Goal: Task Accomplishment & Management: Manage account settings

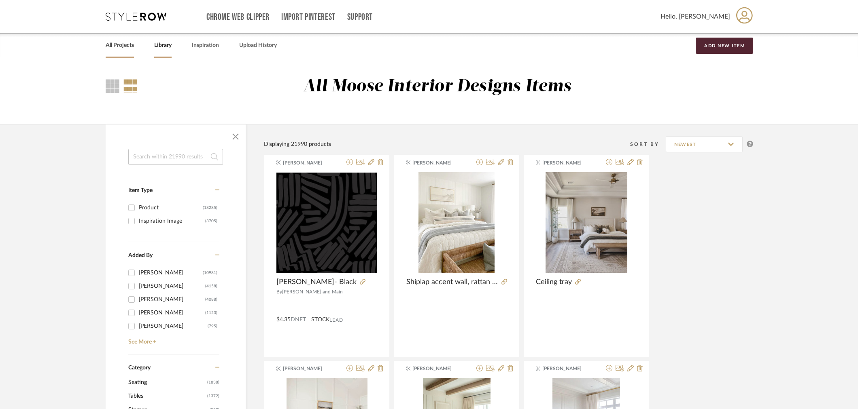
click at [131, 40] on div "All Projects" at bounding box center [120, 45] width 28 height 25
click at [114, 51] on div "All Projects" at bounding box center [120, 45] width 28 height 25
click at [116, 45] on link "All Projects" at bounding box center [120, 45] width 28 height 11
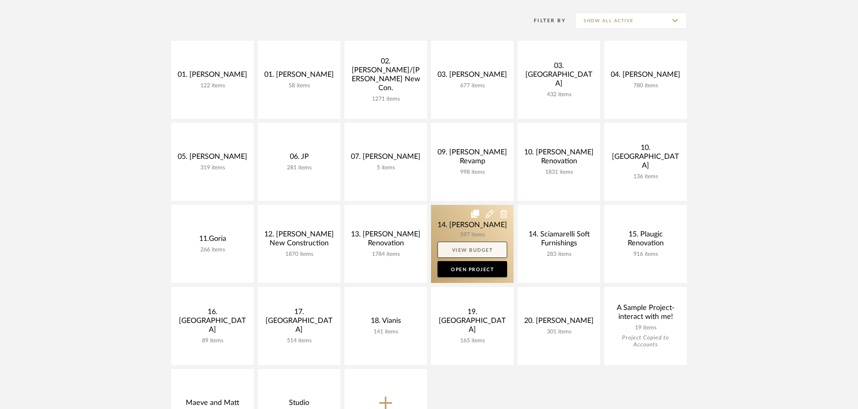
scroll to position [180, 0]
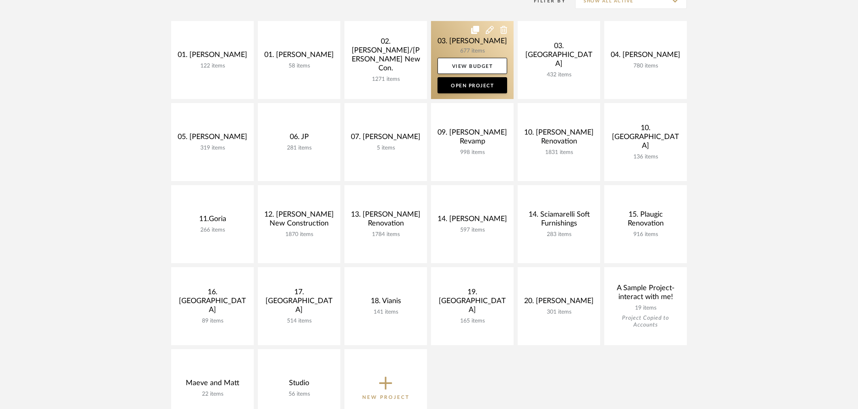
click at [451, 49] on link at bounding box center [472, 60] width 83 height 78
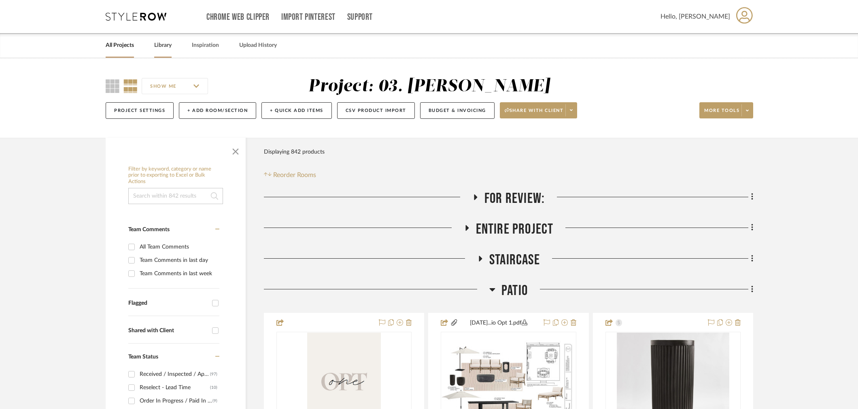
click at [168, 47] on link "Library" at bounding box center [162, 45] width 17 height 11
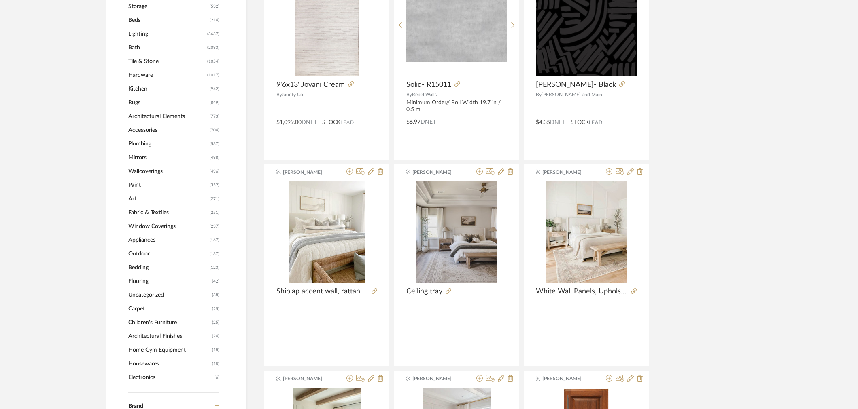
scroll to position [405, 0]
click at [134, 87] on span "Kitchen" at bounding box center [167, 88] width 79 height 14
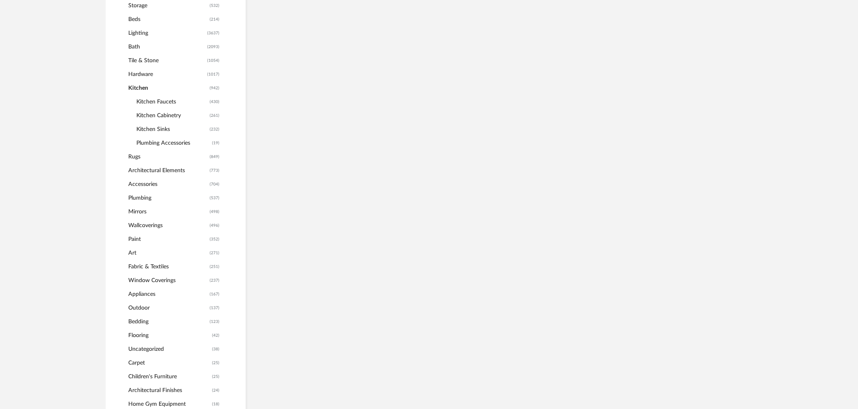
click at [156, 114] on span "Kitchen Cabinetry" at bounding box center [171, 116] width 71 height 14
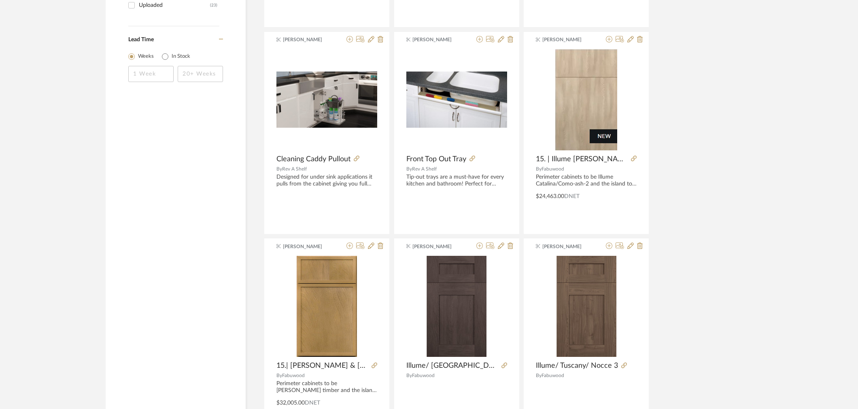
scroll to position [1258, 0]
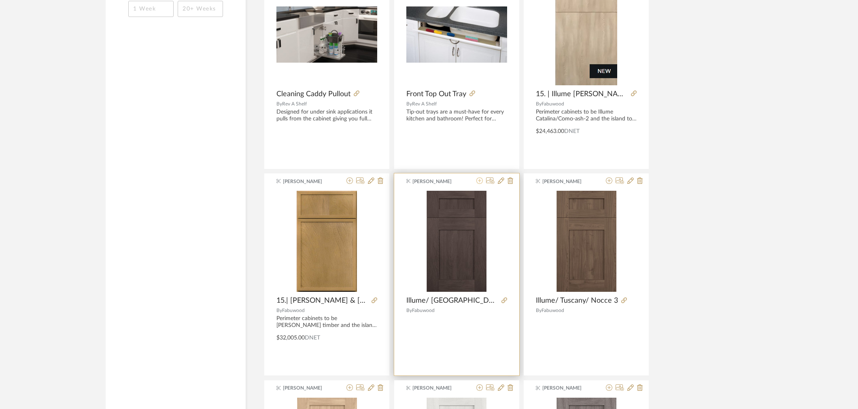
click at [480, 182] on icon at bounding box center [479, 181] width 6 height 6
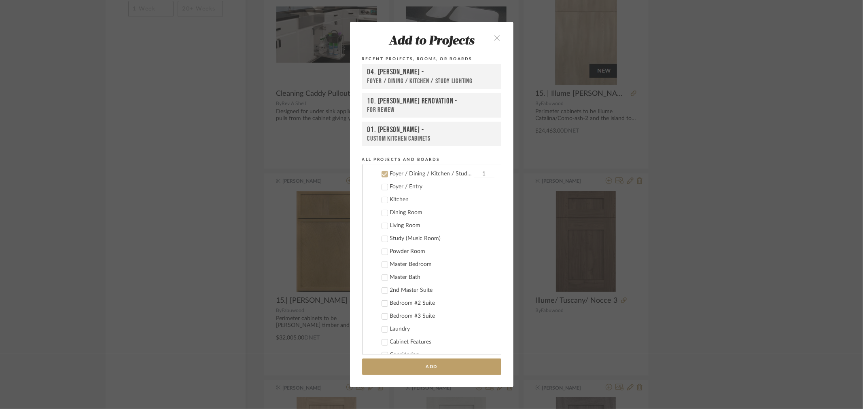
scroll to position [148, 0]
click at [408, 216] on div "Foyer / Dining / Kitchen / Study Lighting" at bounding box center [431, 219] width 82 height 7
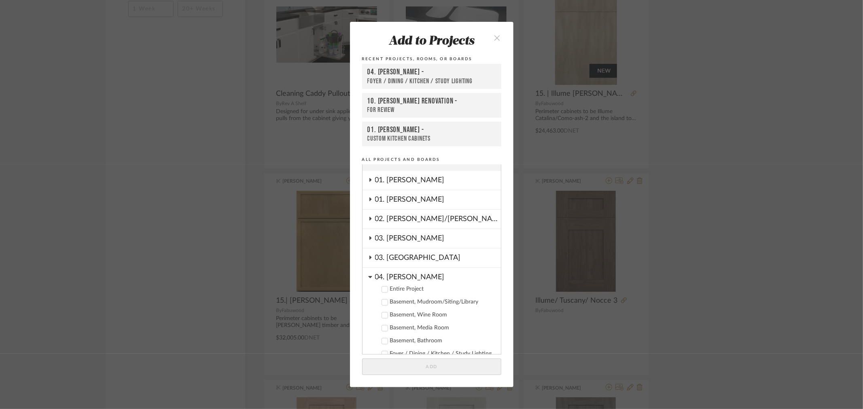
scroll to position [0, 0]
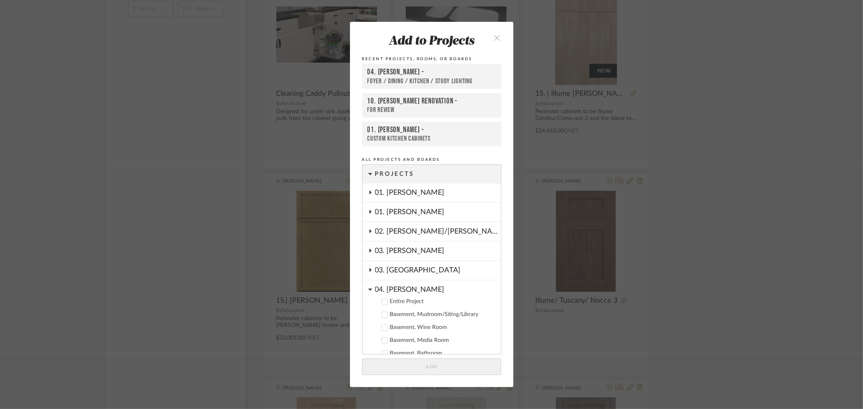
click at [391, 286] on div "04. [PERSON_NAME]" at bounding box center [438, 288] width 126 height 14
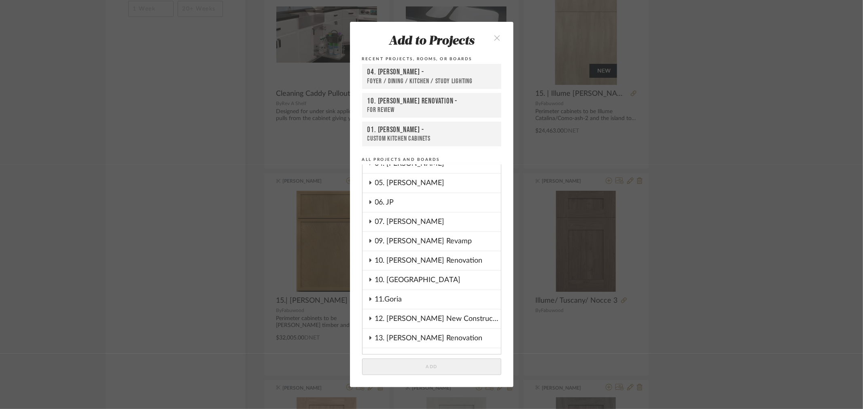
scroll to position [135, 0]
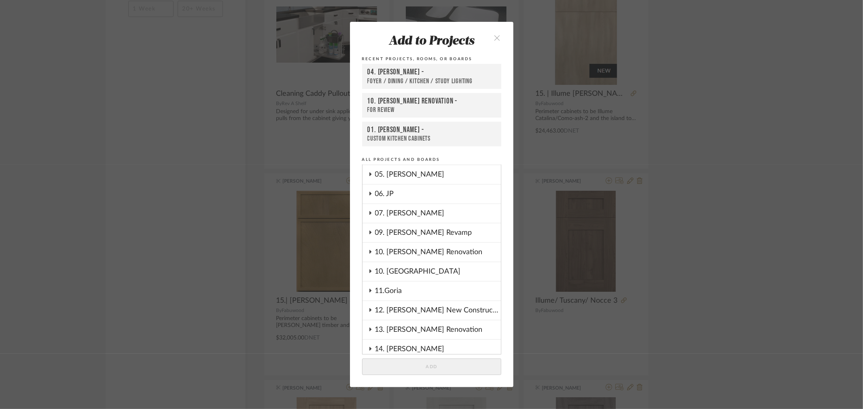
click at [394, 271] on div "10. Vignola" at bounding box center [438, 272] width 126 height 19
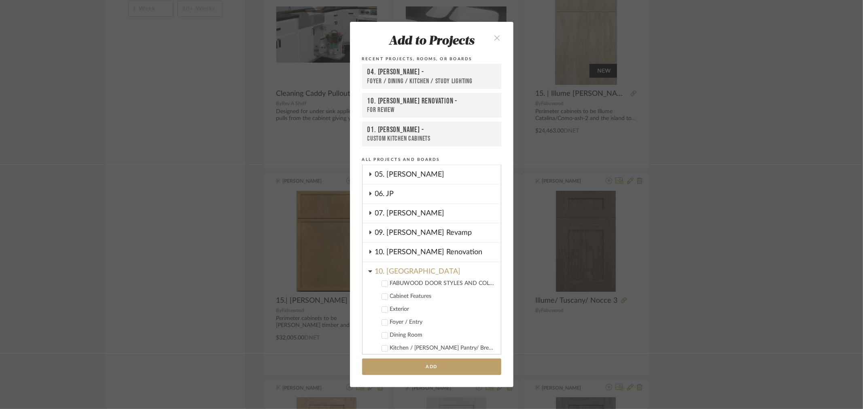
click at [417, 282] on div "FABUWOOD DOOR STYLES AND COLORS" at bounding box center [442, 283] width 104 height 7
click at [455, 363] on button "Add" at bounding box center [431, 367] width 139 height 17
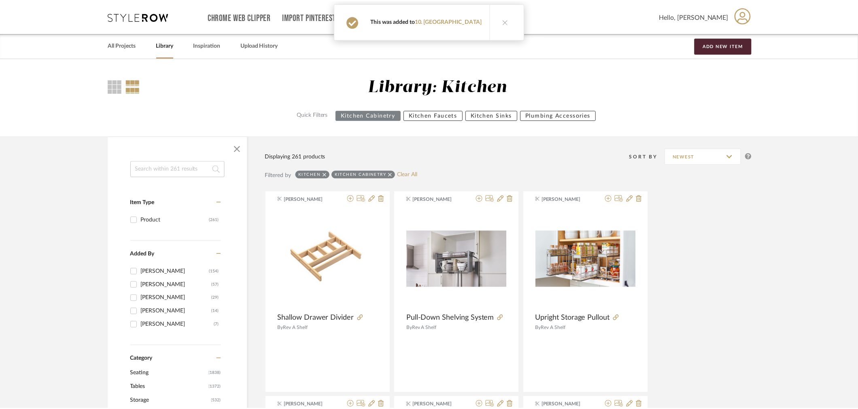
scroll to position [1258, 0]
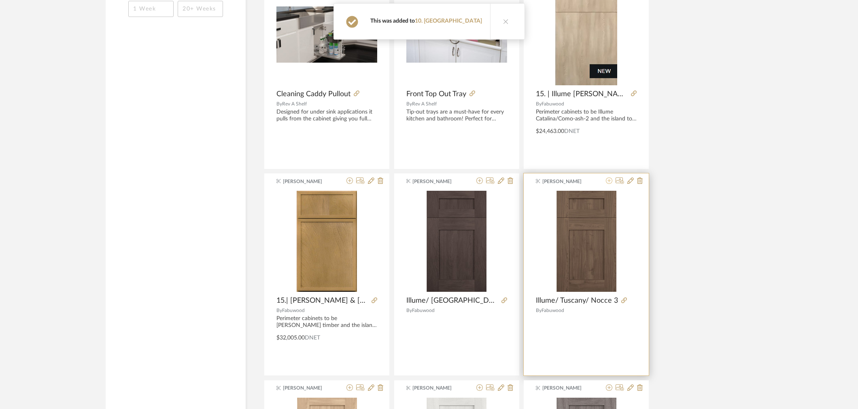
click at [609, 184] on icon at bounding box center [609, 181] width 6 height 6
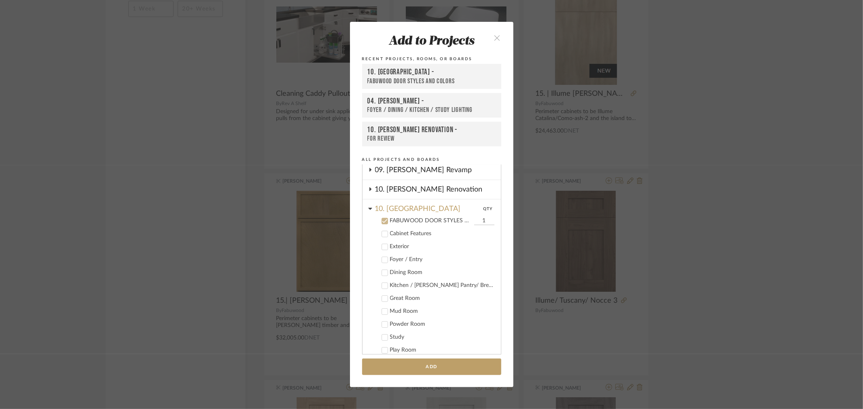
scroll to position [199, 0]
click at [443, 366] on button "Add" at bounding box center [431, 367] width 139 height 17
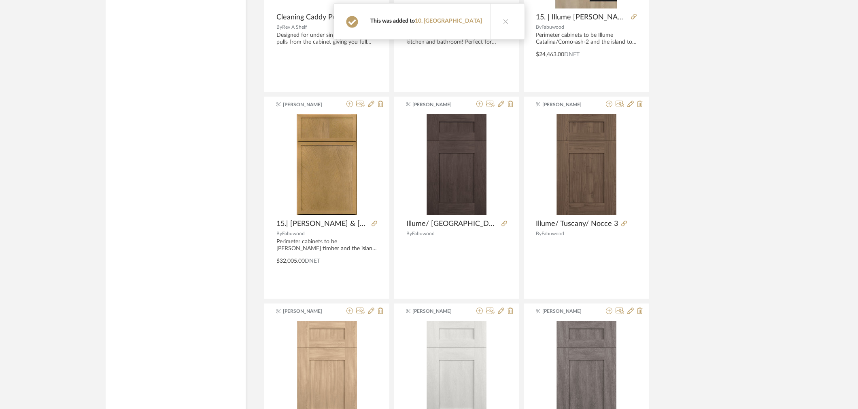
scroll to position [1393, 0]
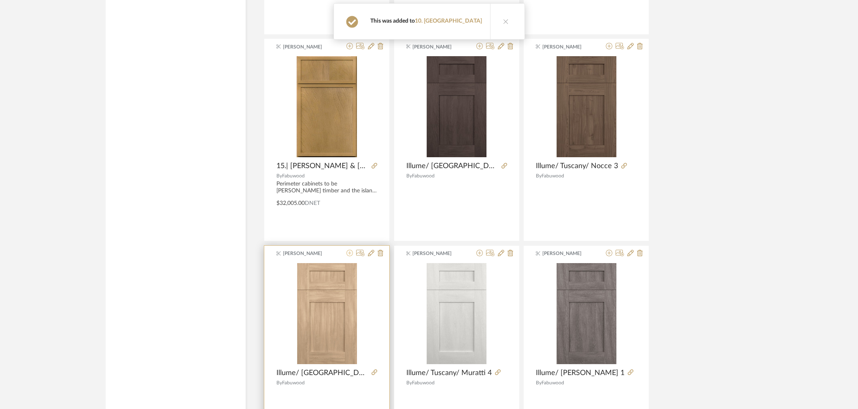
click at [347, 254] on icon at bounding box center [349, 253] width 6 height 6
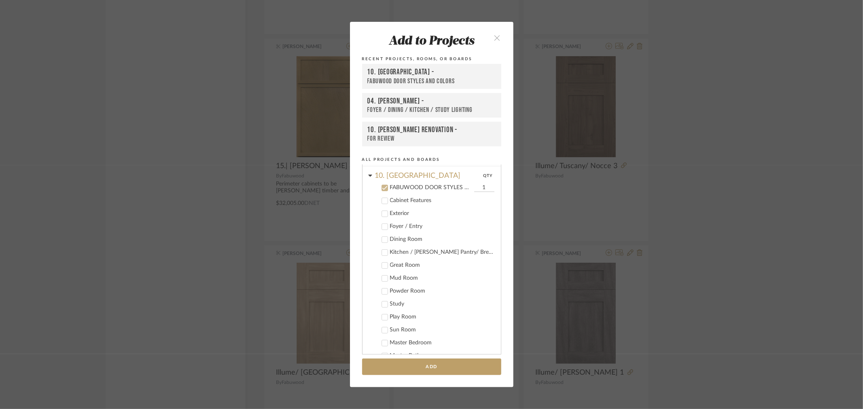
scroll to position [242, 0]
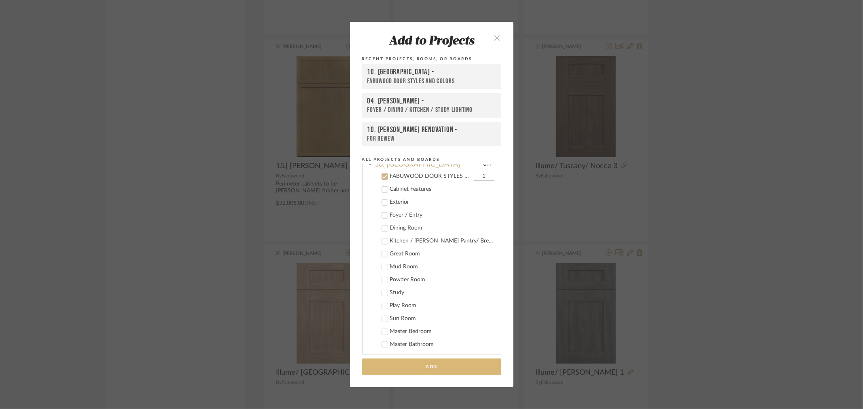
click at [427, 369] on button "Add" at bounding box center [431, 367] width 139 height 17
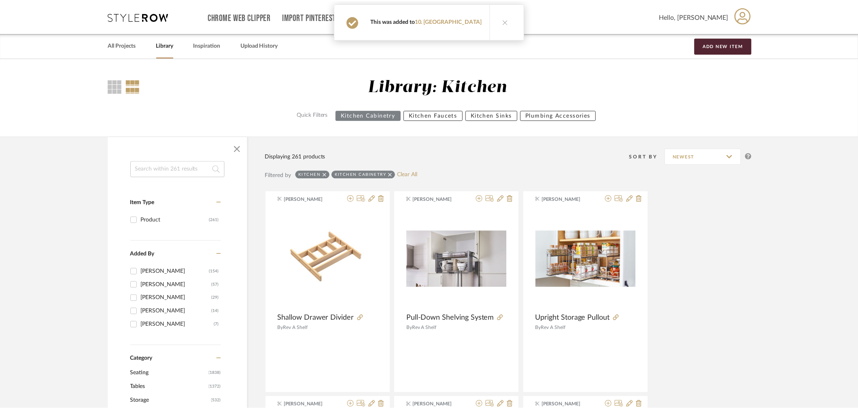
scroll to position [1393, 0]
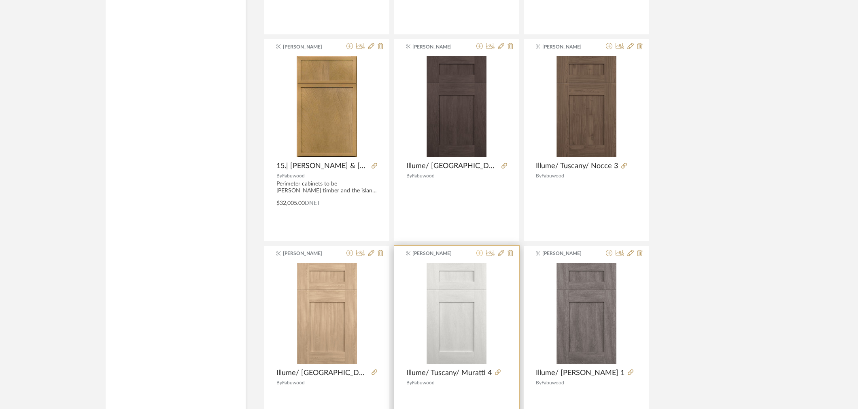
click at [480, 256] on icon at bounding box center [479, 253] width 6 height 6
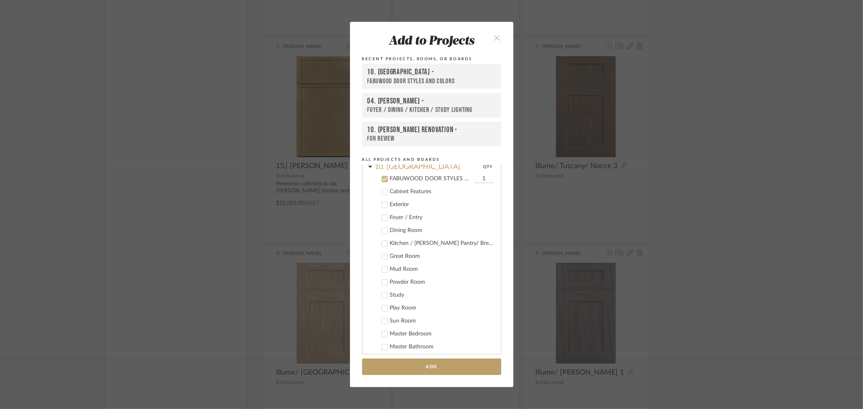
scroll to position [242, 0]
click at [458, 363] on button "Add" at bounding box center [431, 367] width 139 height 17
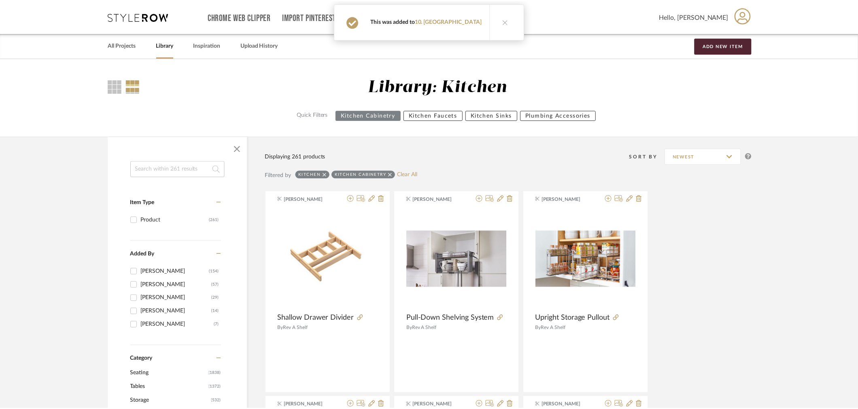
scroll to position [1393, 0]
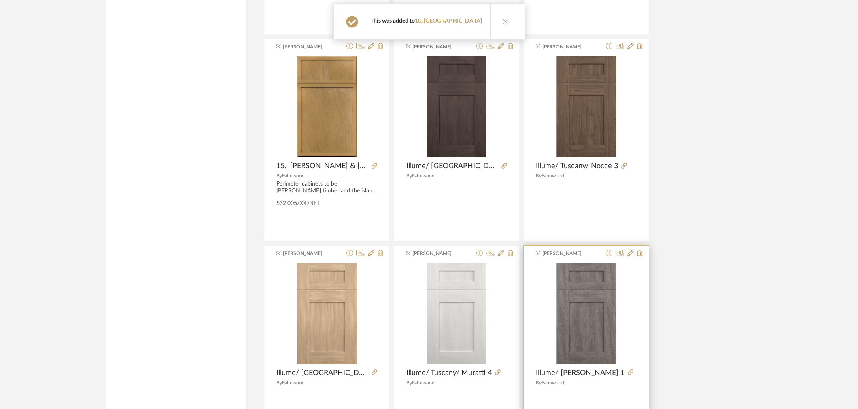
click at [607, 255] on icon at bounding box center [609, 253] width 6 height 6
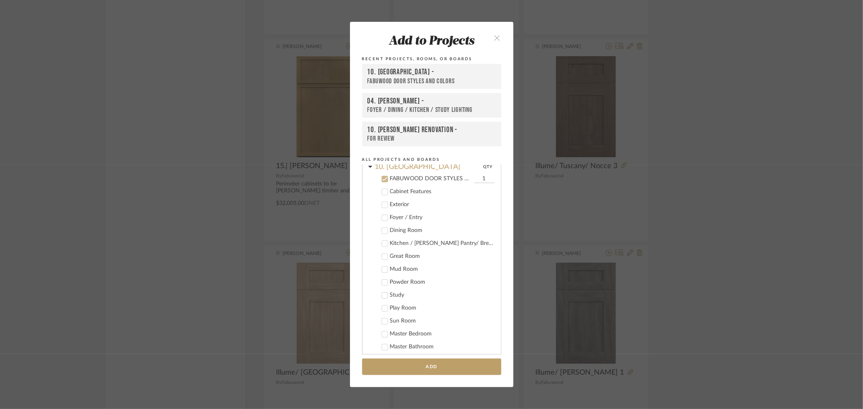
scroll to position [242, 0]
click at [456, 364] on button "Add" at bounding box center [431, 367] width 139 height 17
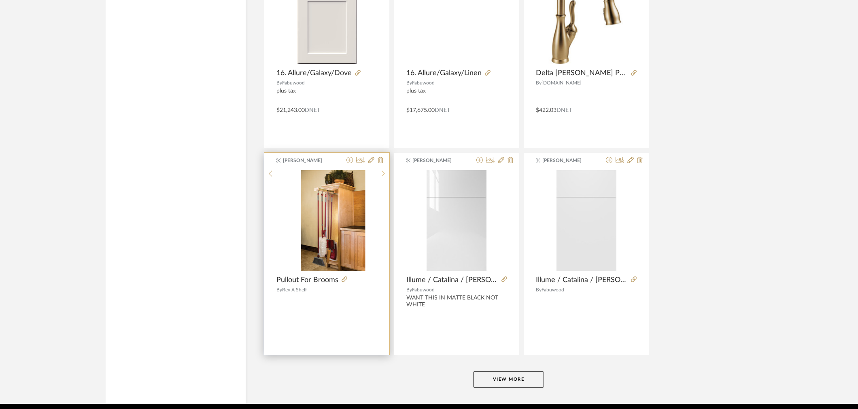
scroll to position [2347, 0]
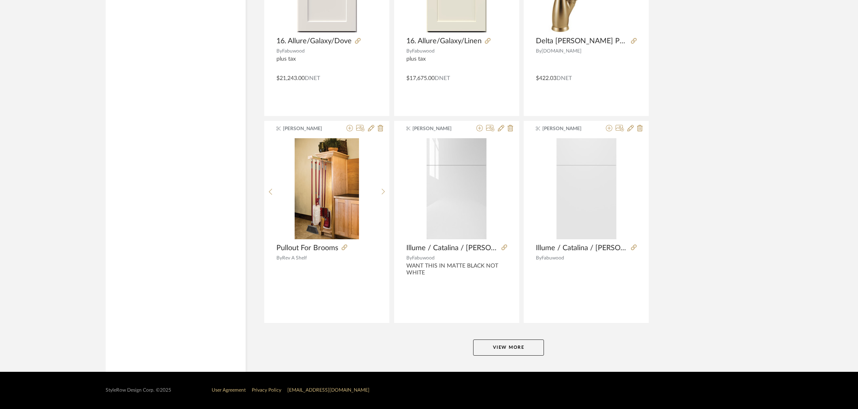
click at [502, 347] on button "View More" at bounding box center [508, 348] width 71 height 16
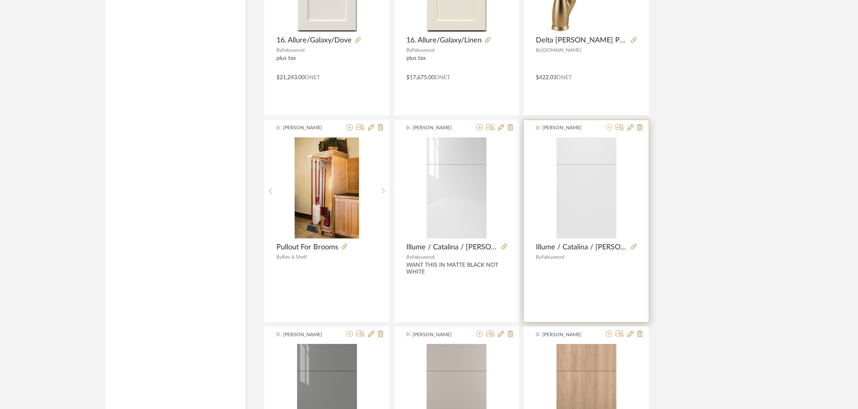
click at [610, 131] on icon at bounding box center [609, 127] width 6 height 6
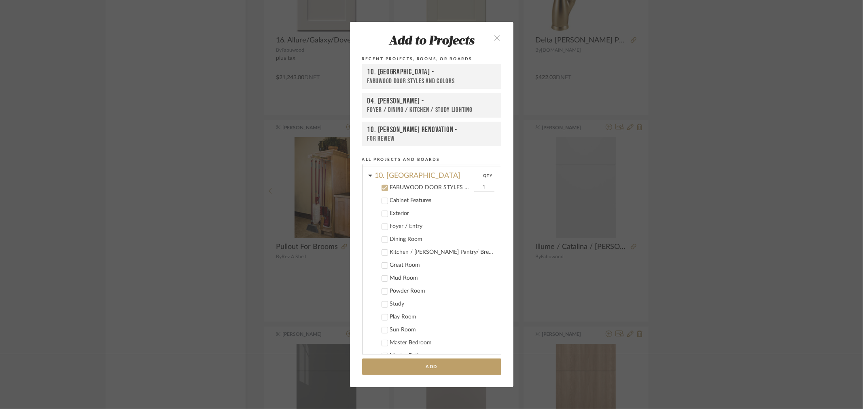
scroll to position [242, 0]
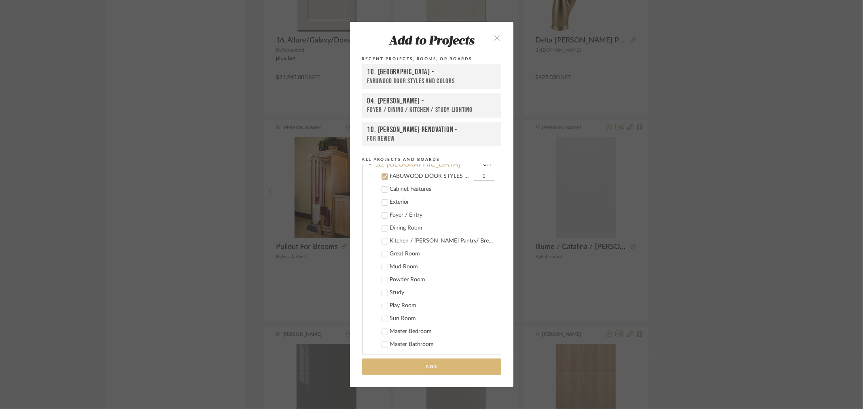
click at [465, 373] on button "Add" at bounding box center [431, 367] width 139 height 17
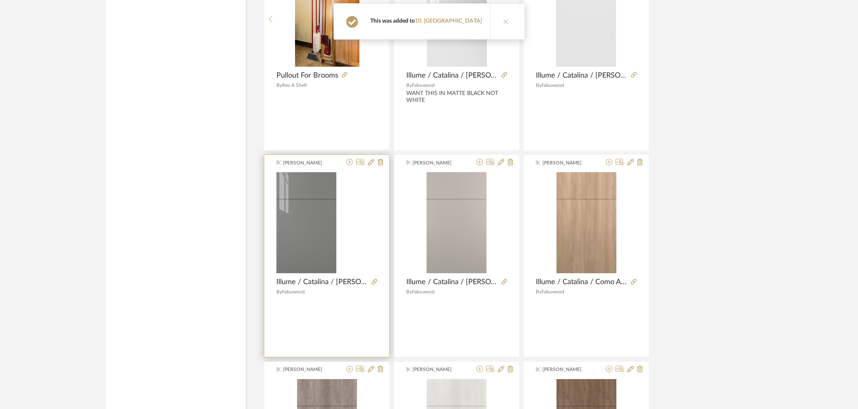
scroll to position [2526, 0]
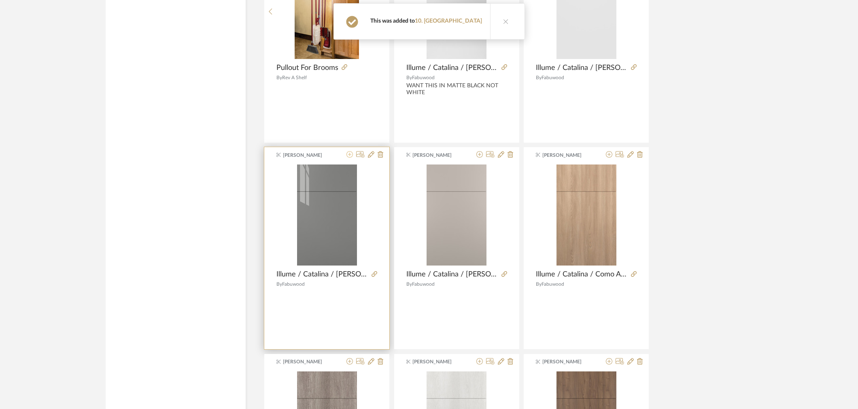
click at [351, 154] on icon at bounding box center [349, 154] width 6 height 6
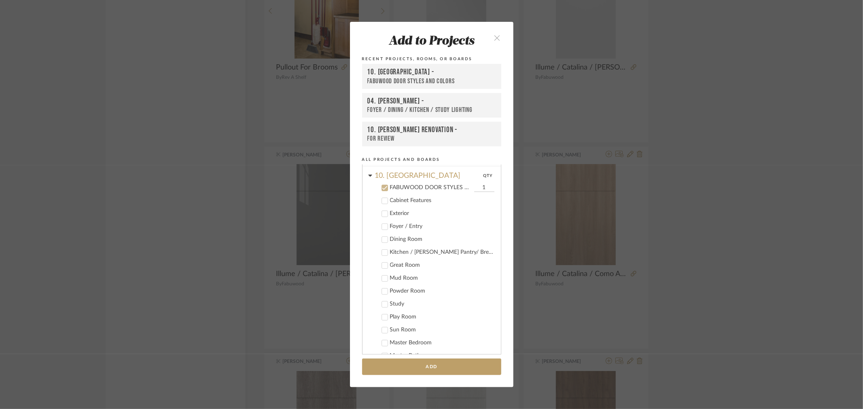
scroll to position [242, 0]
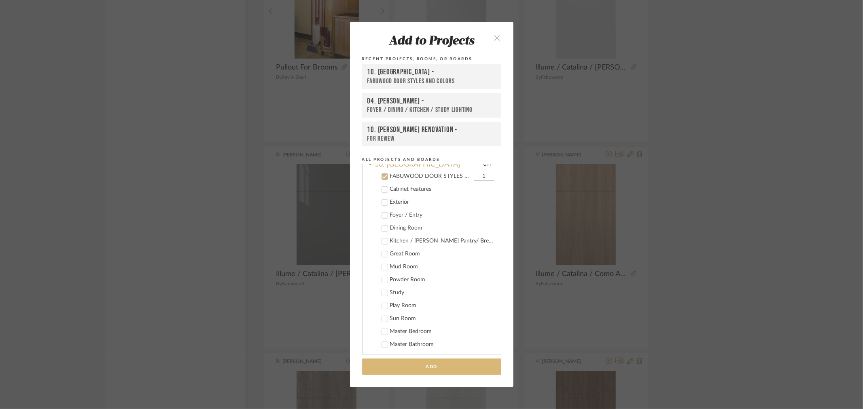
click at [410, 364] on button "Add" at bounding box center [431, 367] width 139 height 17
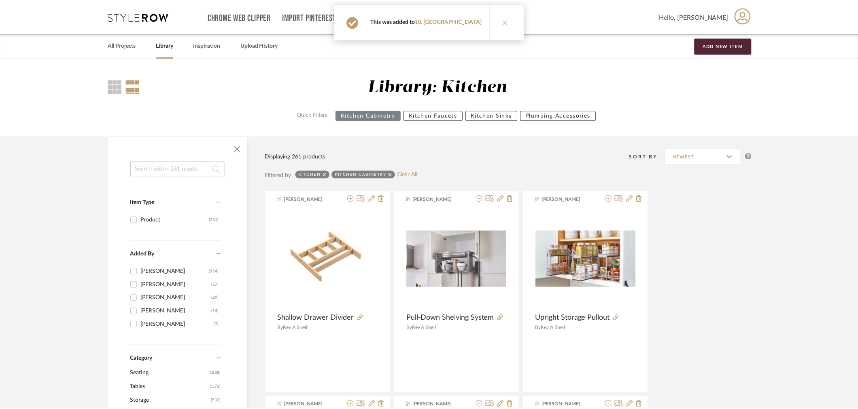
scroll to position [2526, 0]
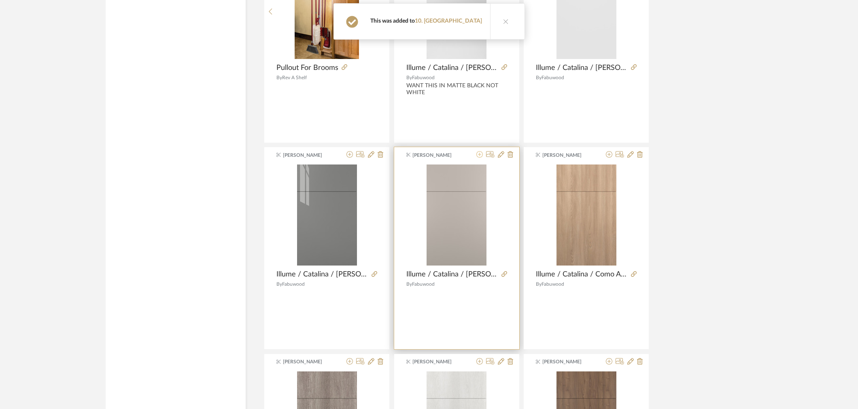
click at [478, 155] on icon at bounding box center [479, 154] width 6 height 6
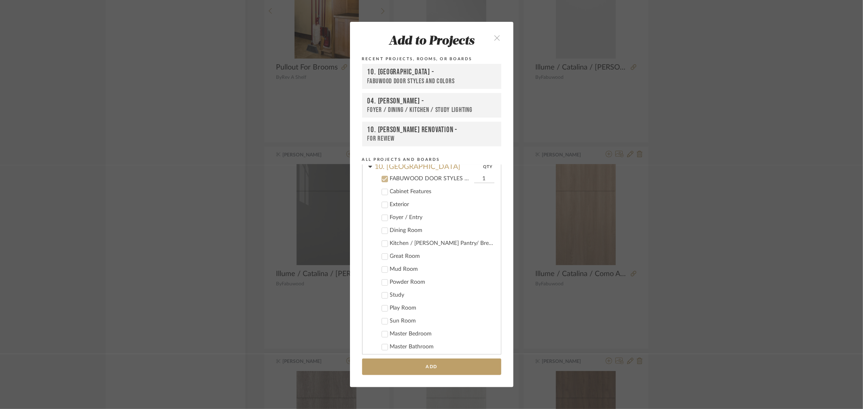
scroll to position [242, 0]
click at [452, 365] on button "Add" at bounding box center [431, 367] width 139 height 17
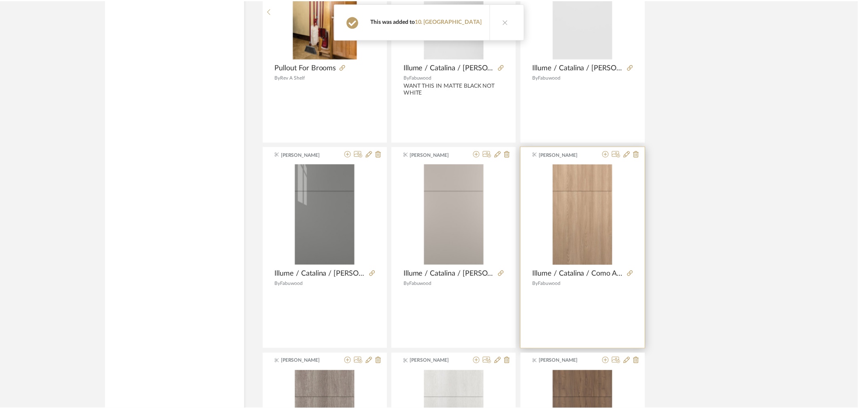
scroll to position [2526, 0]
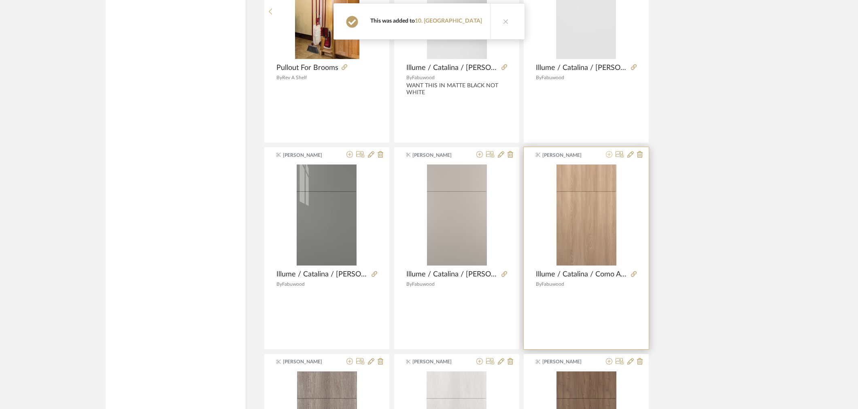
click at [607, 156] on icon at bounding box center [609, 154] width 6 height 6
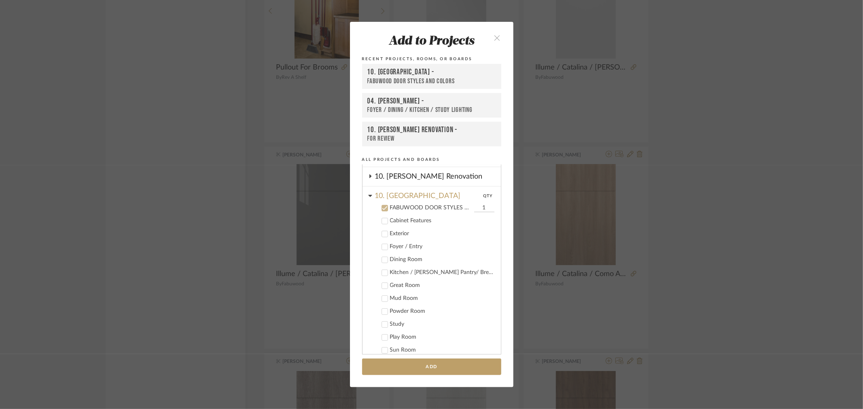
scroll to position [242, 0]
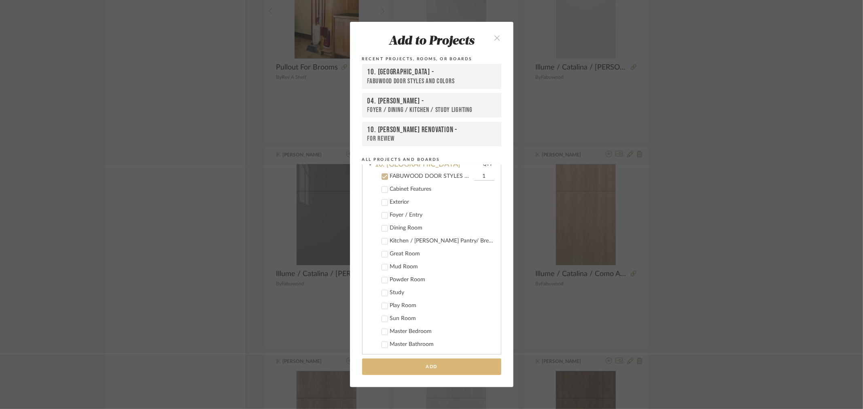
click at [446, 369] on button "Add" at bounding box center [431, 367] width 139 height 17
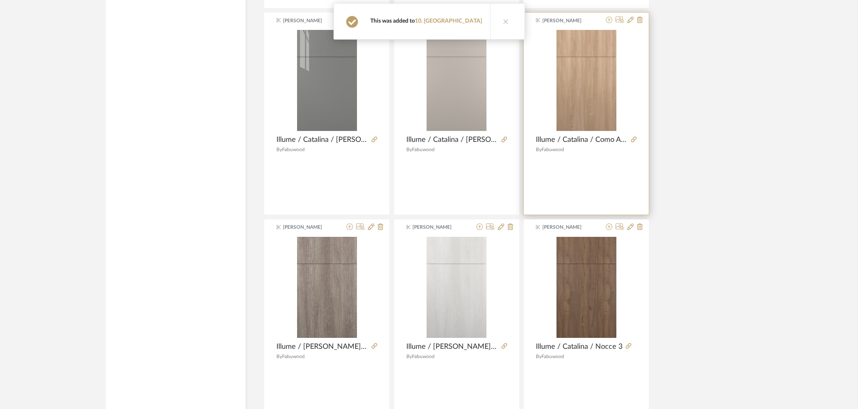
scroll to position [2706, 0]
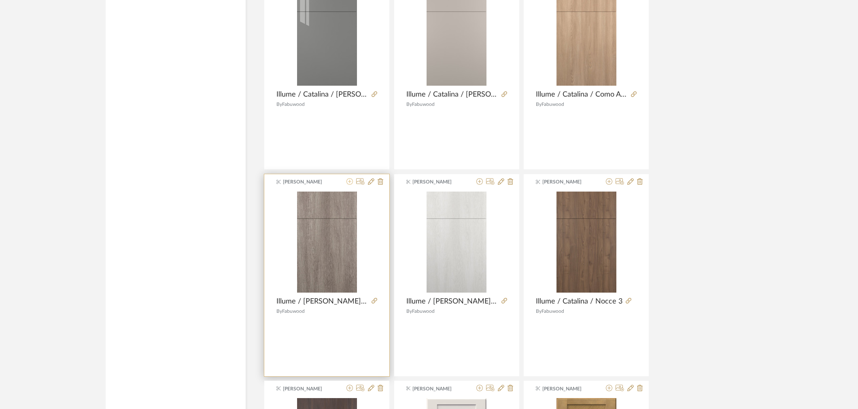
click at [346, 184] on icon at bounding box center [349, 181] width 6 height 6
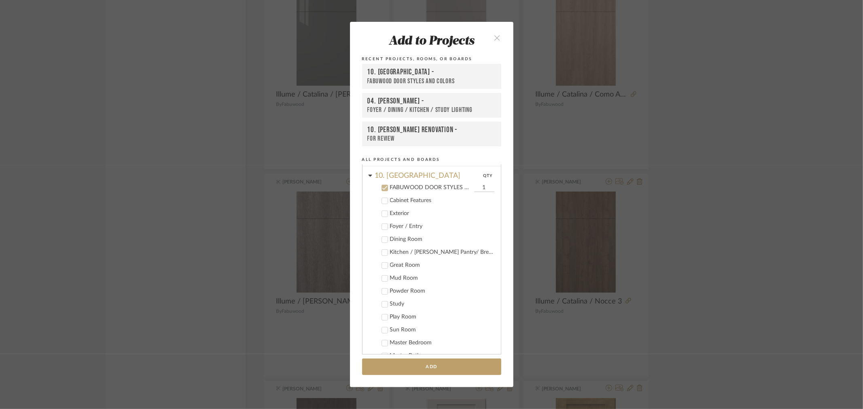
scroll to position [242, 0]
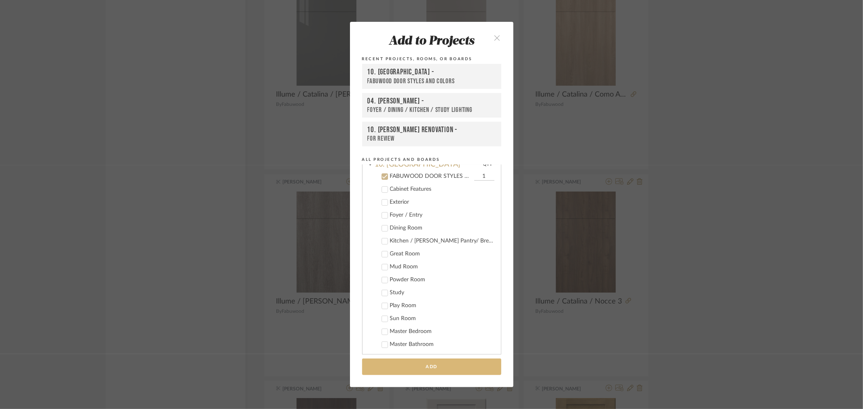
click at [430, 363] on button "Add" at bounding box center [431, 367] width 139 height 17
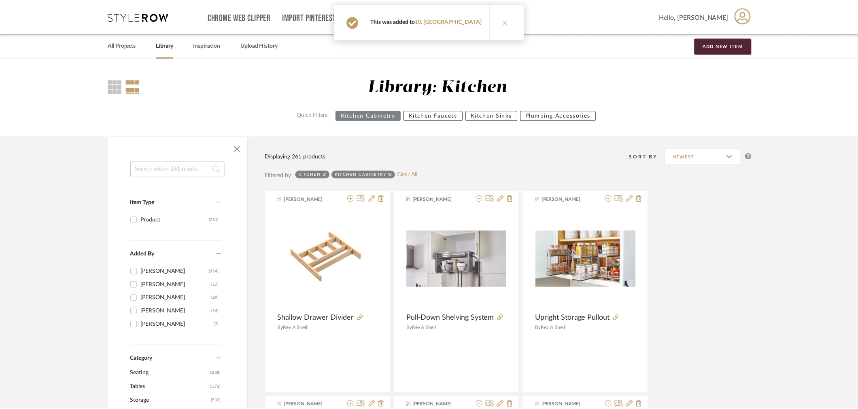
scroll to position [2706, 0]
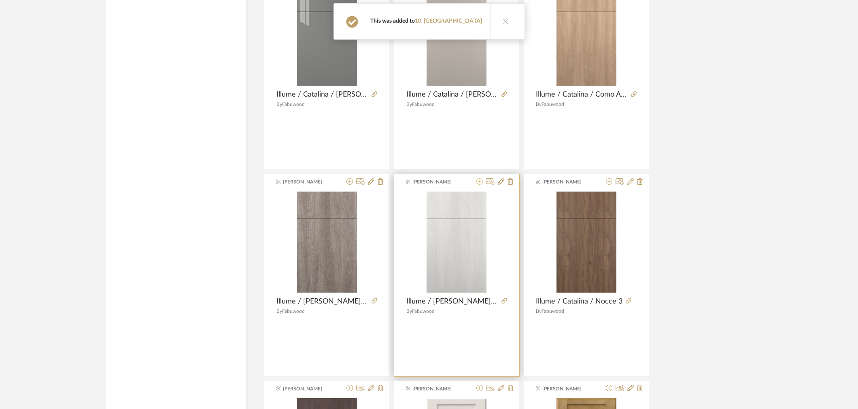
click at [477, 184] on icon at bounding box center [479, 181] width 6 height 6
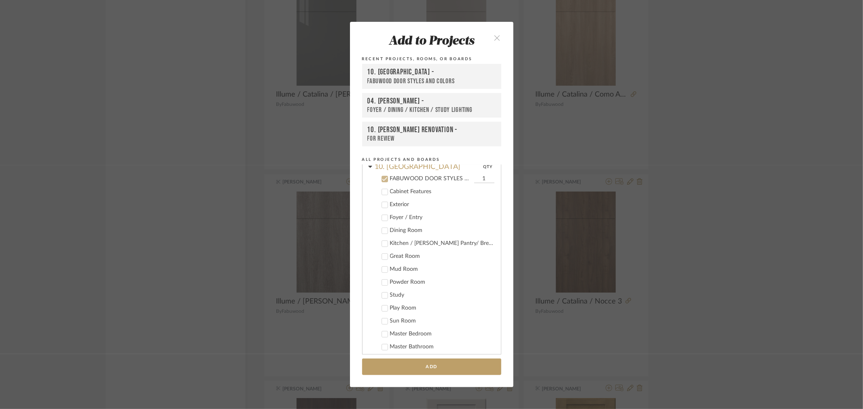
scroll to position [242, 0]
click at [431, 363] on button "Add" at bounding box center [431, 367] width 139 height 17
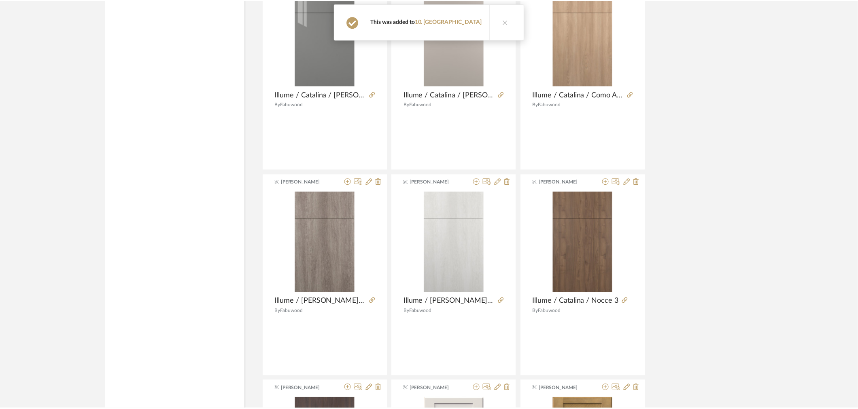
scroll to position [2706, 0]
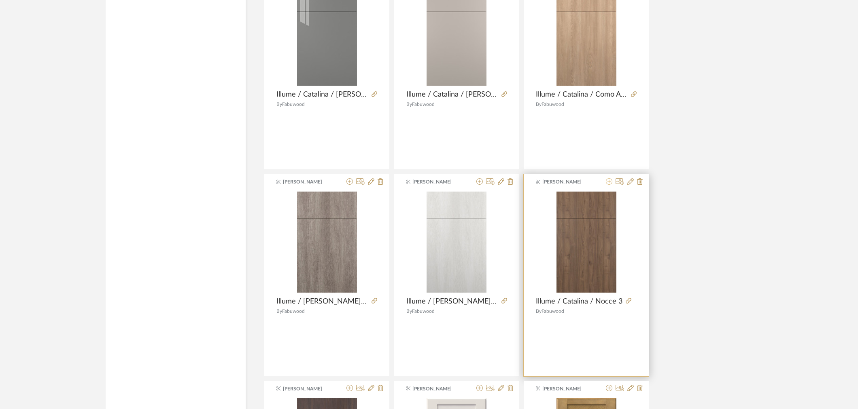
click at [607, 184] on icon at bounding box center [609, 181] width 6 height 6
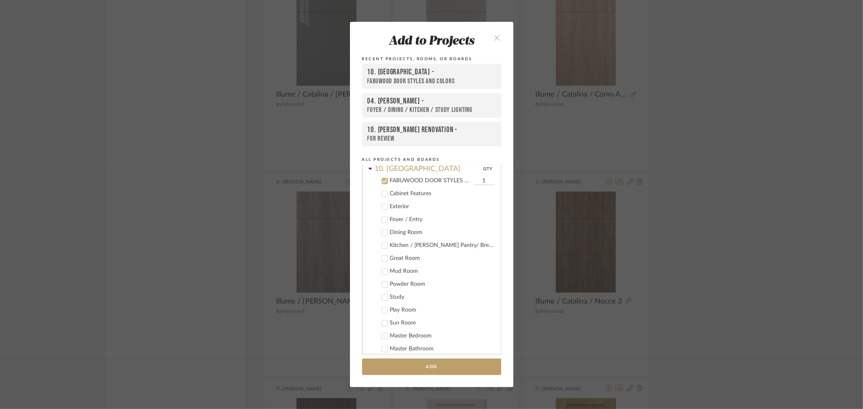
scroll to position [242, 0]
click at [450, 367] on button "Add" at bounding box center [431, 367] width 139 height 17
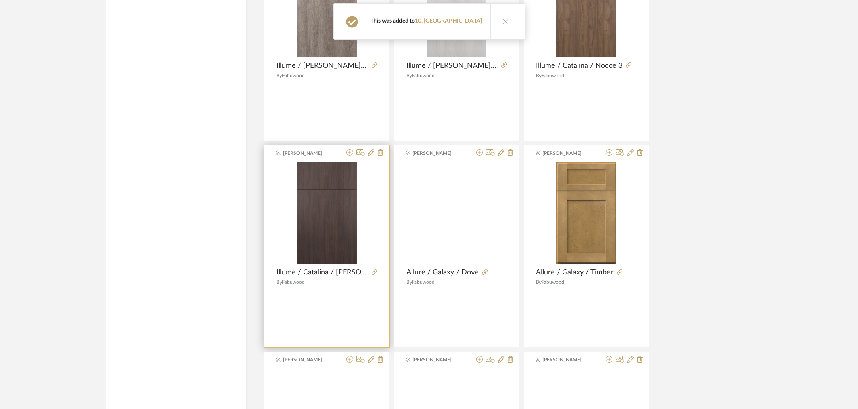
scroll to position [2976, 0]
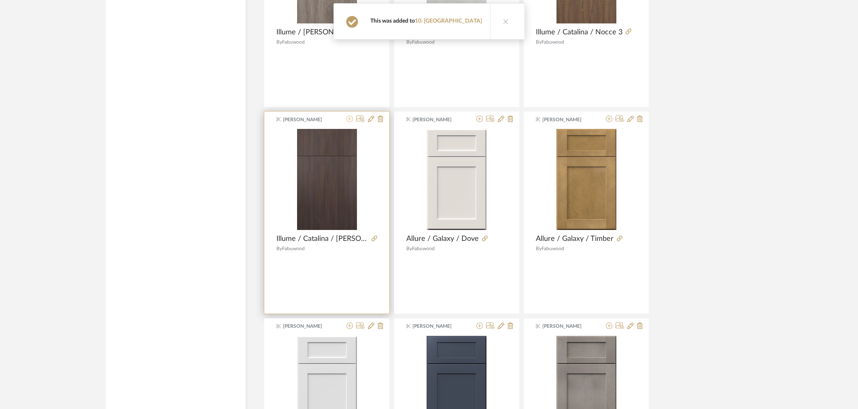
click at [350, 122] on icon at bounding box center [349, 119] width 6 height 6
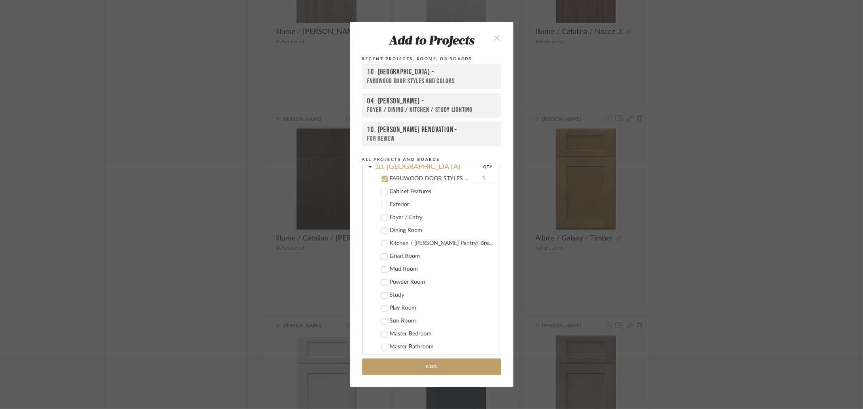
scroll to position [242, 0]
click at [442, 366] on button "Add" at bounding box center [431, 367] width 139 height 17
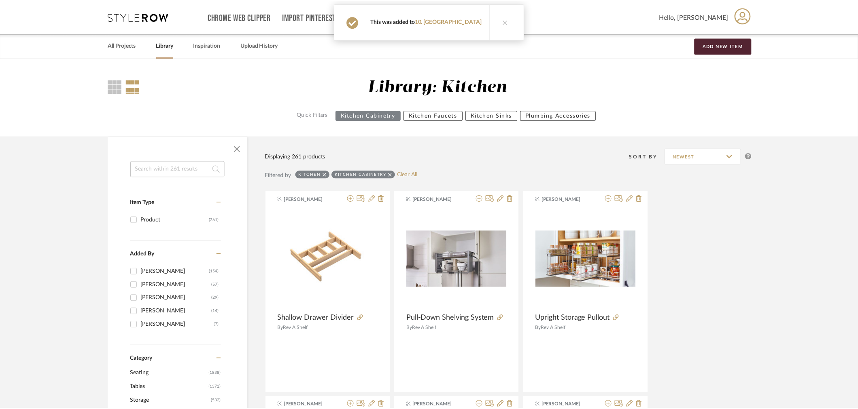
scroll to position [2976, 0]
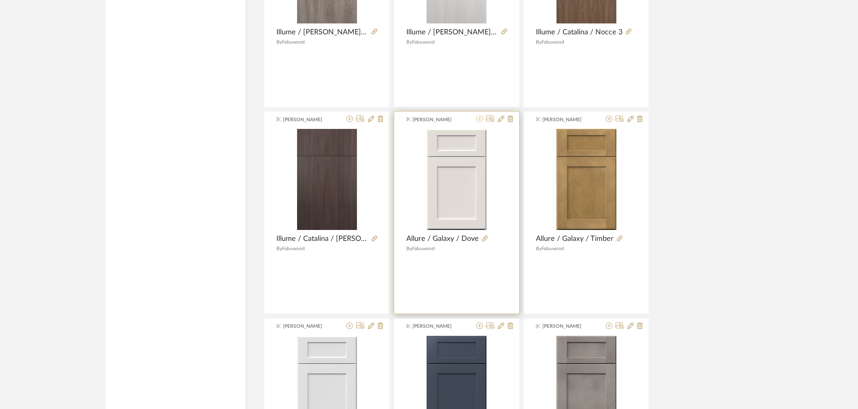
click at [477, 121] on icon at bounding box center [479, 119] width 6 height 6
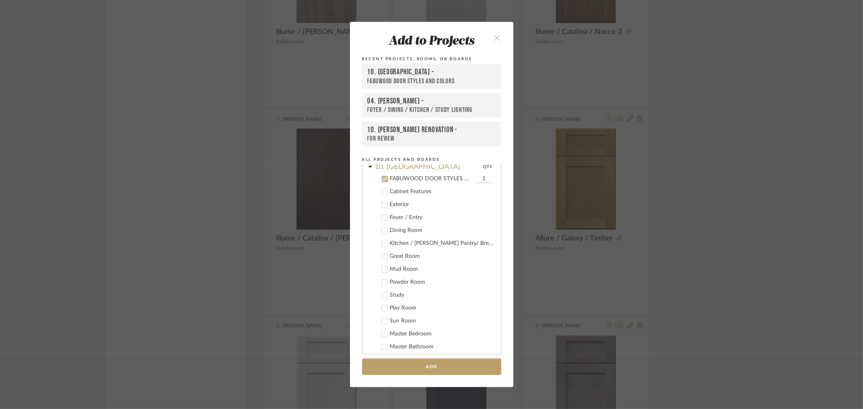
scroll to position [242, 0]
click at [442, 369] on button "Add" at bounding box center [431, 367] width 139 height 17
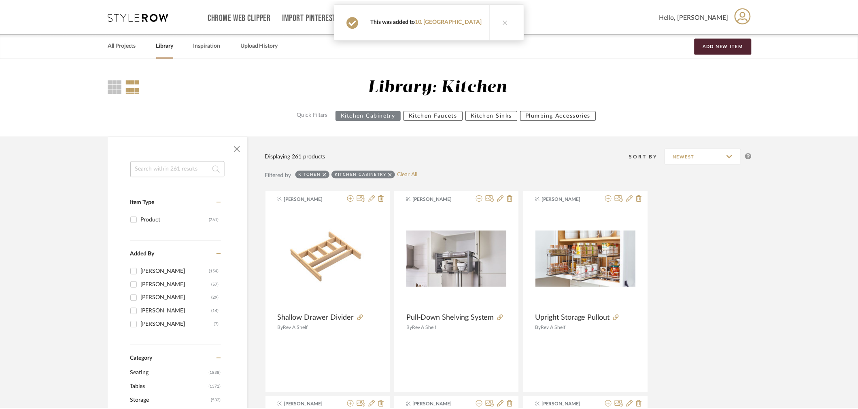
scroll to position [2976, 0]
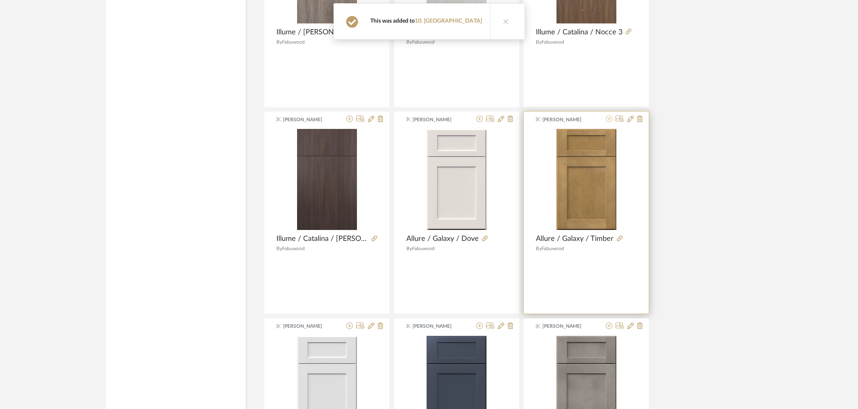
click at [608, 122] on icon at bounding box center [609, 119] width 6 height 6
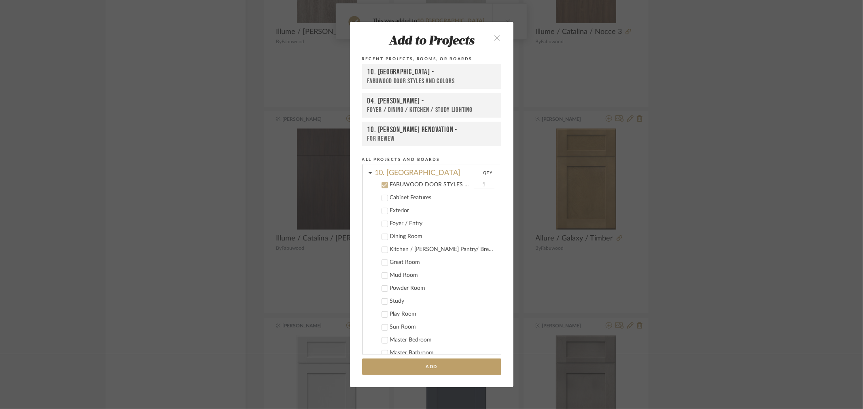
scroll to position [242, 0]
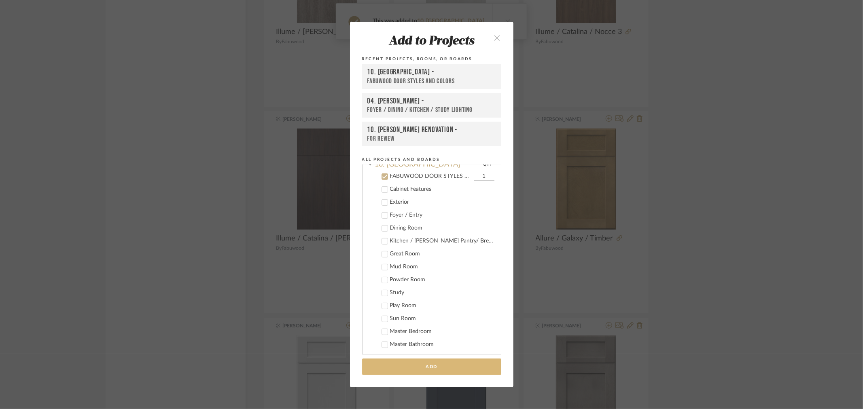
click at [408, 367] on button "Add" at bounding box center [431, 367] width 139 height 17
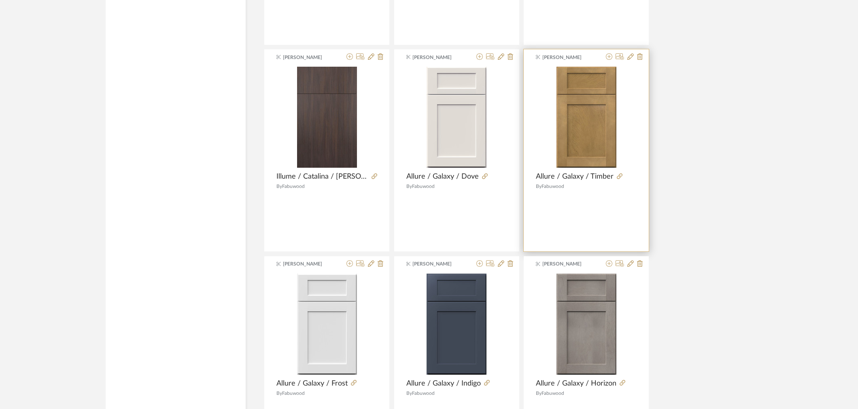
scroll to position [3111, 0]
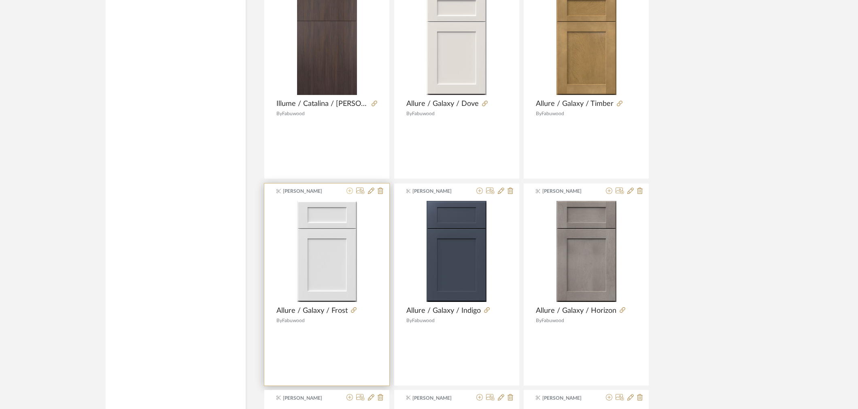
click at [350, 193] on icon at bounding box center [349, 191] width 6 height 6
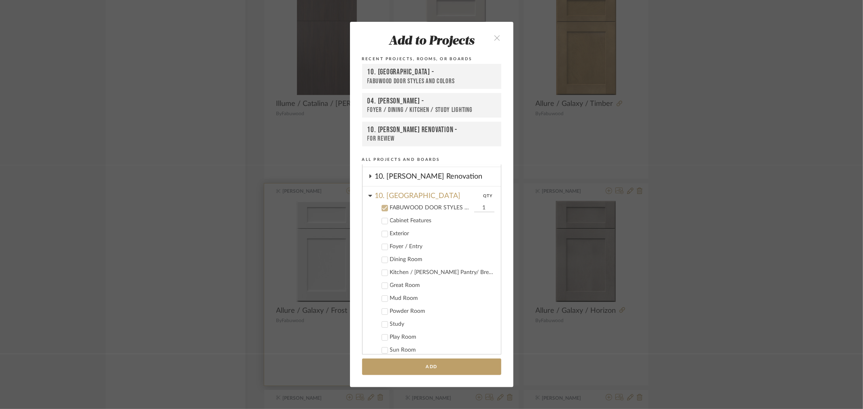
scroll to position [242, 0]
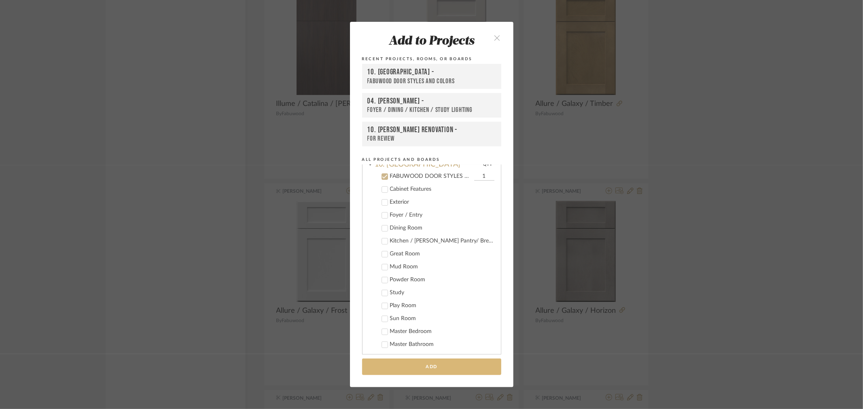
click at [437, 369] on button "Add" at bounding box center [431, 367] width 139 height 17
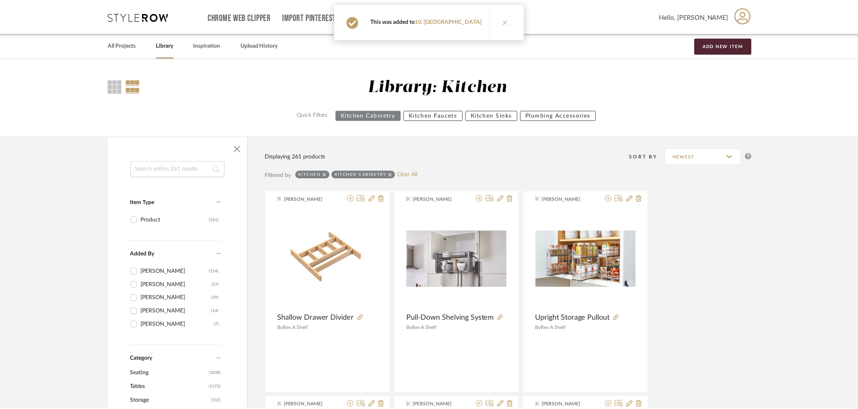
scroll to position [3111, 0]
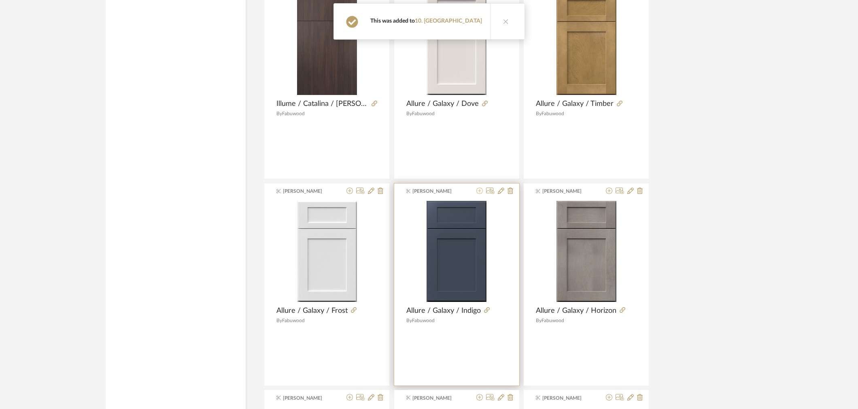
click at [478, 194] on icon at bounding box center [479, 191] width 6 height 6
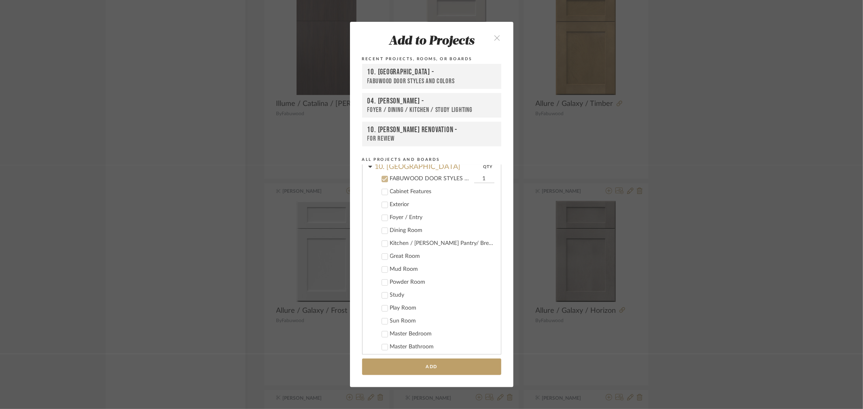
scroll to position [242, 0]
click at [428, 364] on button "Add" at bounding box center [431, 367] width 139 height 17
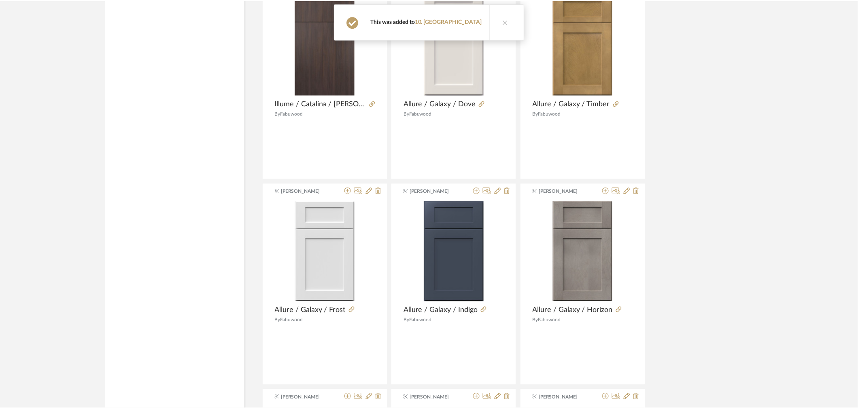
scroll to position [3111, 0]
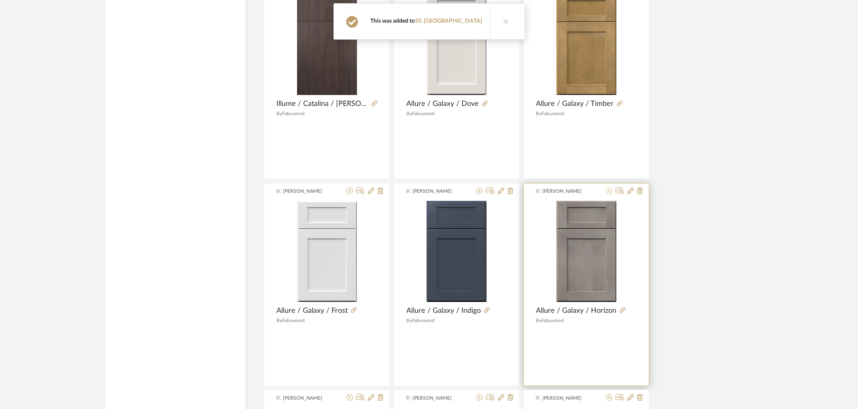
click at [609, 194] on icon at bounding box center [609, 191] width 6 height 6
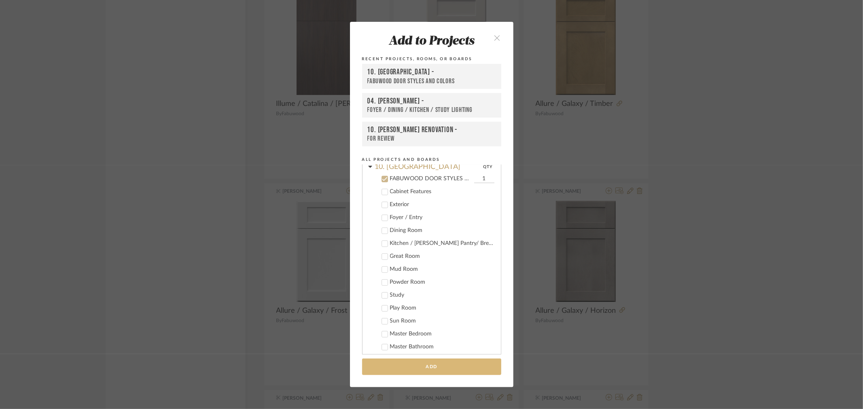
scroll to position [242, 0]
click at [448, 366] on button "Add" at bounding box center [431, 367] width 139 height 17
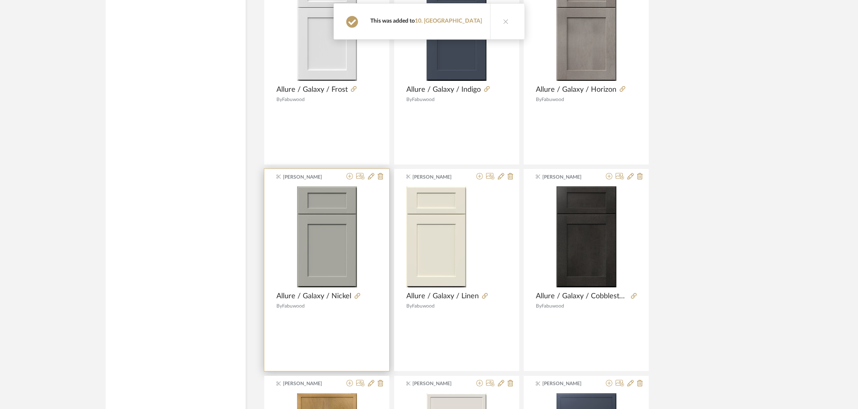
scroll to position [3335, 0]
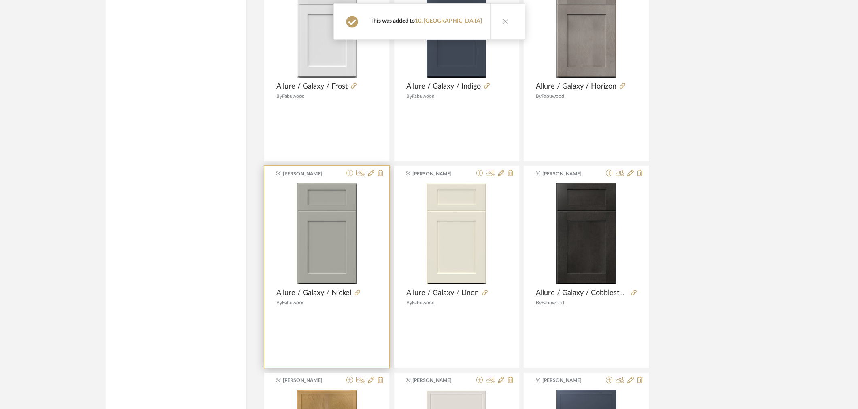
click at [352, 176] on icon at bounding box center [349, 173] width 6 height 6
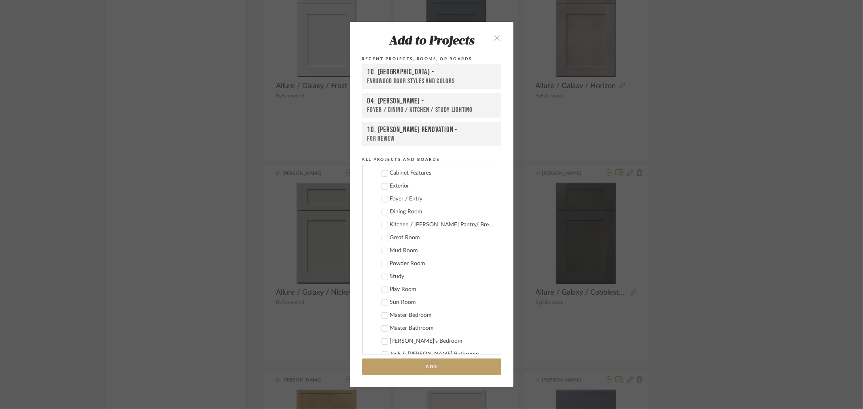
scroll to position [231, 0]
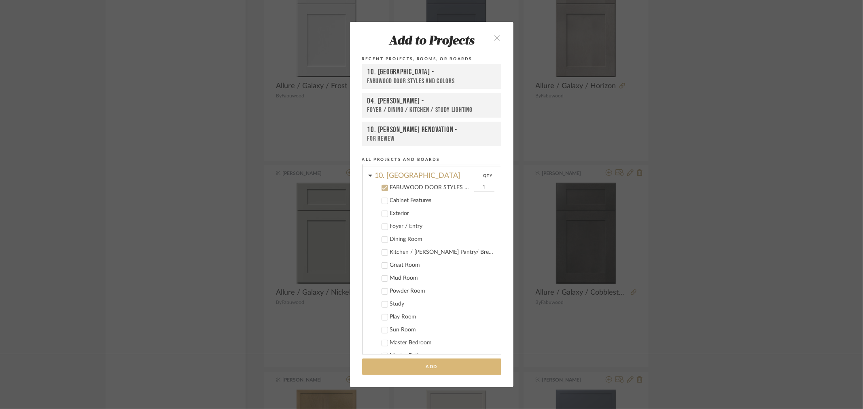
click at [448, 362] on button "Add" at bounding box center [431, 367] width 139 height 17
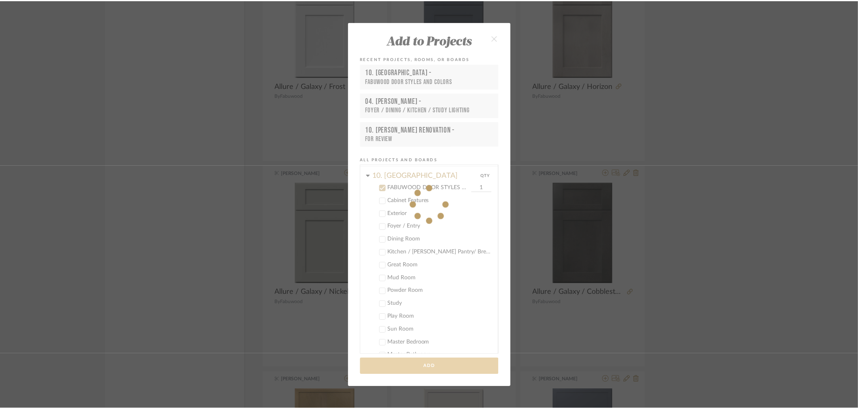
scroll to position [3335, 0]
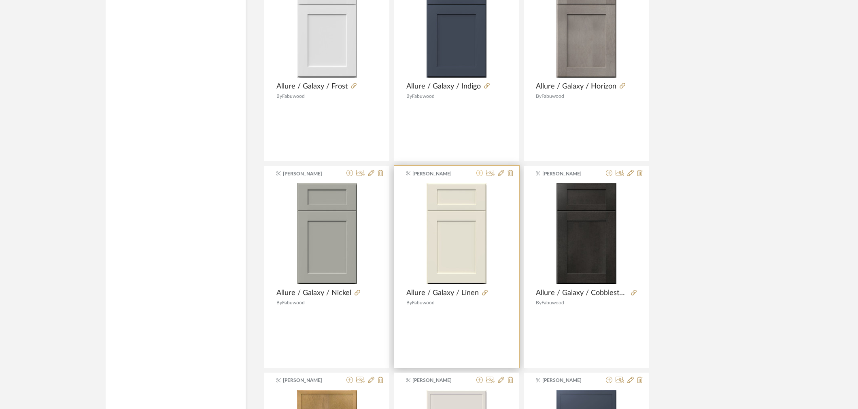
click at [480, 173] on icon at bounding box center [479, 173] width 6 height 6
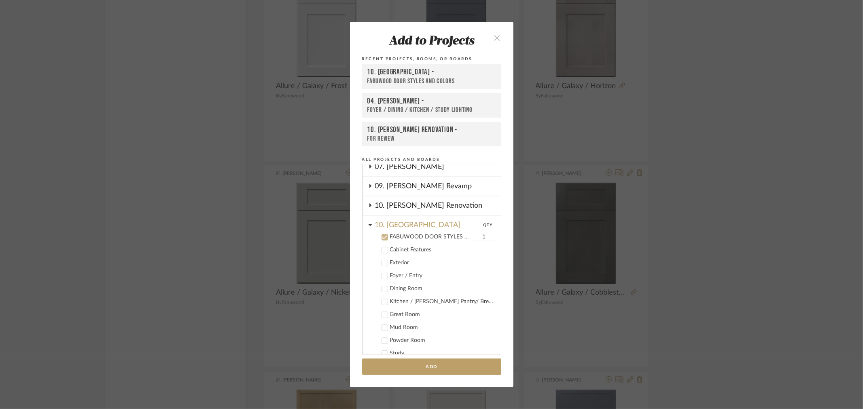
scroll to position [148, 0]
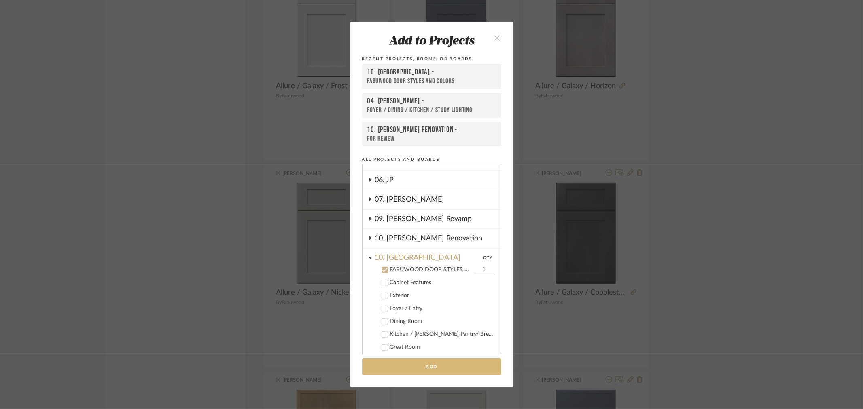
click at [437, 363] on button "Add" at bounding box center [431, 367] width 139 height 17
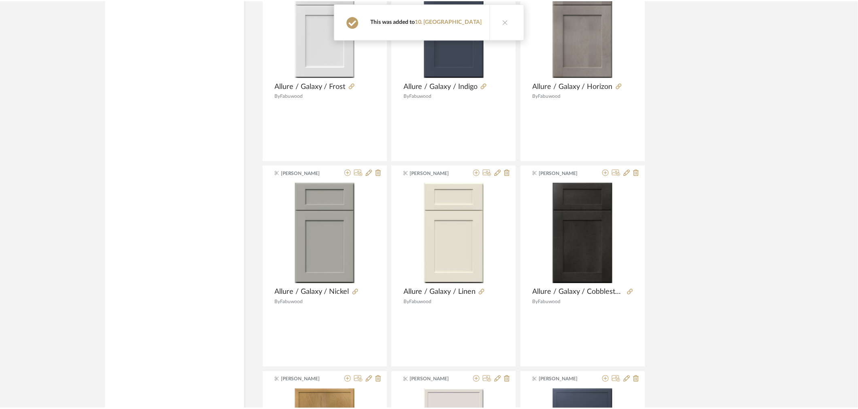
scroll to position [3335, 0]
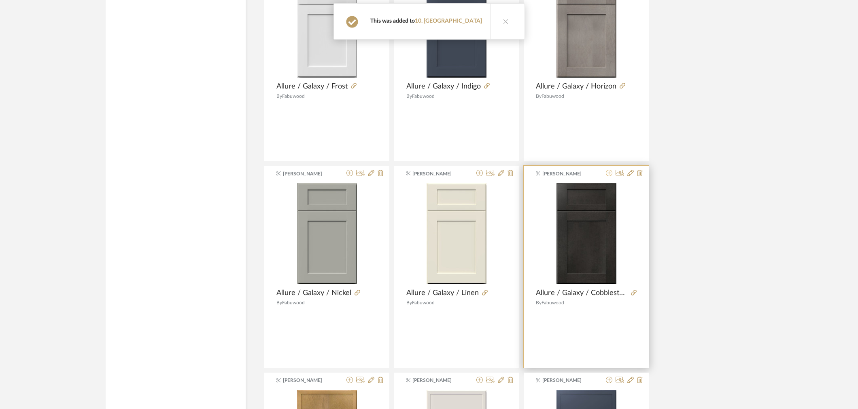
click at [609, 176] on icon at bounding box center [609, 173] width 6 height 6
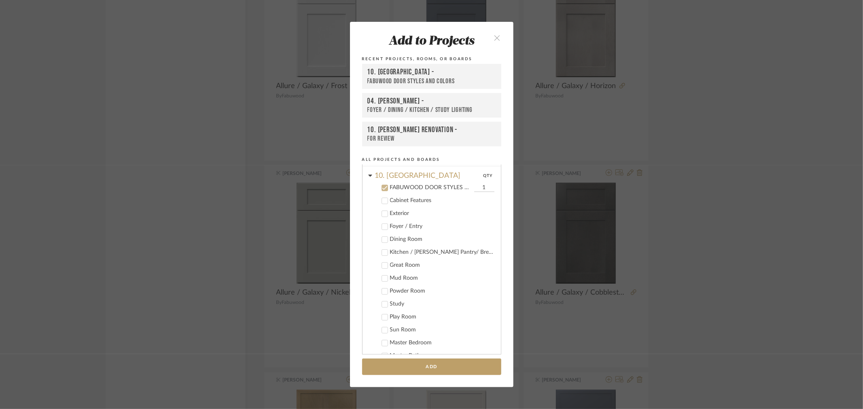
scroll to position [242, 0]
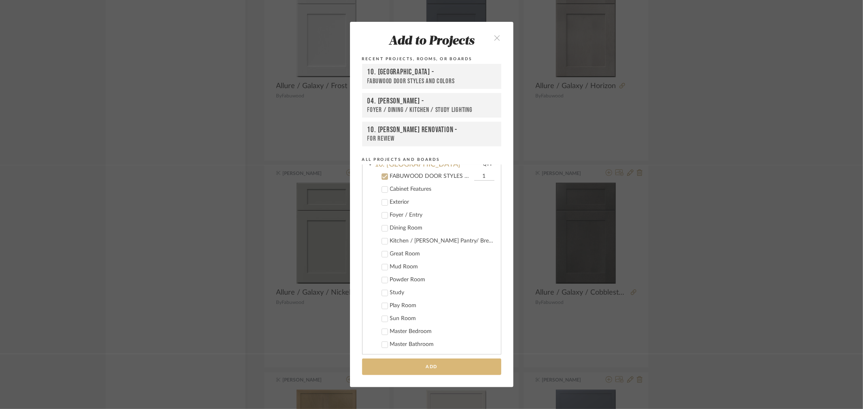
click at [412, 369] on button "Add" at bounding box center [431, 367] width 139 height 17
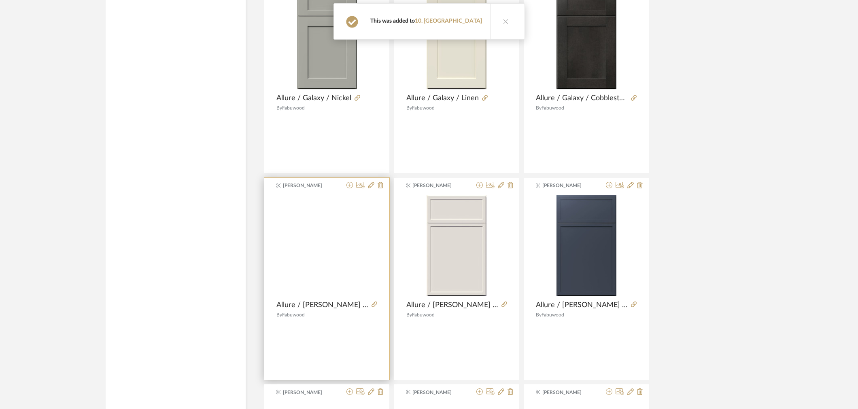
scroll to position [3560, 0]
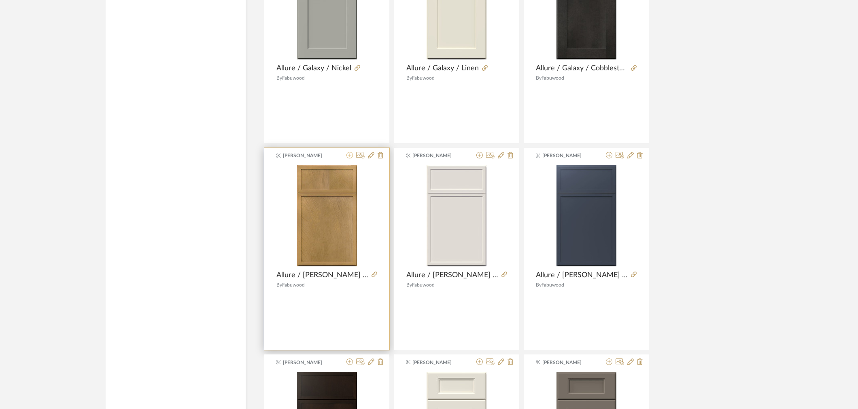
click at [349, 157] on icon at bounding box center [349, 155] width 6 height 6
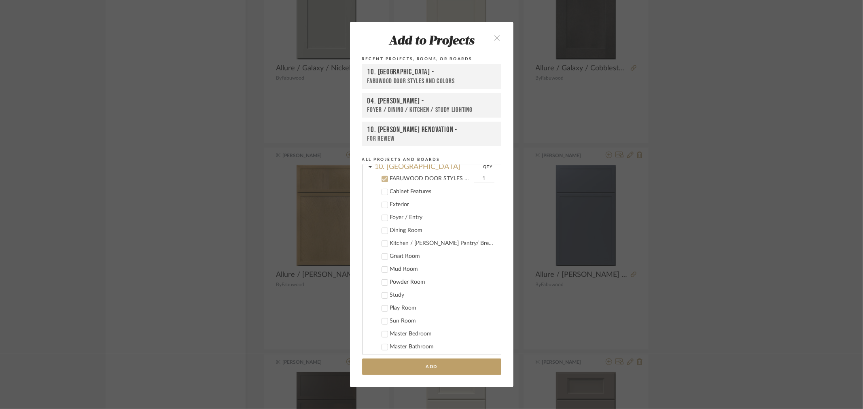
scroll to position [242, 0]
click at [425, 362] on button "Add" at bounding box center [431, 367] width 139 height 17
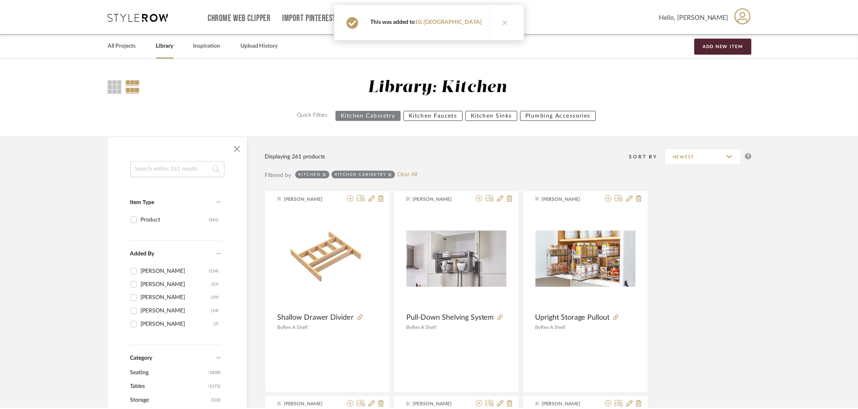
scroll to position [3560, 0]
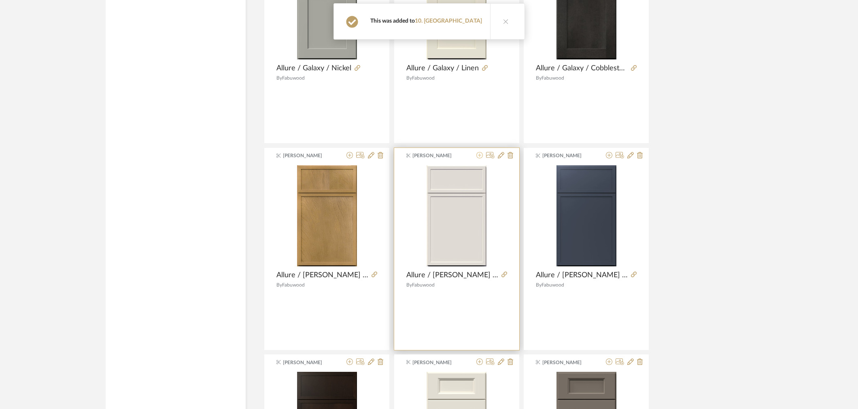
click at [481, 159] on fa-icon at bounding box center [479, 155] width 6 height 6
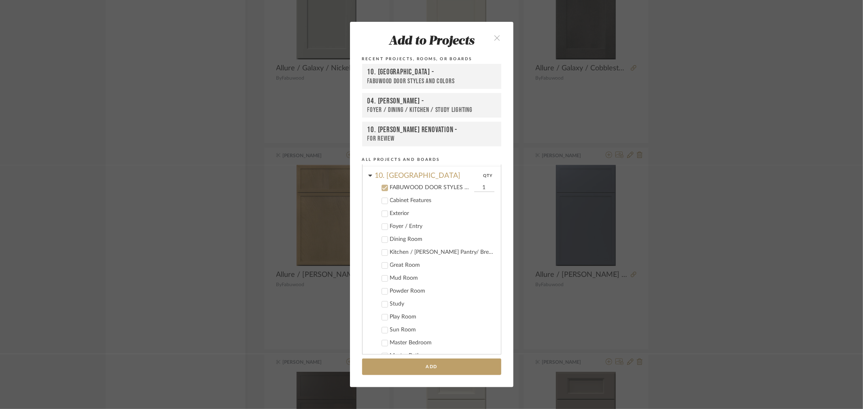
scroll to position [242, 0]
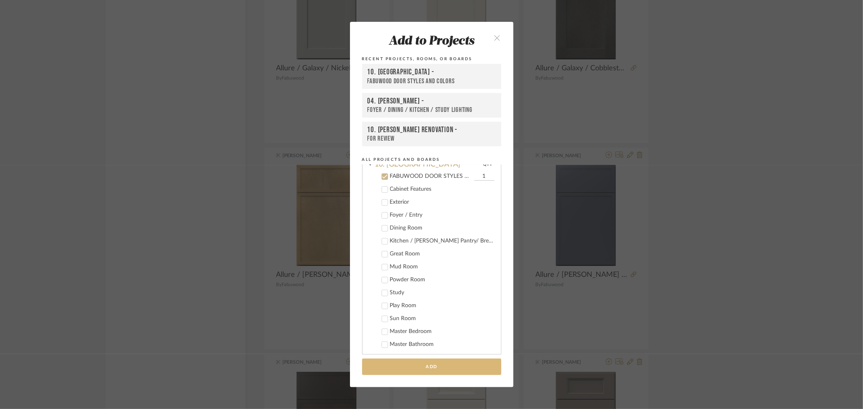
click at [458, 369] on button "Add" at bounding box center [431, 367] width 139 height 17
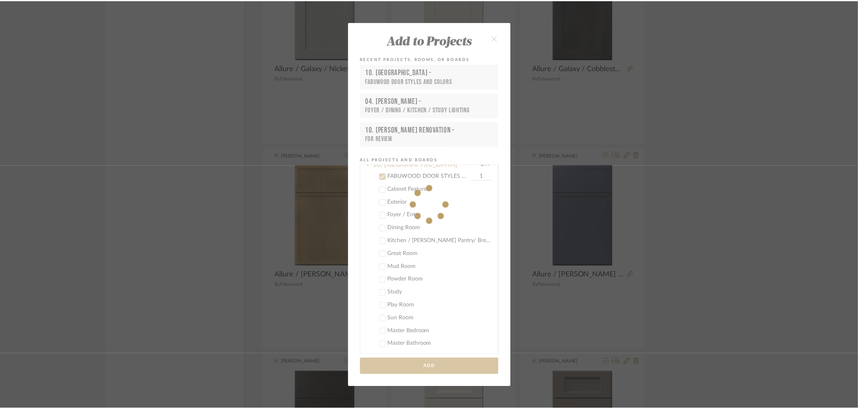
scroll to position [3560, 0]
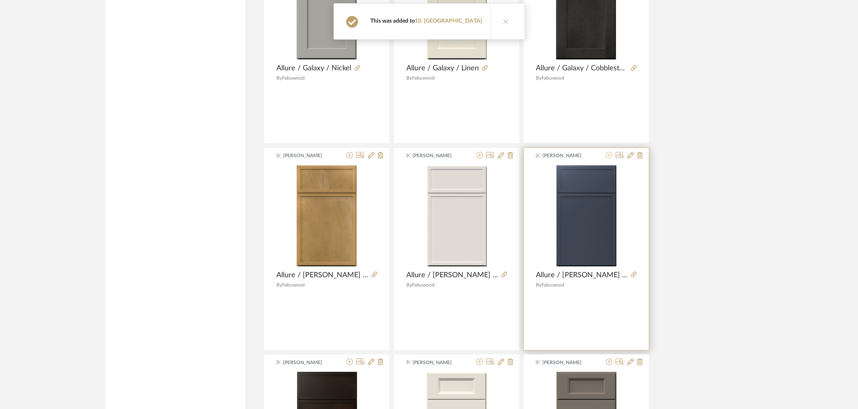
click at [609, 158] on icon at bounding box center [609, 155] width 6 height 6
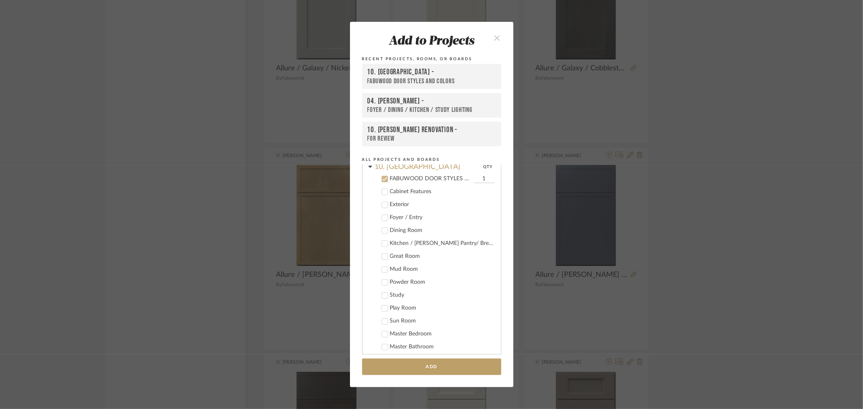
scroll to position [242, 0]
click at [418, 364] on button "Add" at bounding box center [431, 367] width 139 height 17
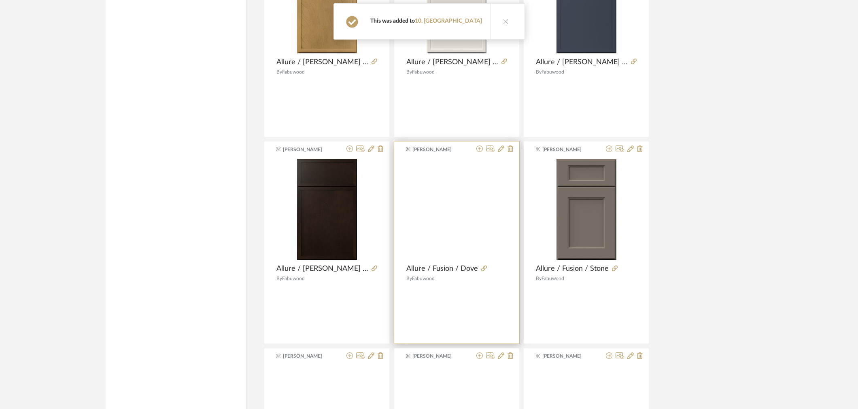
scroll to position [3785, 0]
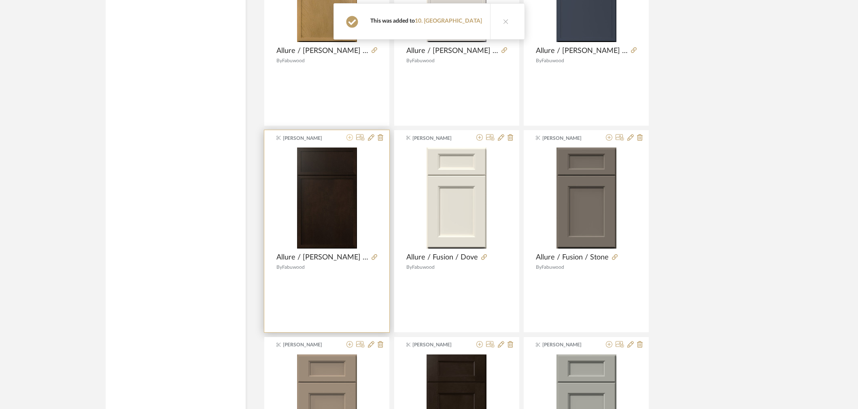
click at [349, 141] on icon at bounding box center [349, 137] width 6 height 6
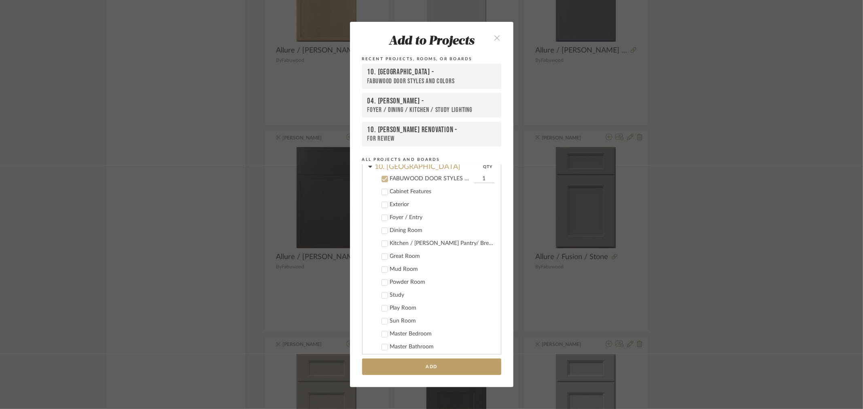
scroll to position [242, 0]
click at [408, 362] on button "Add" at bounding box center [431, 367] width 139 height 17
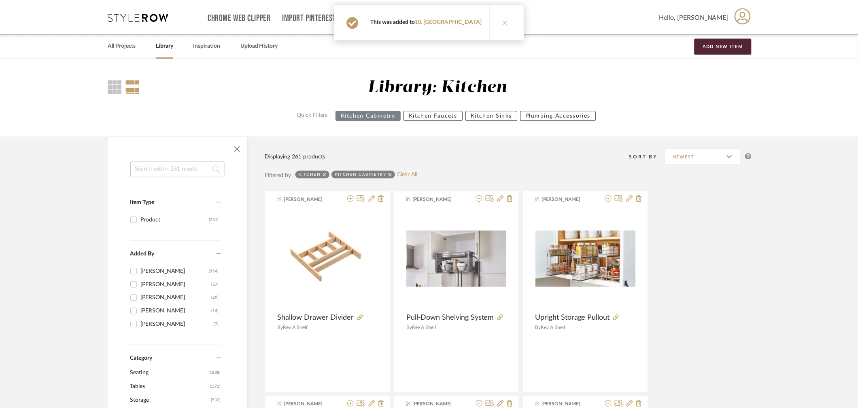
scroll to position [3785, 0]
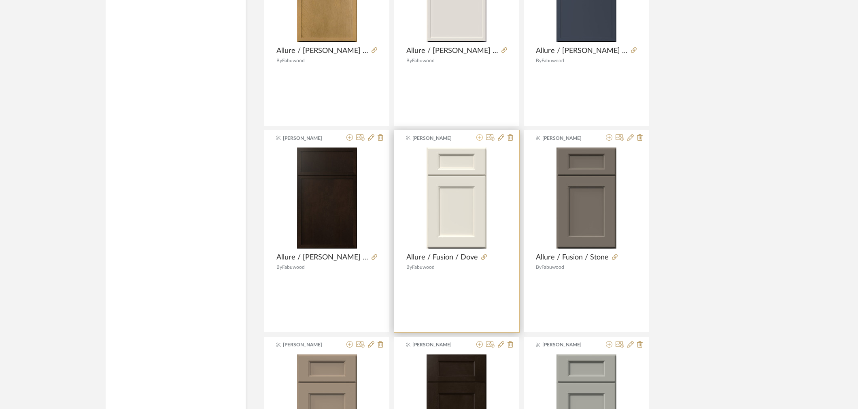
click at [482, 139] on icon at bounding box center [479, 137] width 6 height 6
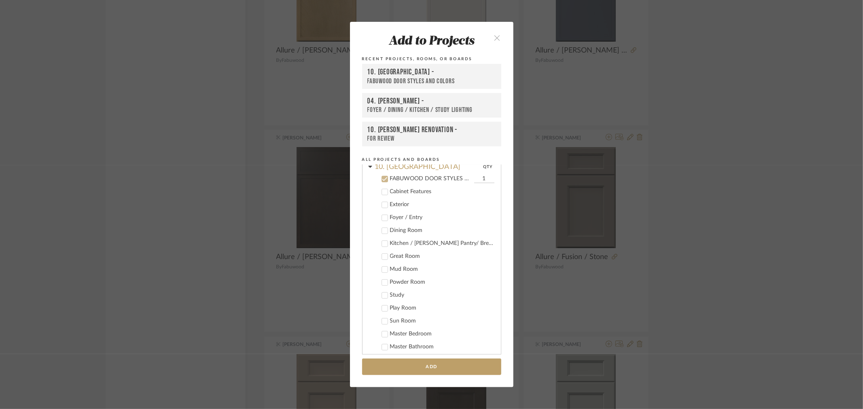
scroll to position [242, 0]
click at [439, 364] on button "Add" at bounding box center [431, 367] width 139 height 17
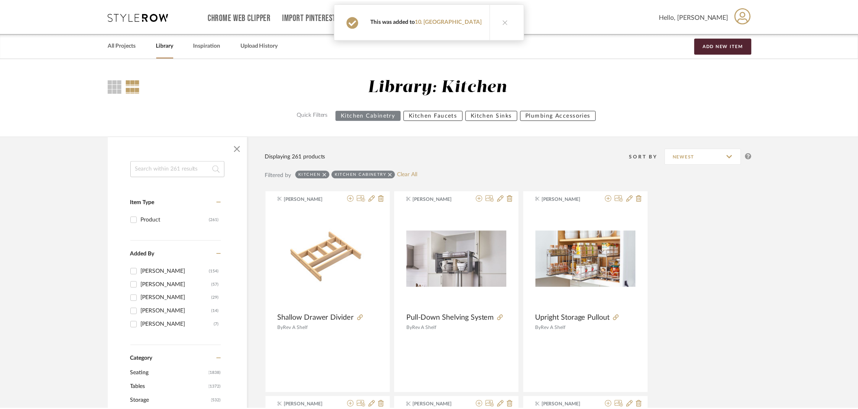
scroll to position [3785, 0]
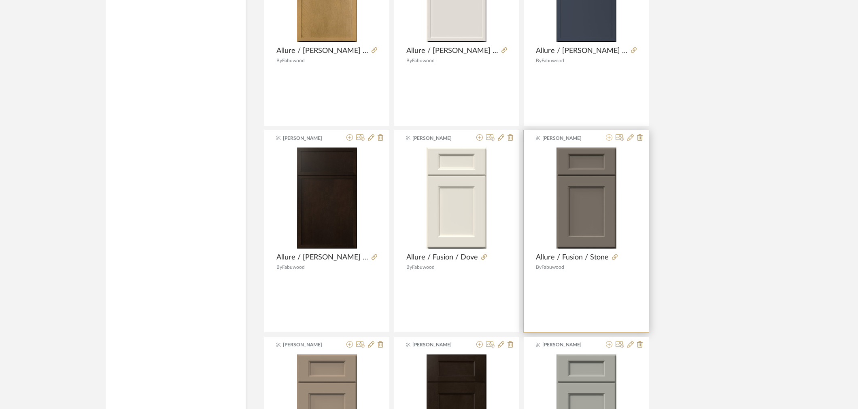
click at [607, 141] on icon at bounding box center [609, 137] width 6 height 6
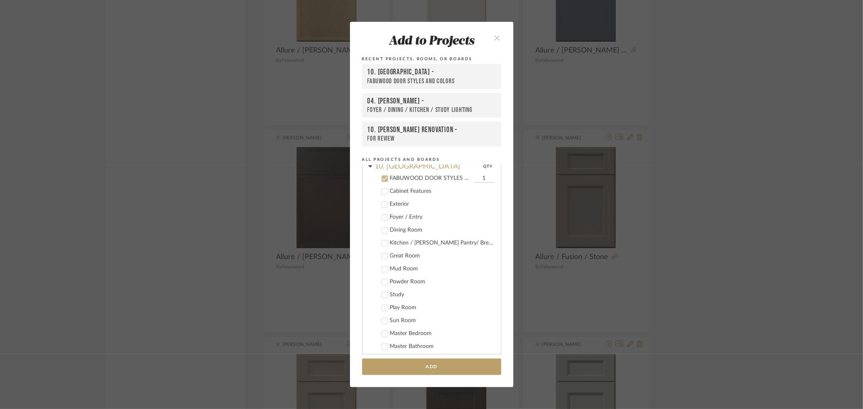
scroll to position [242, 0]
click at [448, 369] on button "Add" at bounding box center [431, 367] width 139 height 17
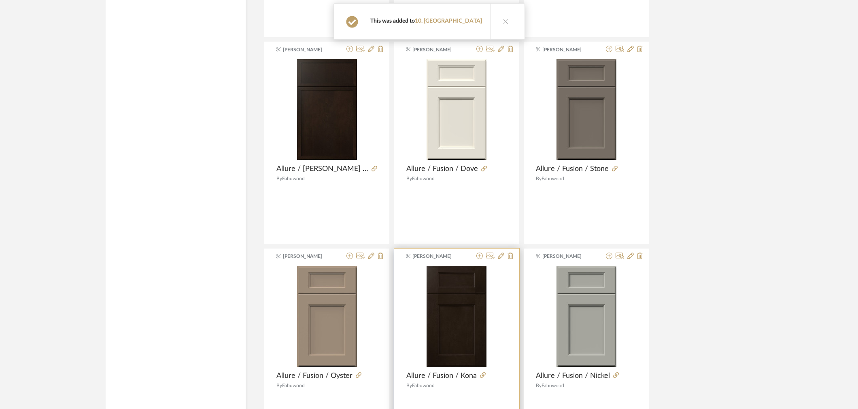
scroll to position [3874, 0]
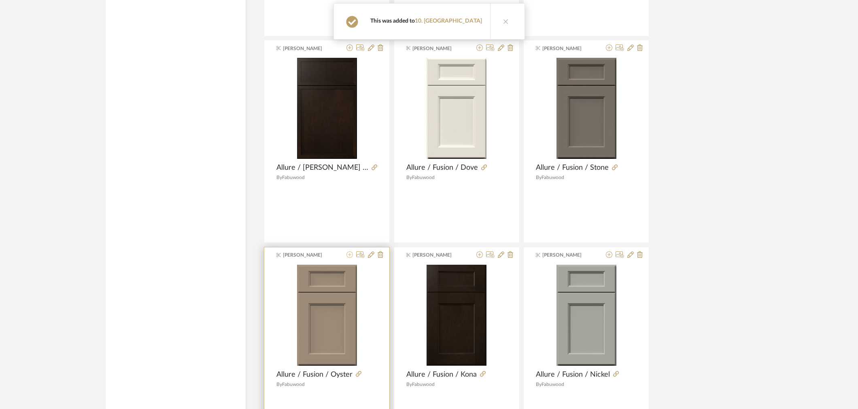
click at [348, 257] on icon at bounding box center [349, 255] width 6 height 6
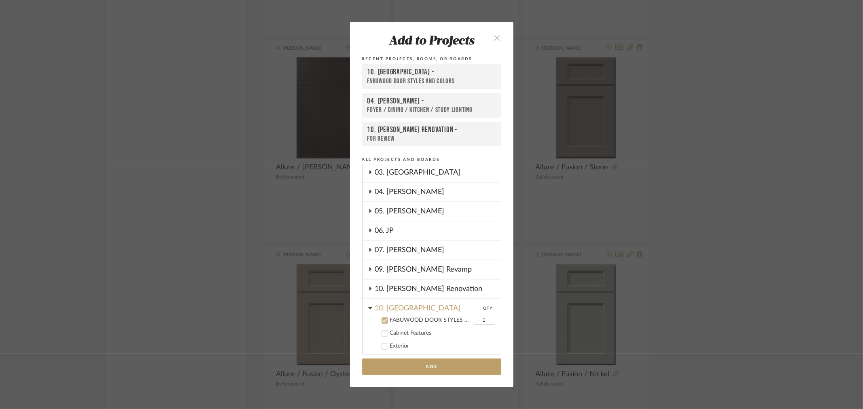
scroll to position [106, 0]
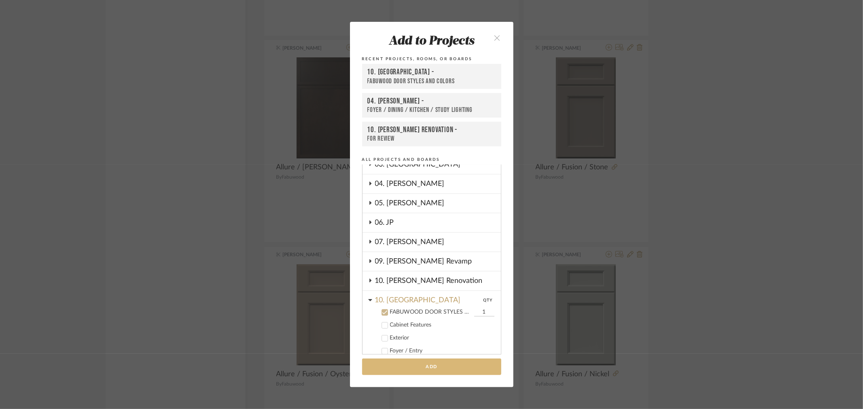
click at [418, 362] on button "Add" at bounding box center [431, 367] width 139 height 17
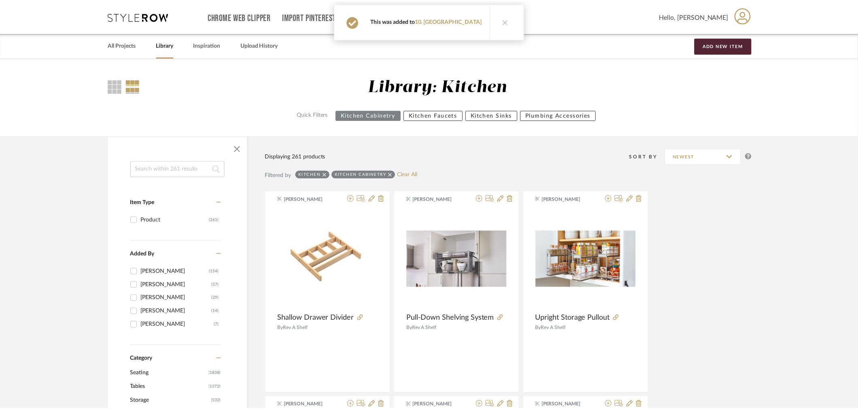
scroll to position [3874, 0]
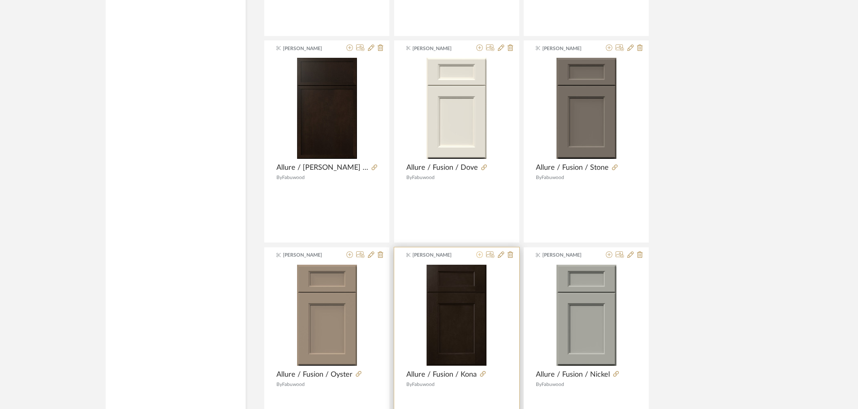
click at [479, 258] on icon at bounding box center [479, 255] width 6 height 6
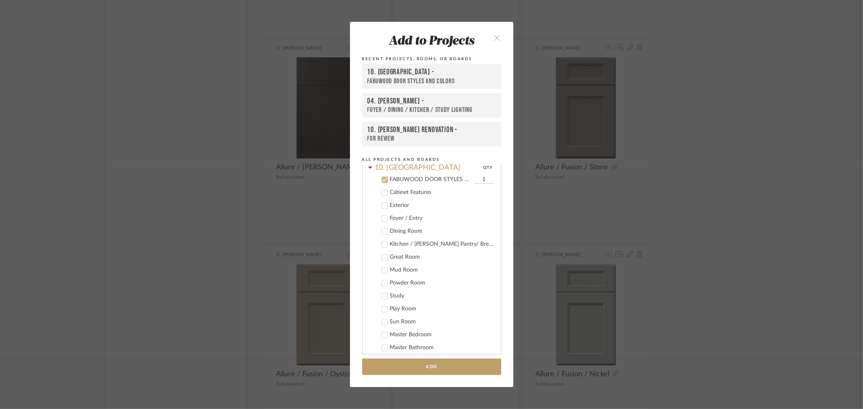
scroll to position [242, 0]
click at [411, 371] on button "Add" at bounding box center [431, 367] width 139 height 17
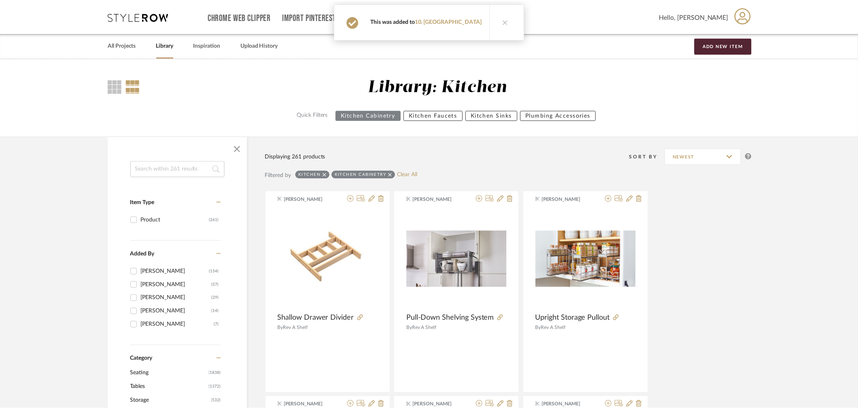
scroll to position [3874, 0]
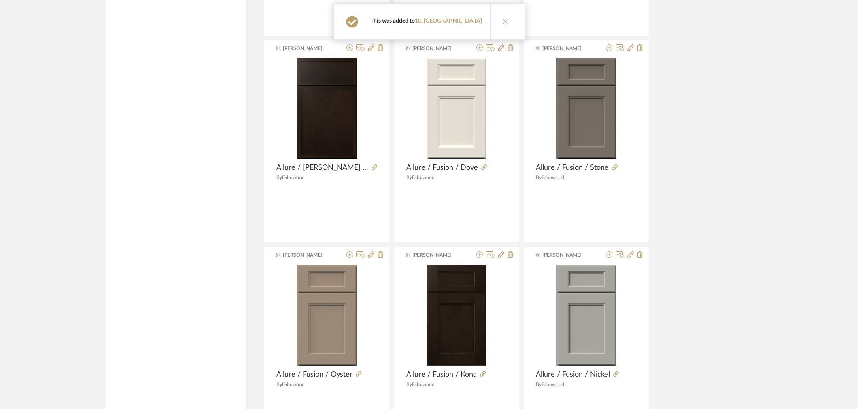
click at [611, 257] on icon at bounding box center [609, 255] width 6 height 6
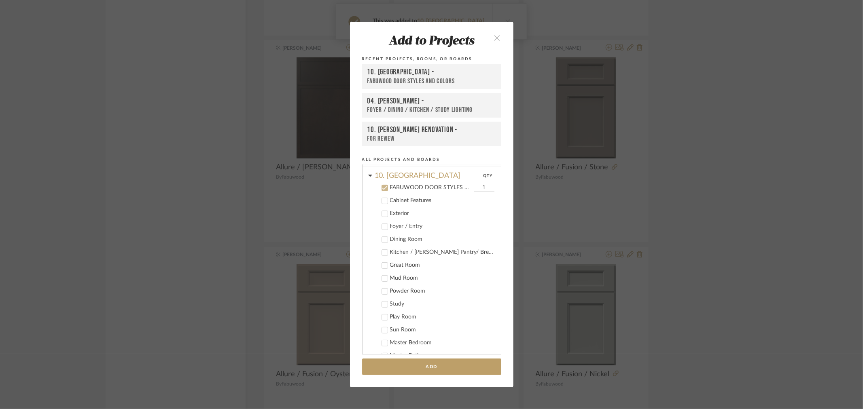
scroll to position [242, 0]
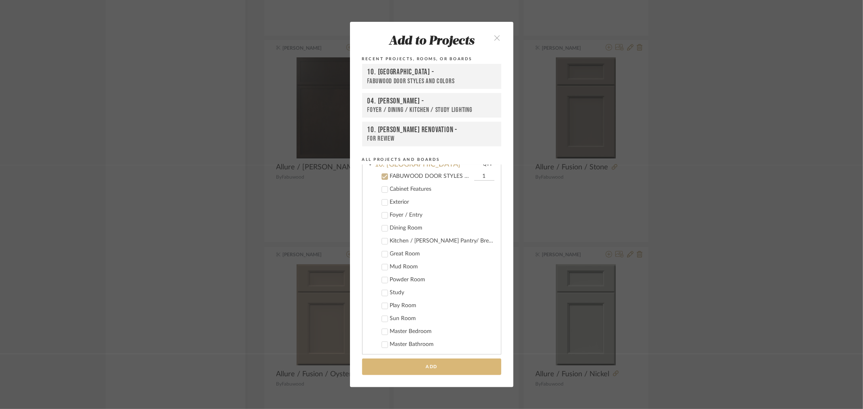
click at [429, 363] on button "Add" at bounding box center [431, 367] width 139 height 17
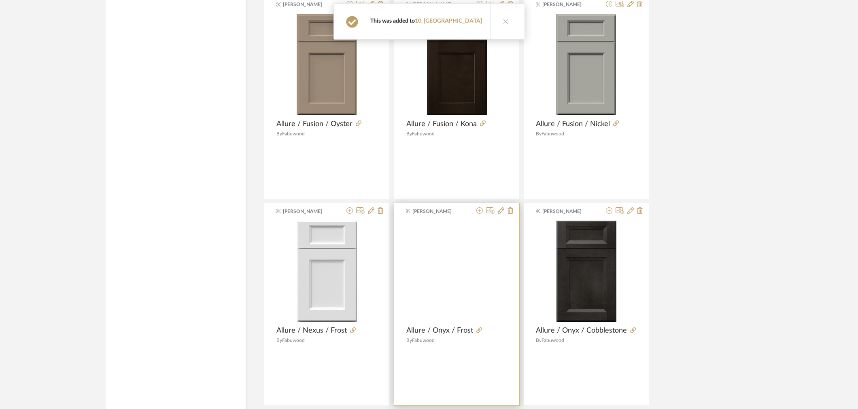
scroll to position [4144, 0]
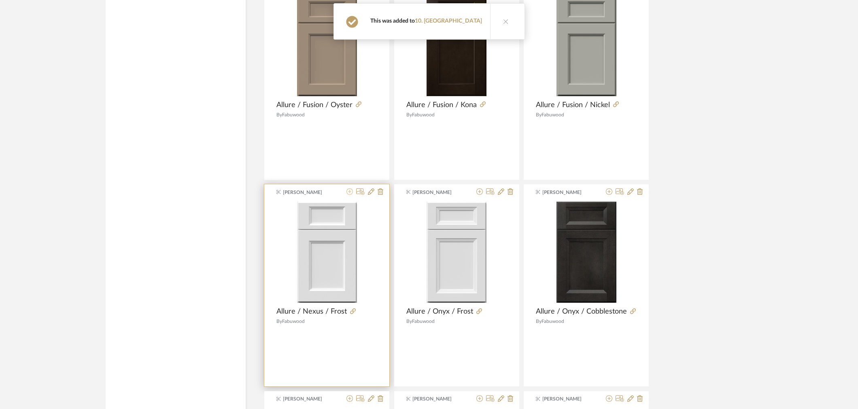
click at [350, 195] on icon at bounding box center [349, 191] width 6 height 6
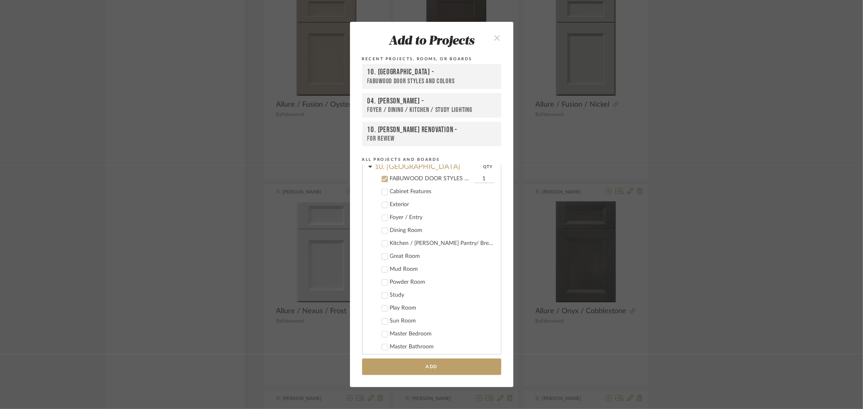
scroll to position [242, 0]
click at [400, 361] on button "Add" at bounding box center [431, 367] width 139 height 17
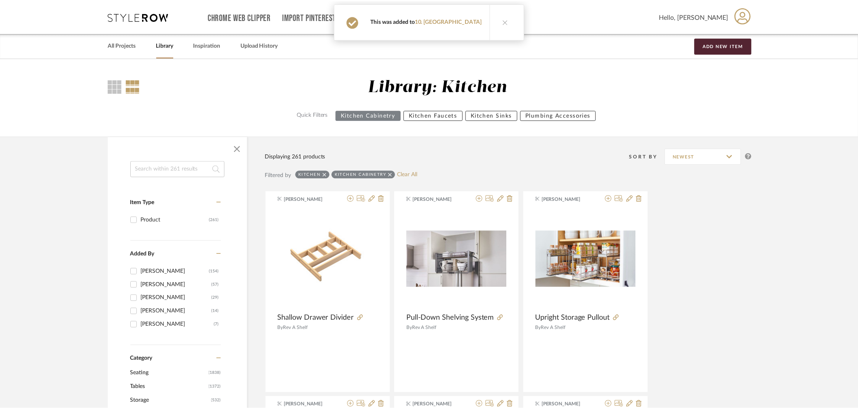
scroll to position [4144, 0]
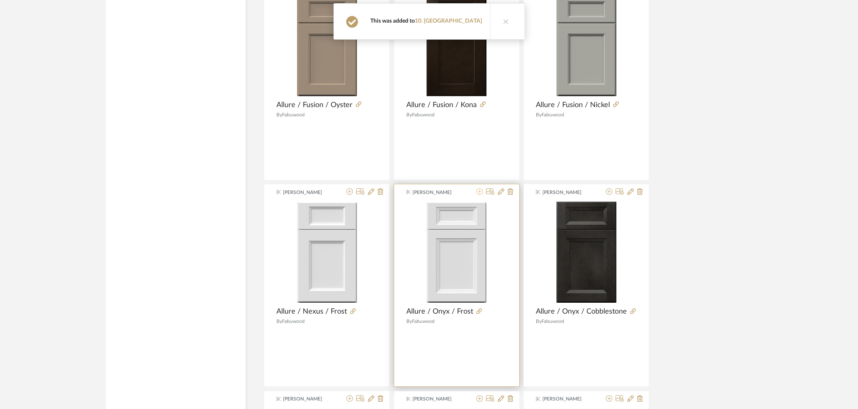
click at [479, 193] on icon at bounding box center [479, 191] width 6 height 6
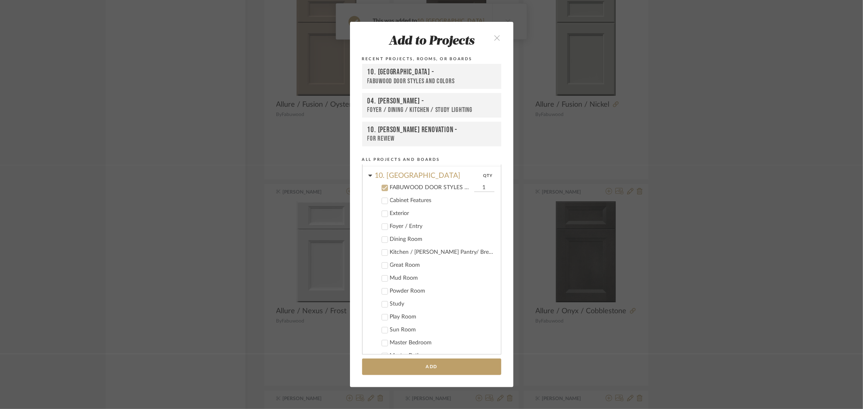
scroll to position [242, 0]
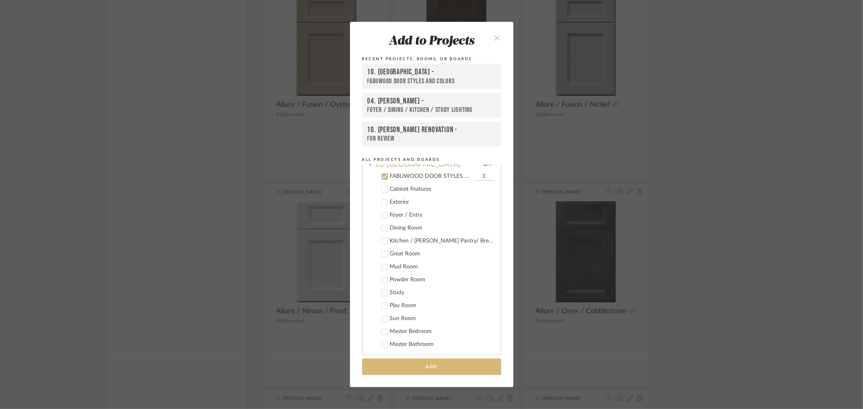
click at [438, 371] on button "Add" at bounding box center [431, 367] width 139 height 17
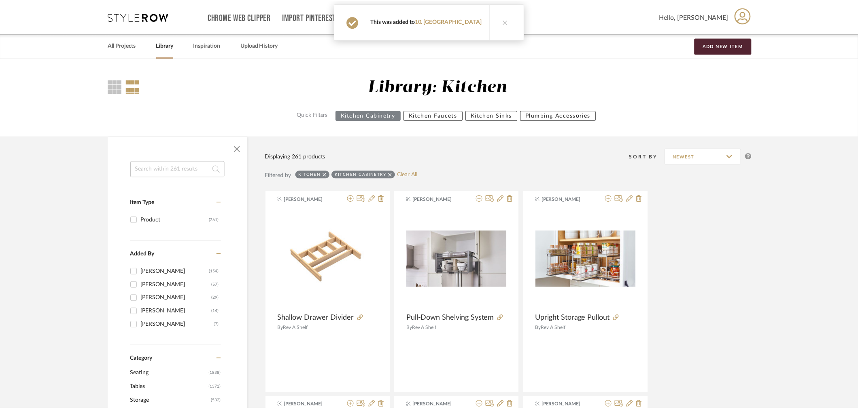
scroll to position [4144, 0]
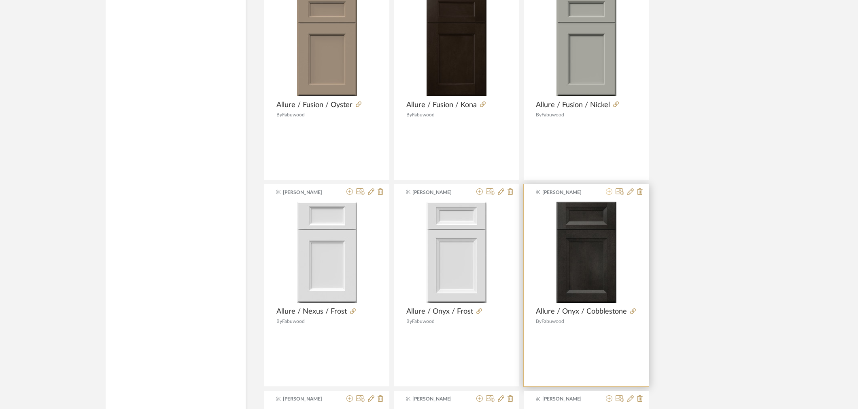
click at [610, 195] on icon at bounding box center [609, 191] width 6 height 6
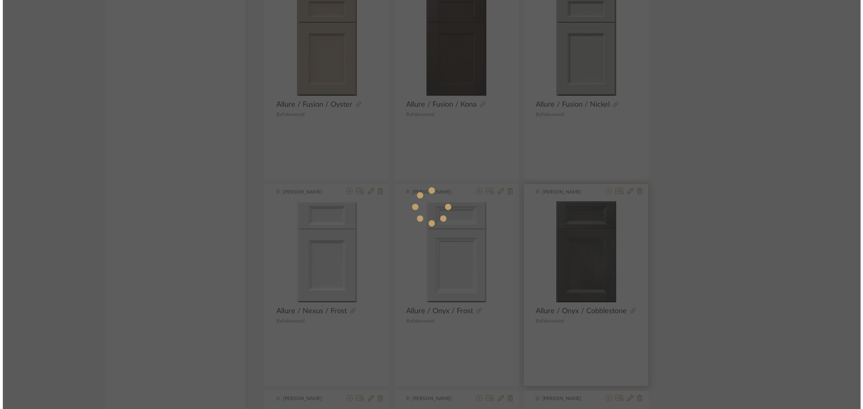
scroll to position [0, 0]
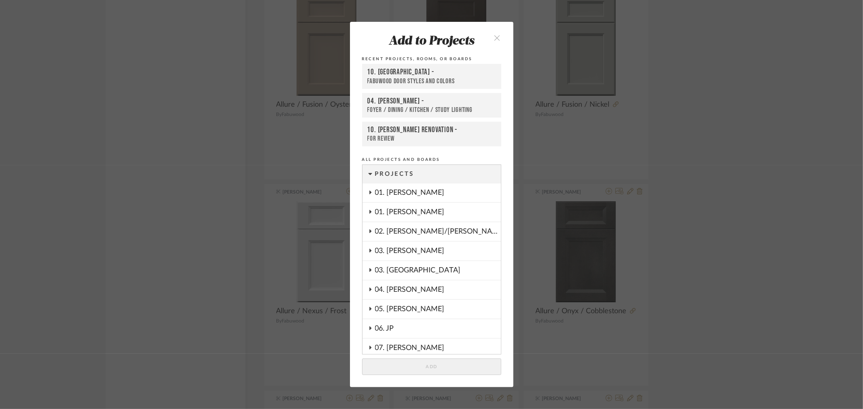
click at [701, 262] on div "Add to Projects Recent Projects, Rooms, or Boards 10. Vignola - FABUWOOD DOOR S…" at bounding box center [431, 204] width 863 height 409
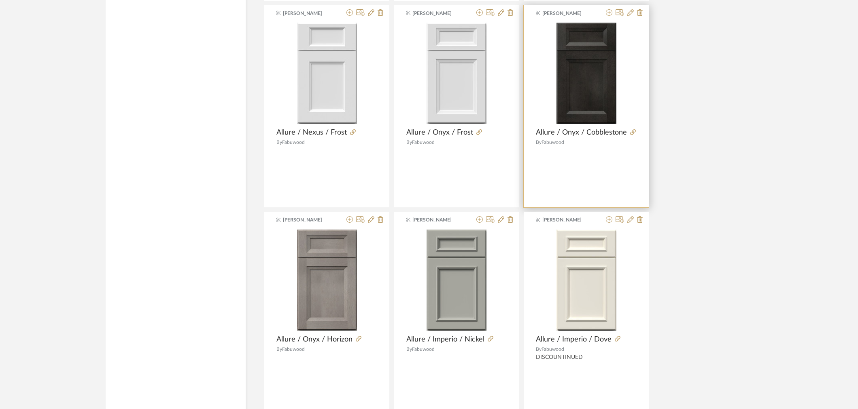
scroll to position [4279, 0]
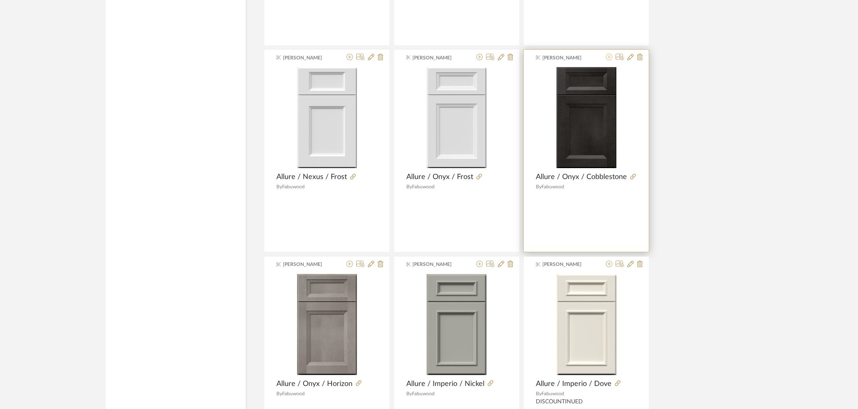
click at [609, 58] on icon at bounding box center [609, 57] width 6 height 6
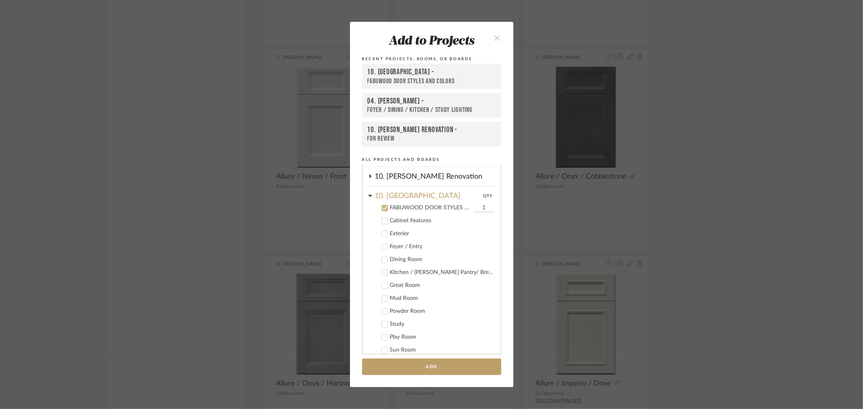
scroll to position [242, 0]
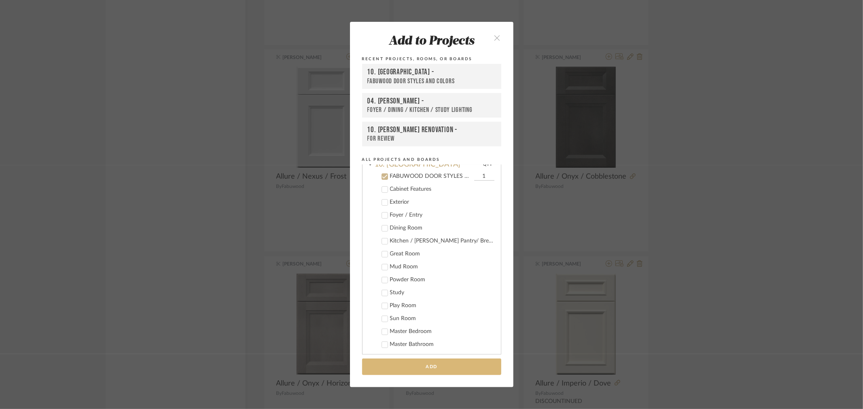
click at [448, 367] on button "Add" at bounding box center [431, 367] width 139 height 17
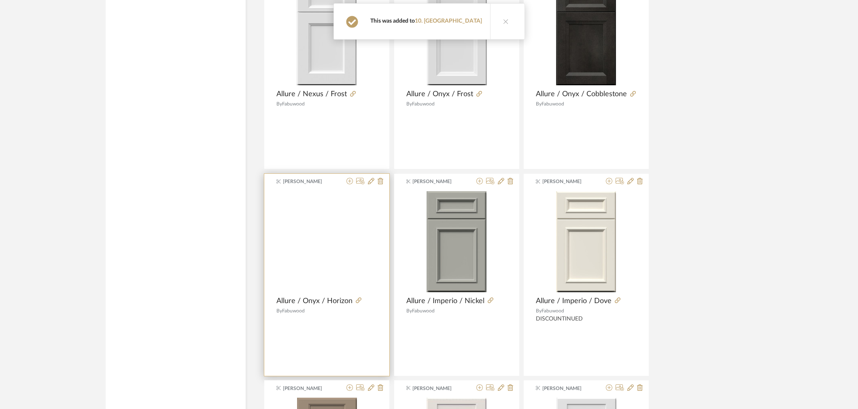
scroll to position [4369, 0]
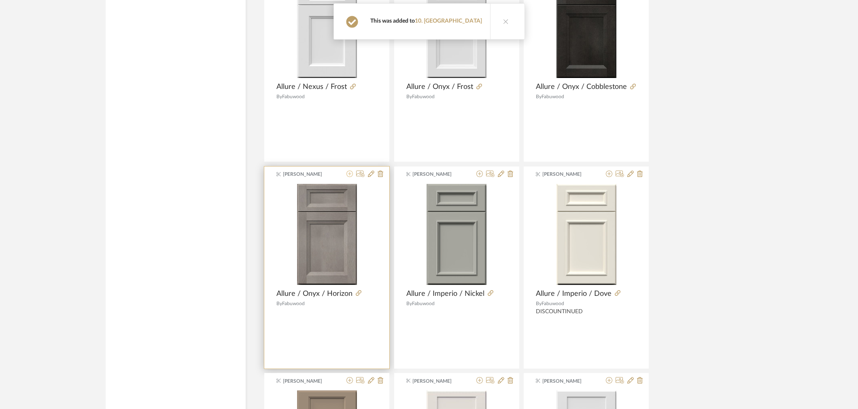
click at [350, 177] on icon at bounding box center [349, 174] width 6 height 6
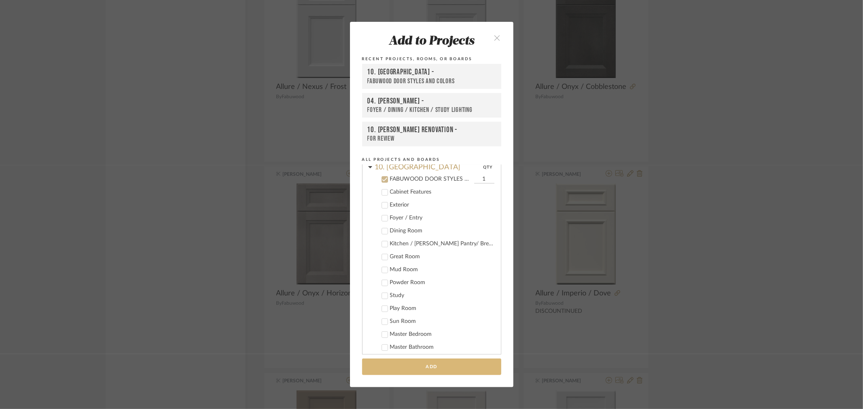
scroll to position [242, 0]
click at [429, 361] on button "Add" at bounding box center [431, 367] width 139 height 17
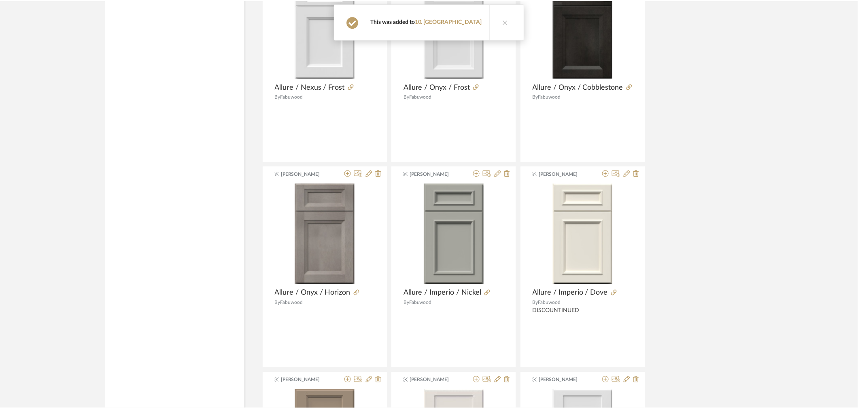
scroll to position [4369, 0]
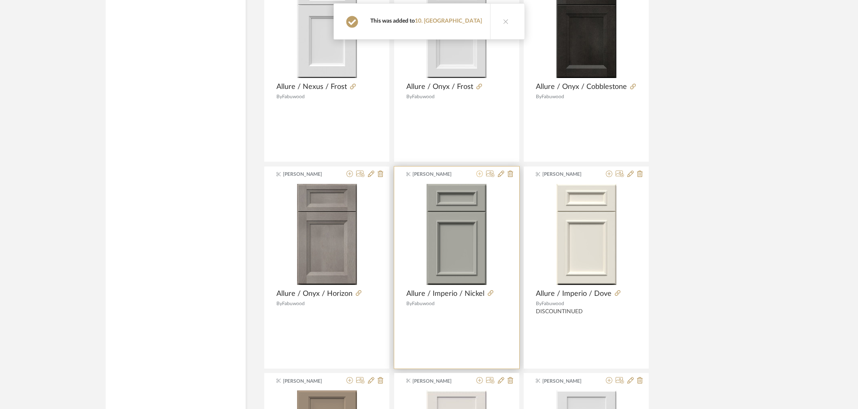
click at [479, 177] on icon at bounding box center [479, 174] width 6 height 6
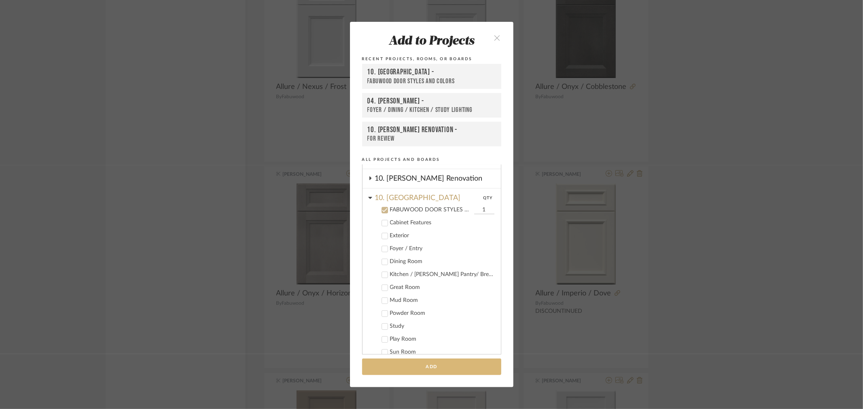
scroll to position [242, 0]
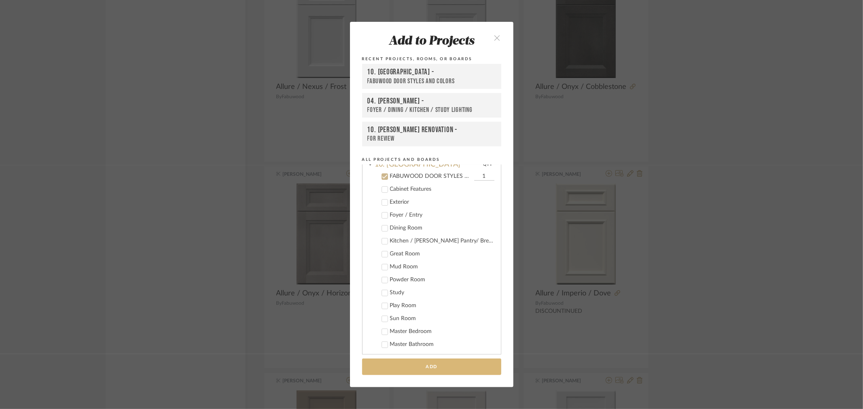
click at [408, 366] on button "Add" at bounding box center [431, 367] width 139 height 17
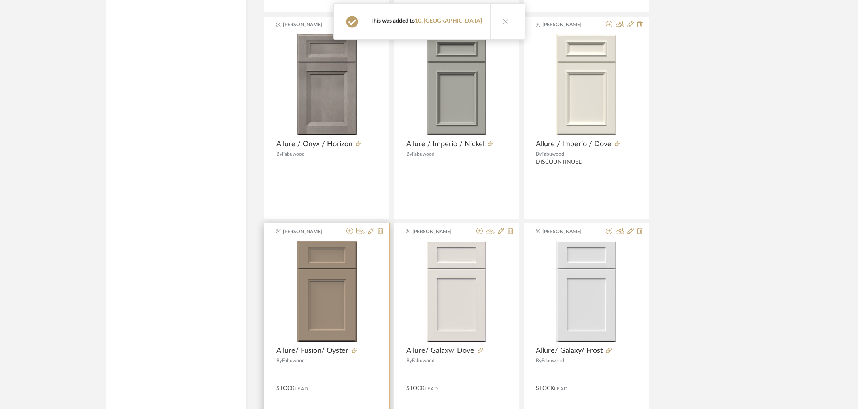
scroll to position [4549, 0]
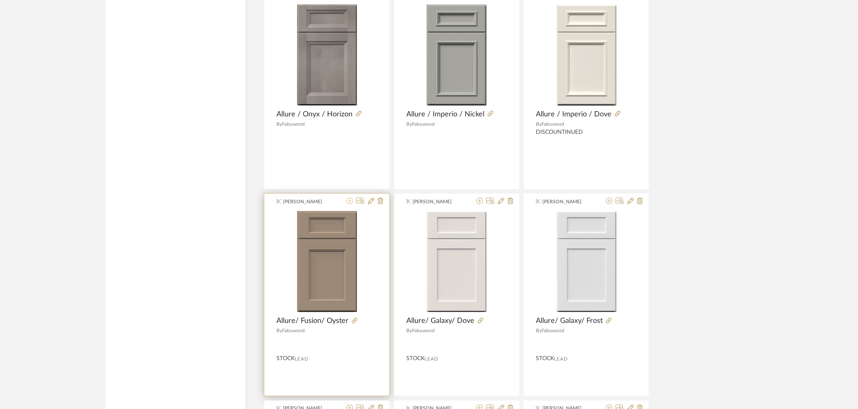
click at [350, 202] on icon at bounding box center [349, 201] width 6 height 6
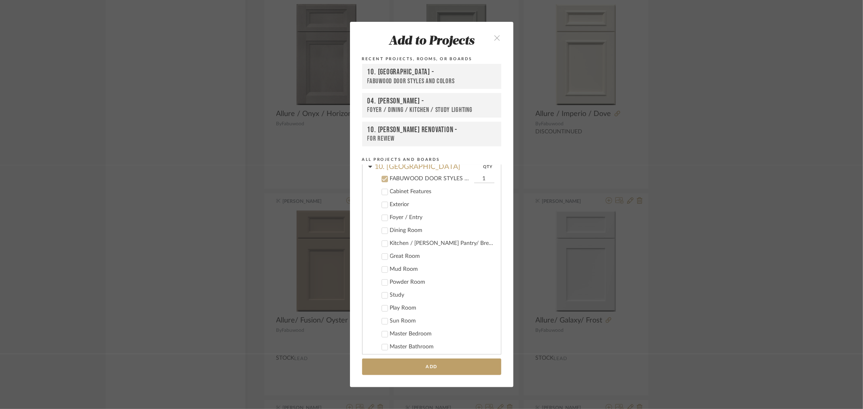
scroll to position [242, 0]
click at [436, 375] on add-to "Add to Projects Recent Projects, Rooms, or Boards 10. Vignola - FABUWOOD DOOR S…" at bounding box center [431, 204] width 163 height 365
click at [437, 367] on button "Add" at bounding box center [431, 367] width 139 height 17
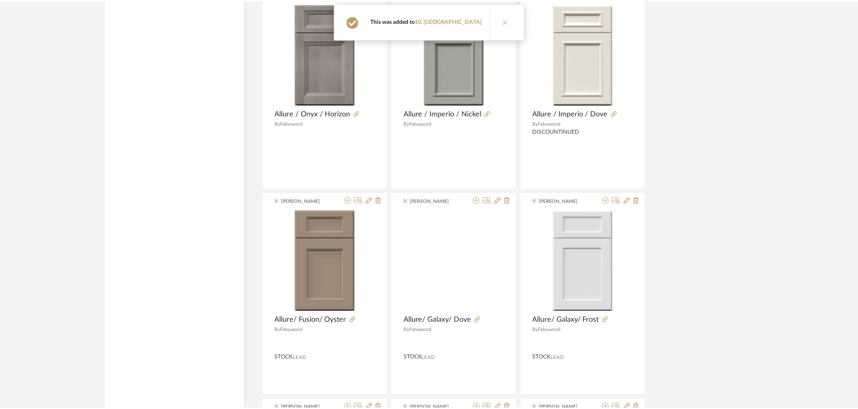
scroll to position [4549, 0]
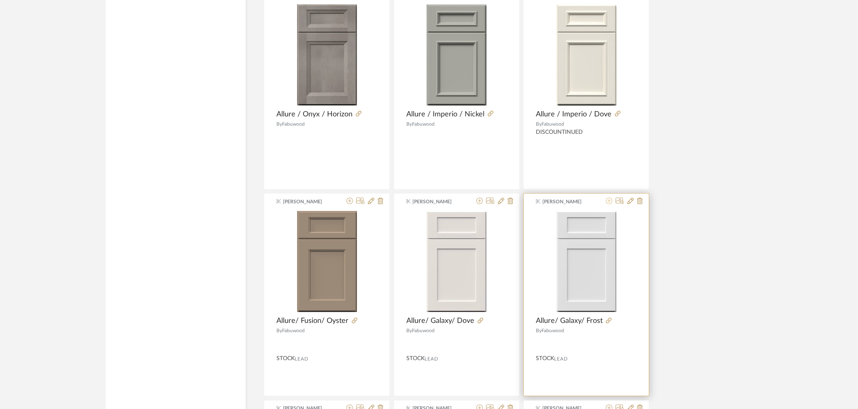
click at [611, 204] on icon at bounding box center [609, 201] width 6 height 6
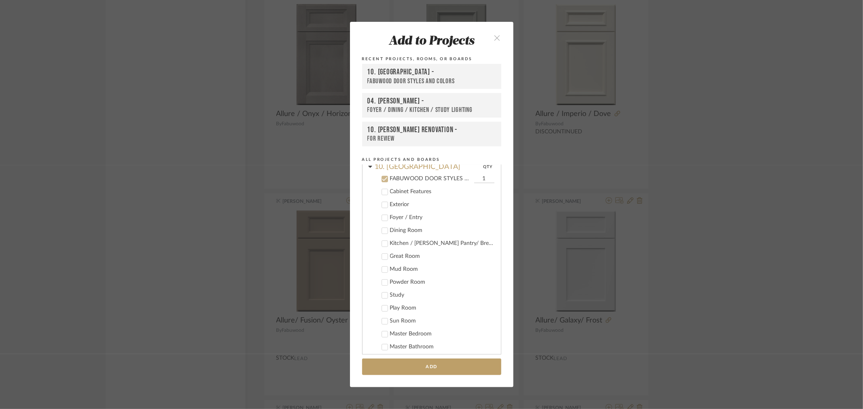
scroll to position [242, 0]
click at [417, 370] on button "Add" at bounding box center [431, 367] width 139 height 17
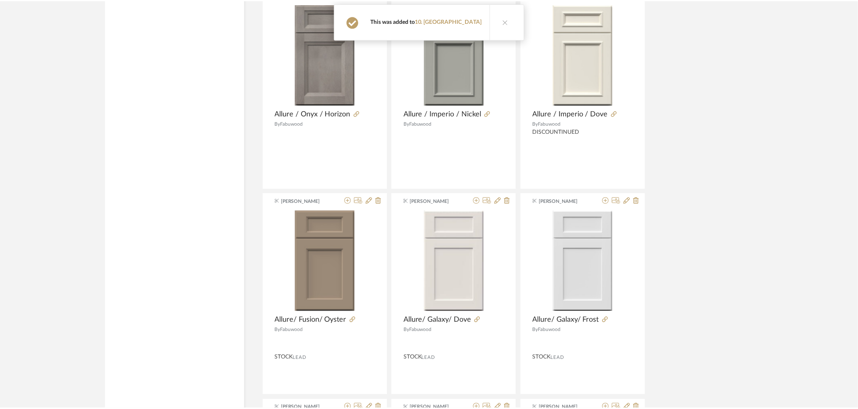
scroll to position [4549, 0]
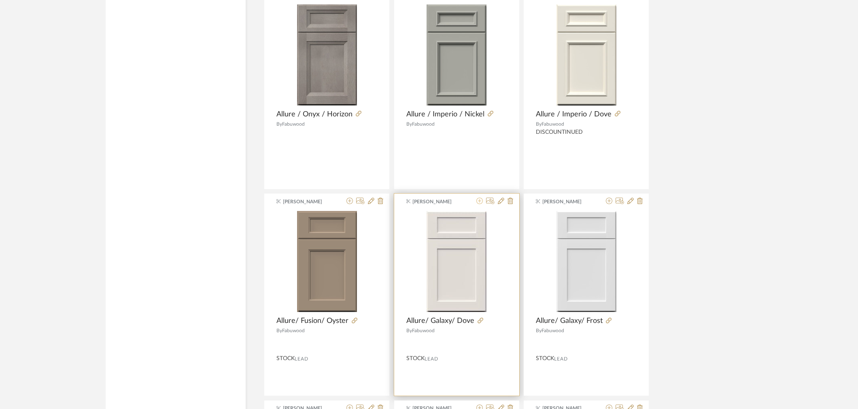
click at [479, 203] on icon at bounding box center [479, 201] width 6 height 6
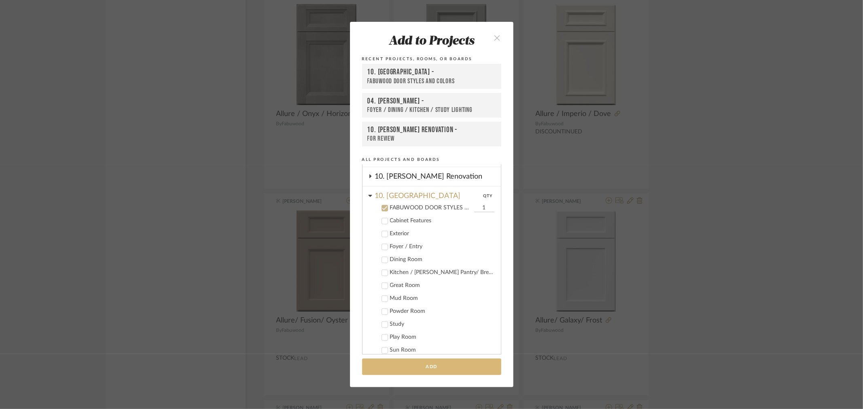
scroll to position [242, 0]
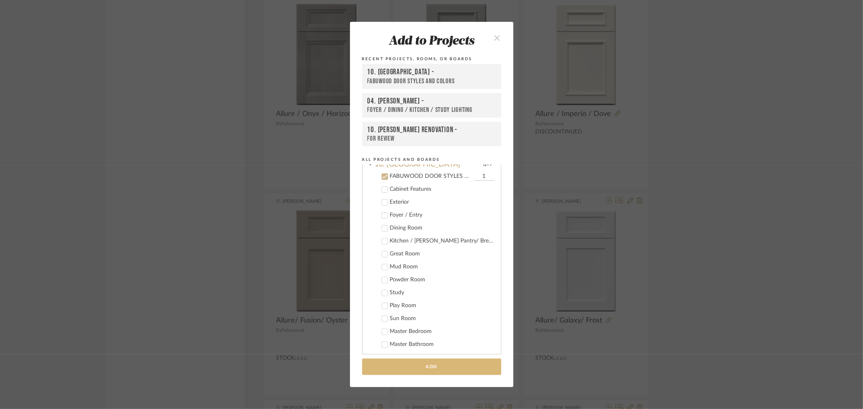
click at [421, 370] on button "Add" at bounding box center [431, 367] width 139 height 17
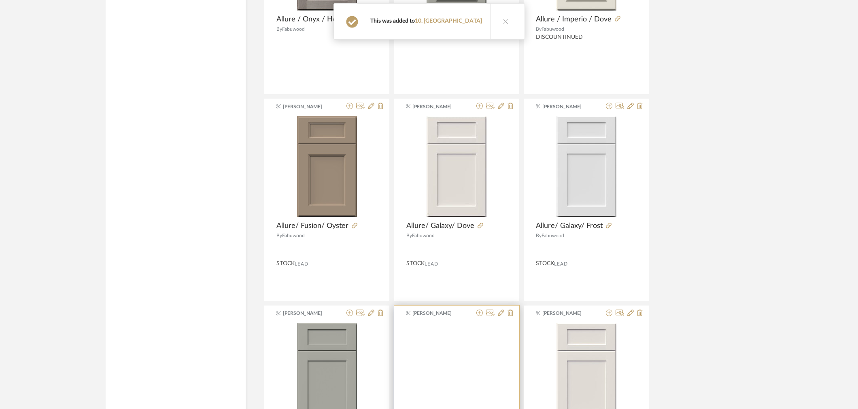
scroll to position [4729, 0]
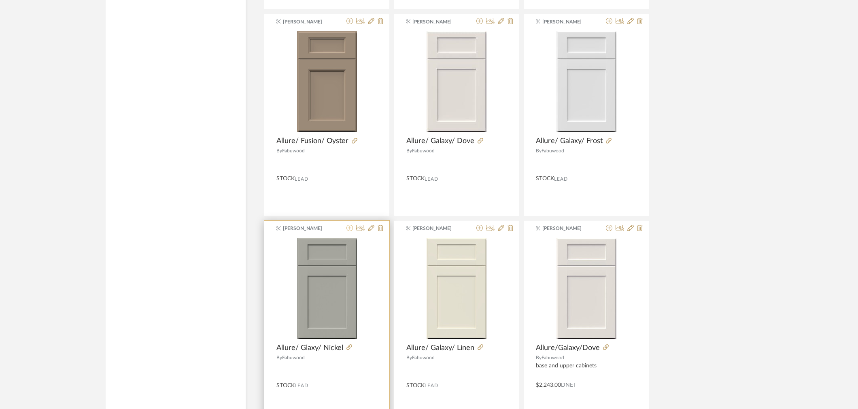
click at [346, 231] on icon at bounding box center [349, 228] width 6 height 6
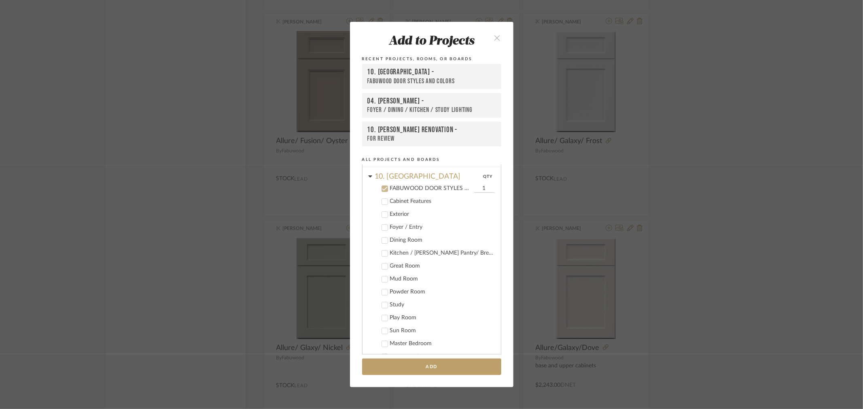
scroll to position [242, 0]
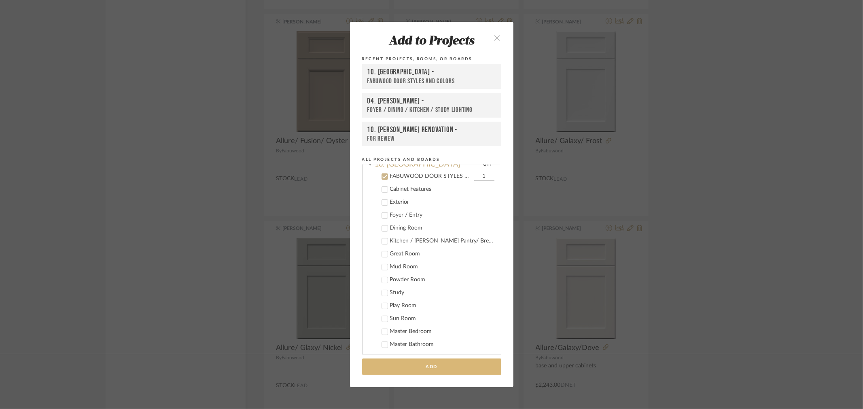
click at [404, 366] on button "Add" at bounding box center [431, 367] width 139 height 17
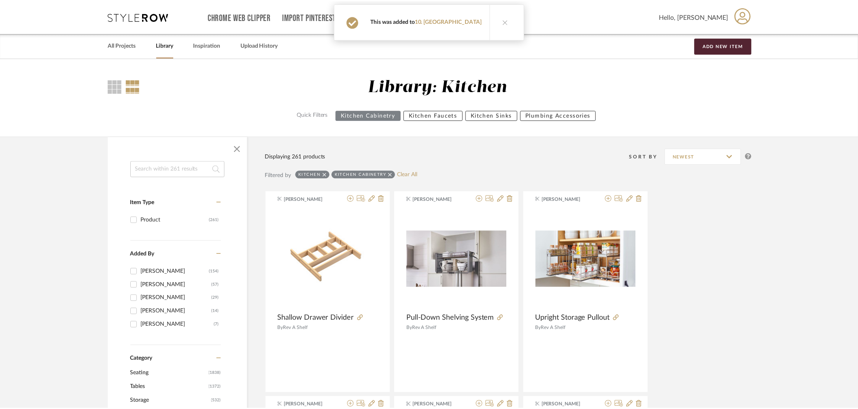
scroll to position [4729, 0]
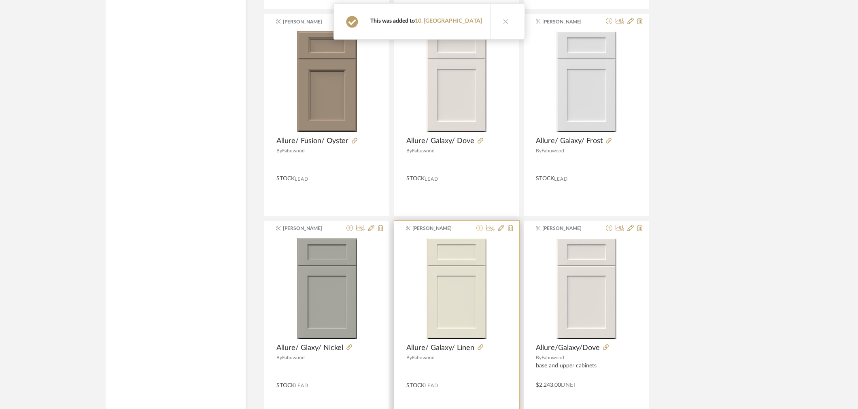
click at [479, 231] on icon at bounding box center [479, 228] width 6 height 6
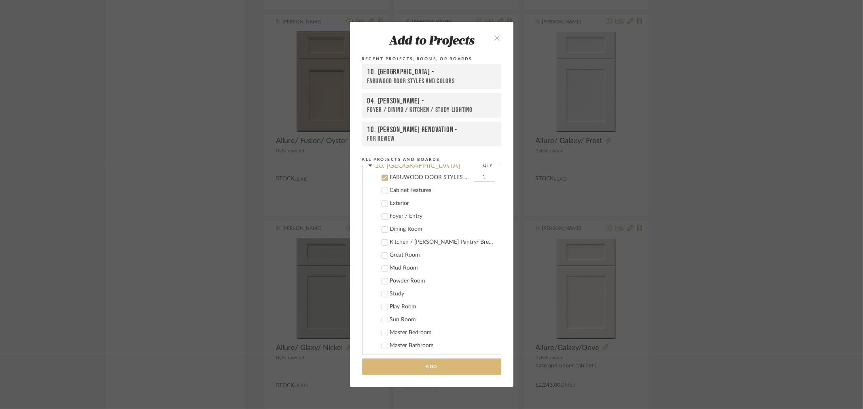
scroll to position [242, 0]
click at [426, 367] on button "Add" at bounding box center [431, 367] width 139 height 17
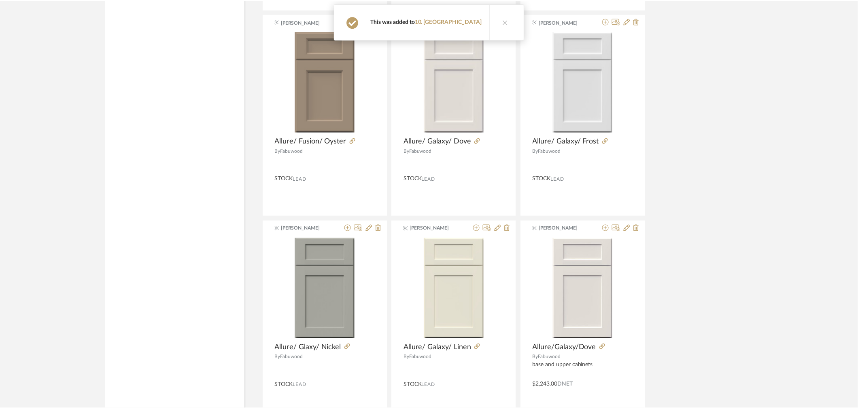
scroll to position [4729, 0]
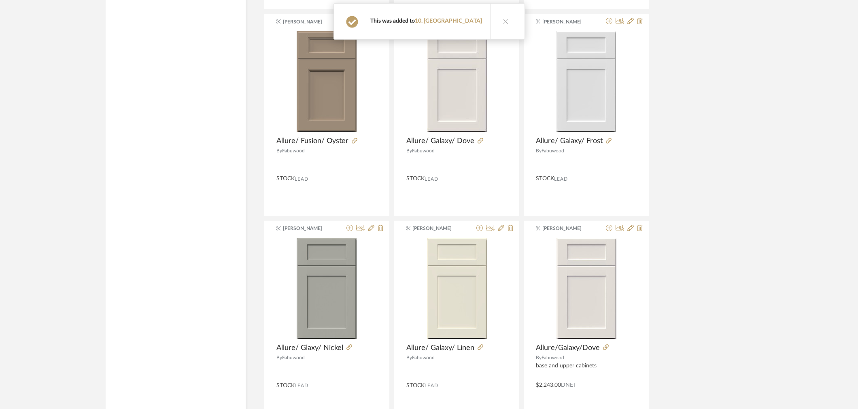
click at [608, 231] on icon at bounding box center [609, 228] width 6 height 6
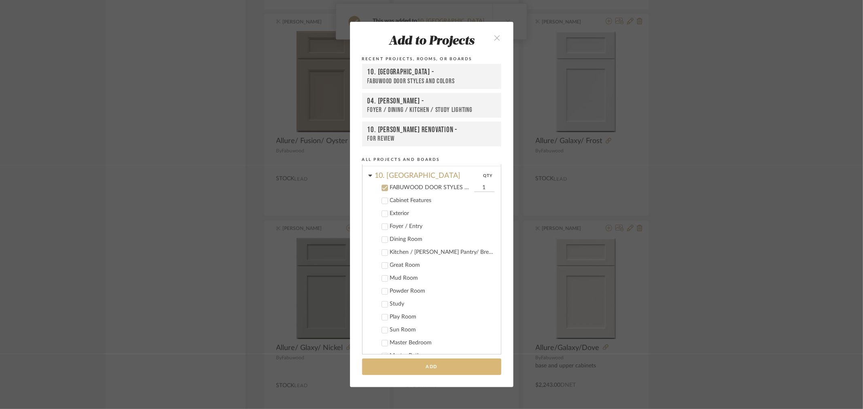
scroll to position [242, 0]
click at [444, 366] on button "Add" at bounding box center [431, 367] width 139 height 17
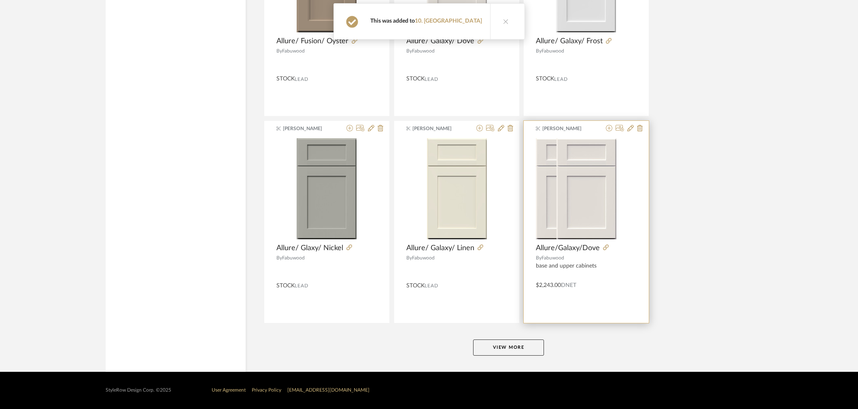
scroll to position [4830, 0]
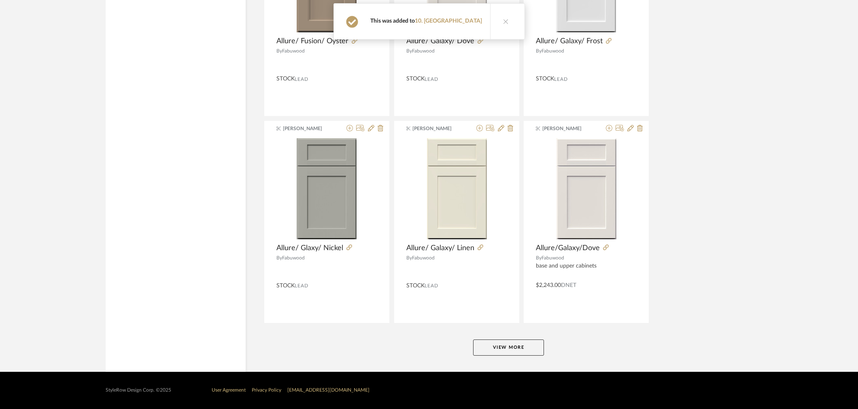
click at [496, 345] on button "View More" at bounding box center [508, 348] width 71 height 16
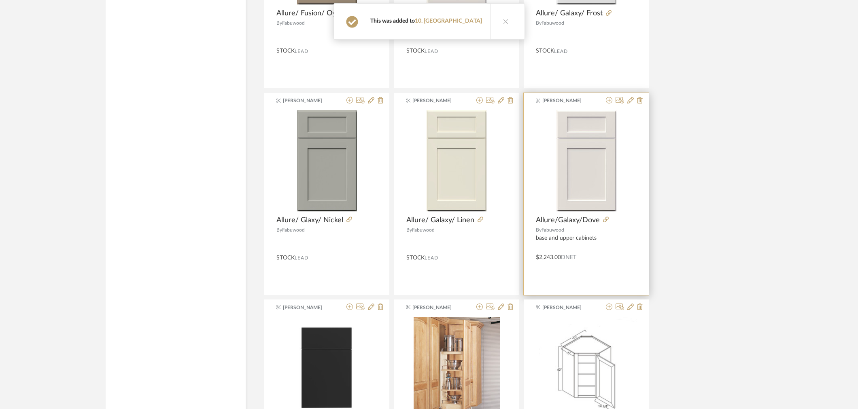
scroll to position [5010, 0]
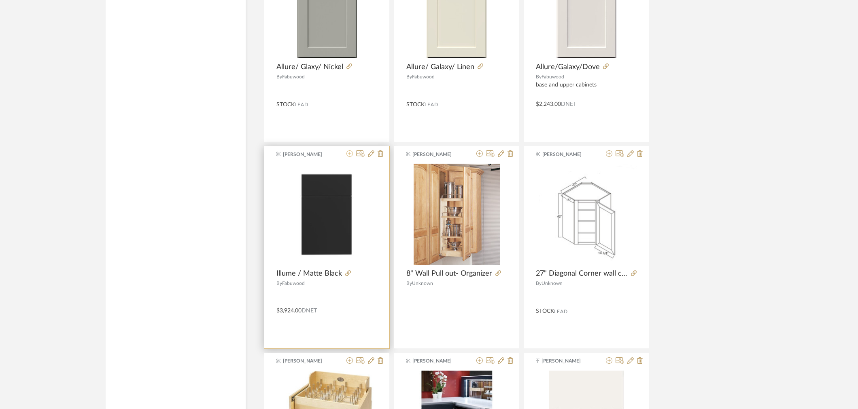
click at [349, 157] on icon at bounding box center [349, 153] width 6 height 6
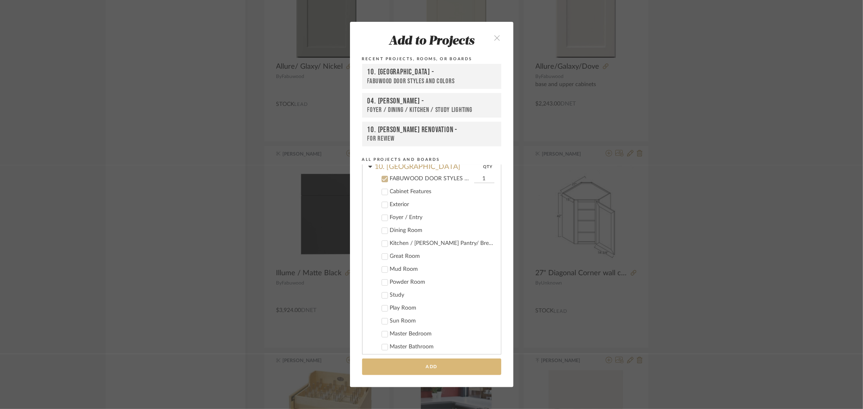
scroll to position [242, 0]
click at [439, 365] on button "Add" at bounding box center [431, 367] width 139 height 17
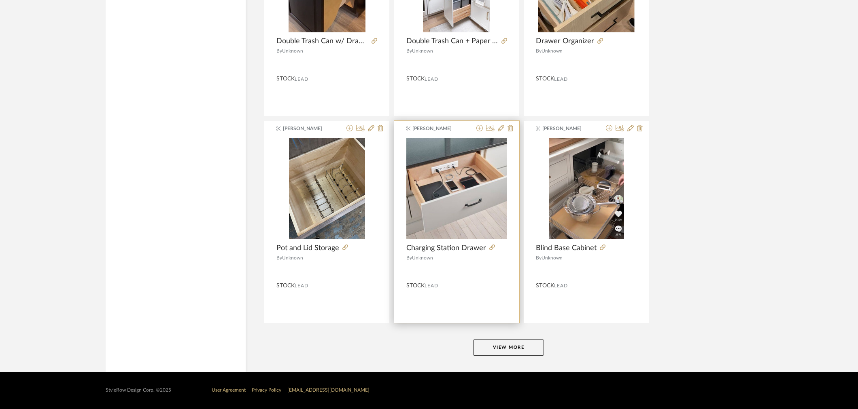
scroll to position [7314, 0]
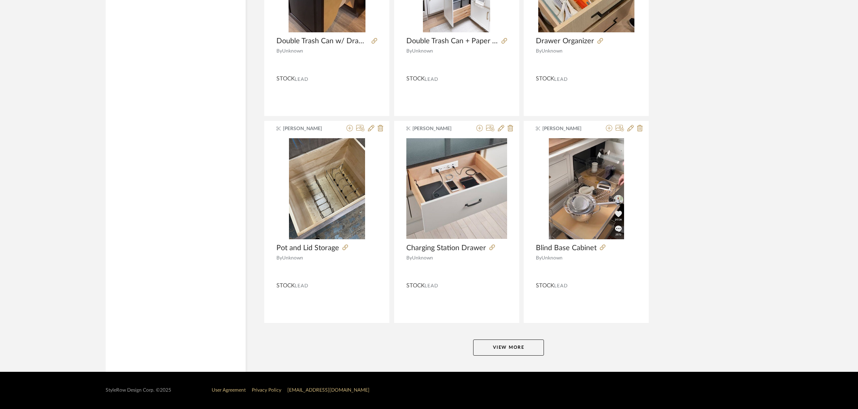
click at [511, 345] on button "View More" at bounding box center [508, 348] width 71 height 16
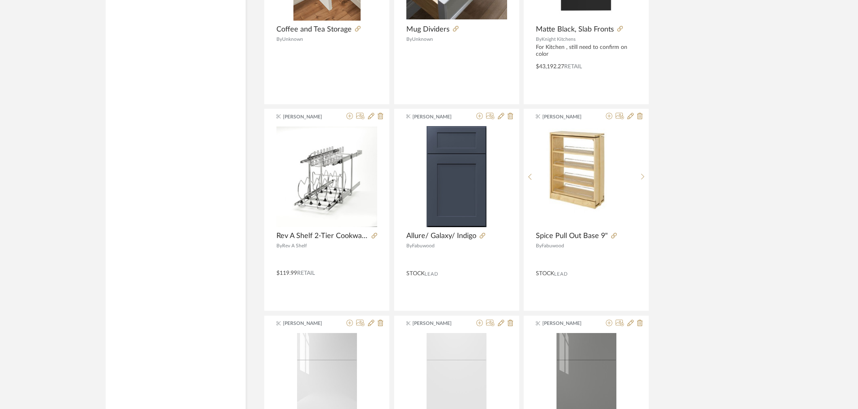
scroll to position [9606, 0]
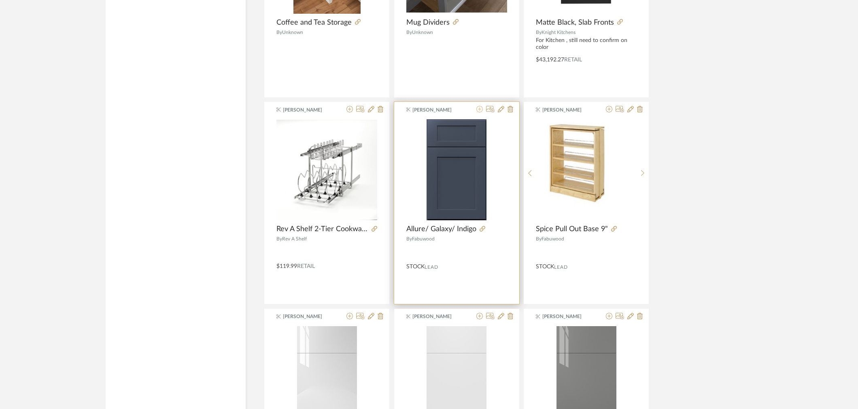
click at [476, 112] on icon at bounding box center [479, 109] width 6 height 6
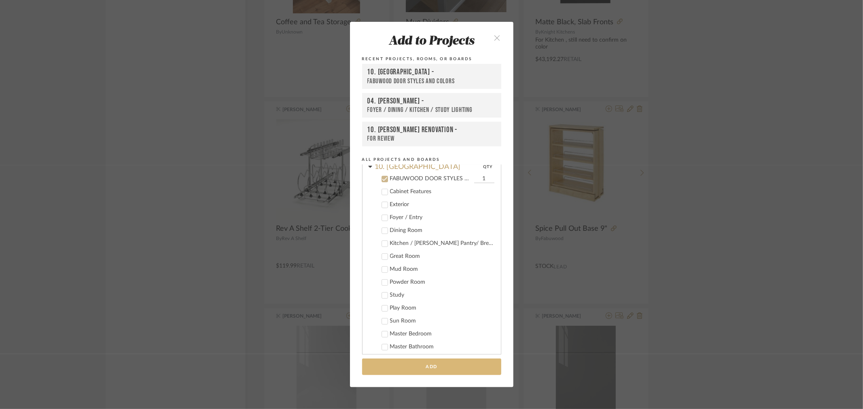
scroll to position [242, 0]
click at [438, 364] on button "Add" at bounding box center [431, 367] width 139 height 17
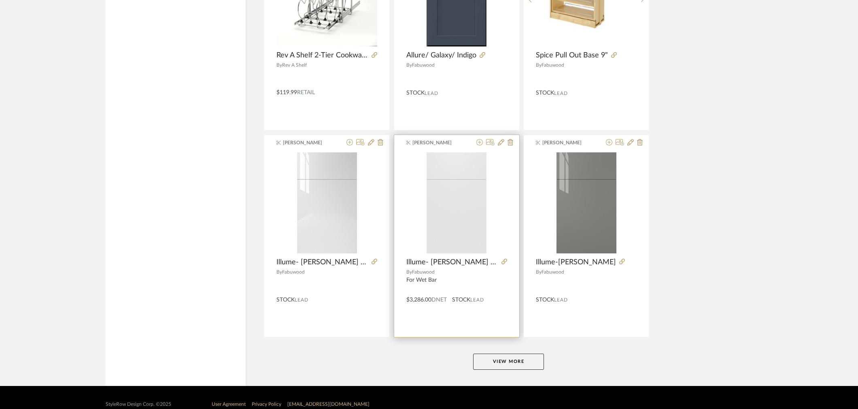
scroll to position [9786, 0]
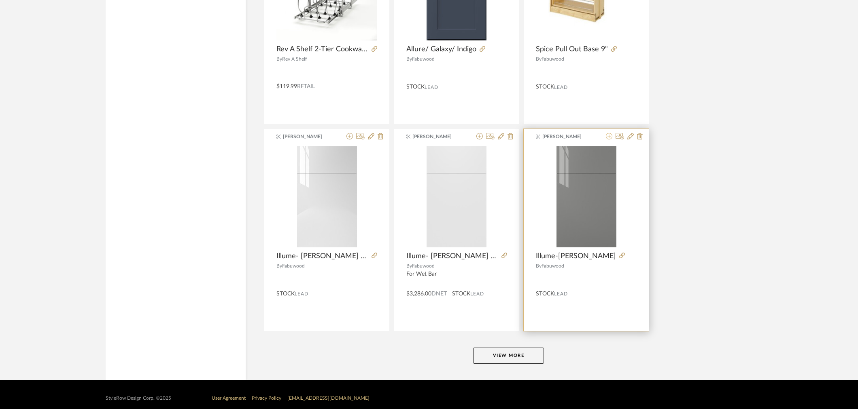
click at [608, 140] on icon at bounding box center [609, 136] width 6 height 6
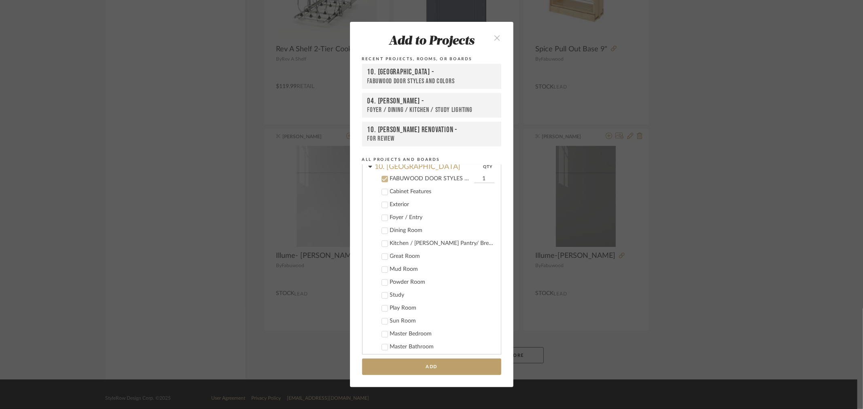
scroll to position [242, 0]
click at [441, 365] on button "Add" at bounding box center [431, 367] width 139 height 17
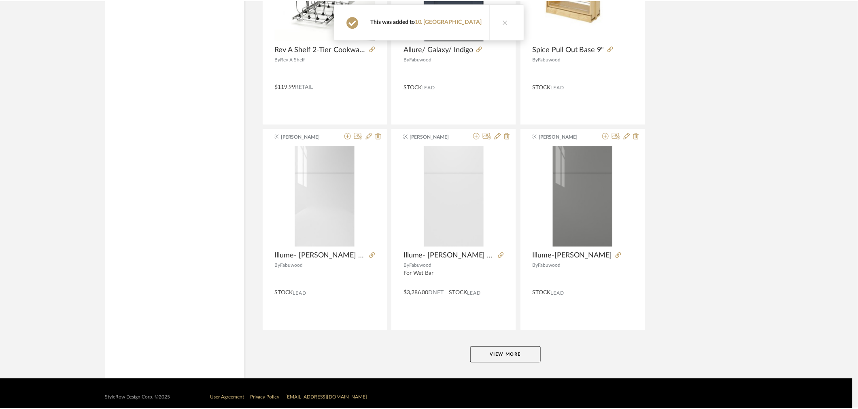
scroll to position [9786, 0]
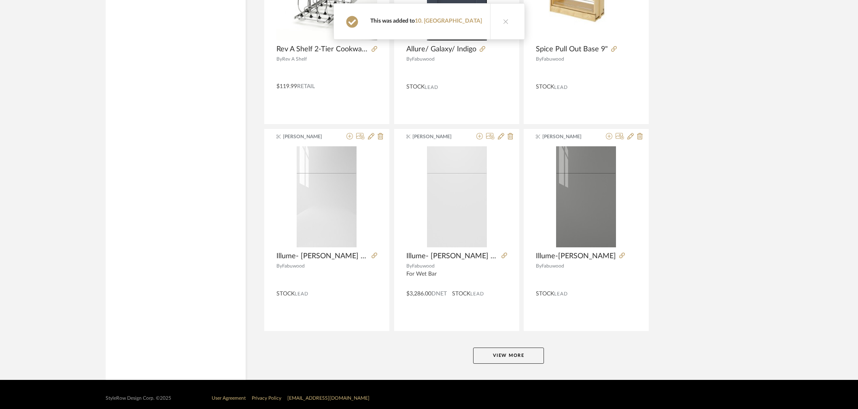
click at [497, 362] on button "View More" at bounding box center [508, 356] width 71 height 16
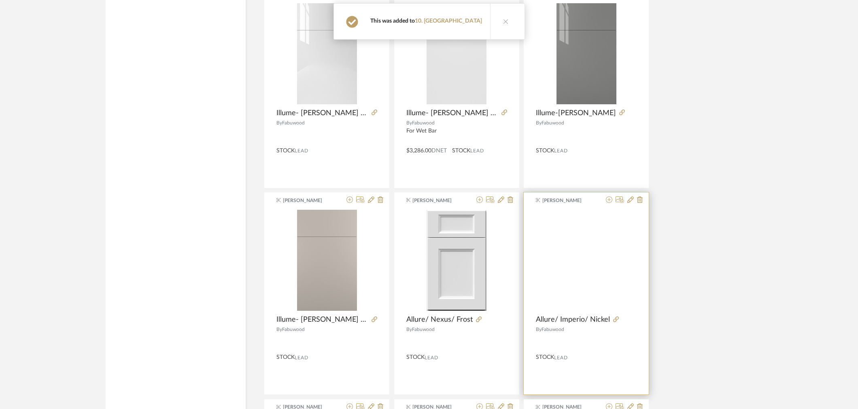
scroll to position [9966, 0]
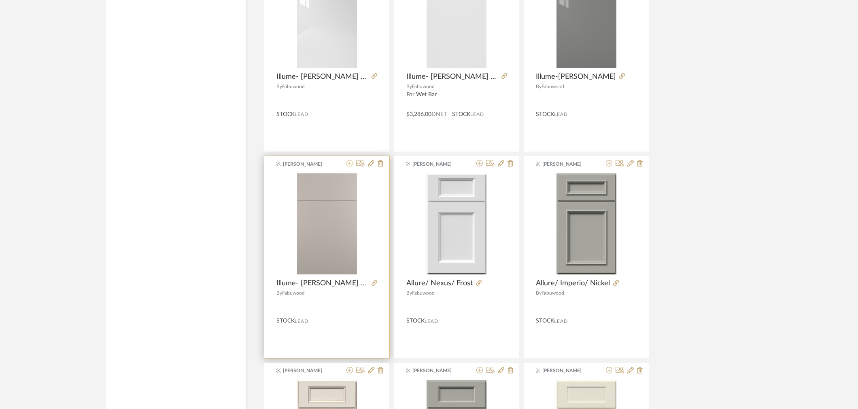
click at [353, 167] on icon at bounding box center [349, 163] width 6 height 6
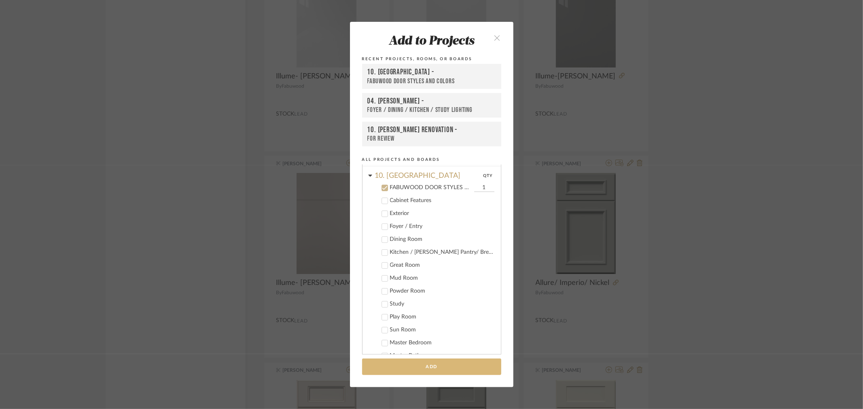
scroll to position [242, 0]
click at [421, 364] on button "Add" at bounding box center [431, 367] width 139 height 17
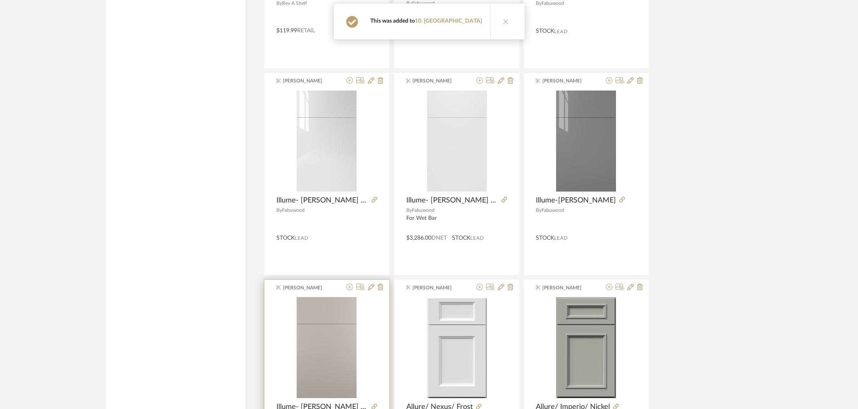
scroll to position [9831, 0]
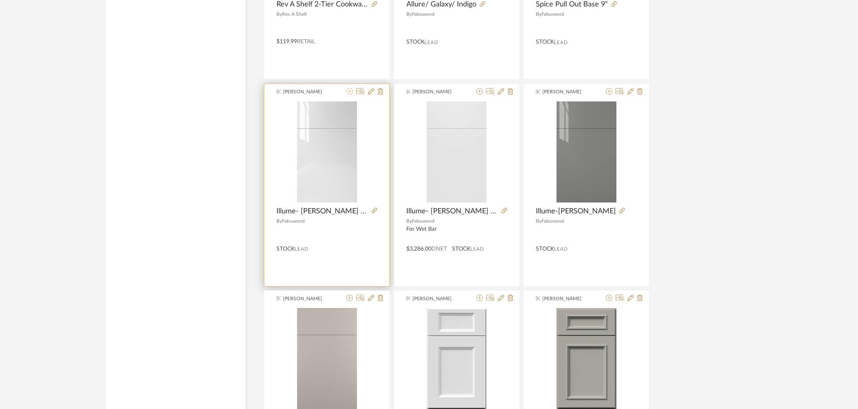
click at [349, 92] on icon at bounding box center [349, 91] width 6 height 6
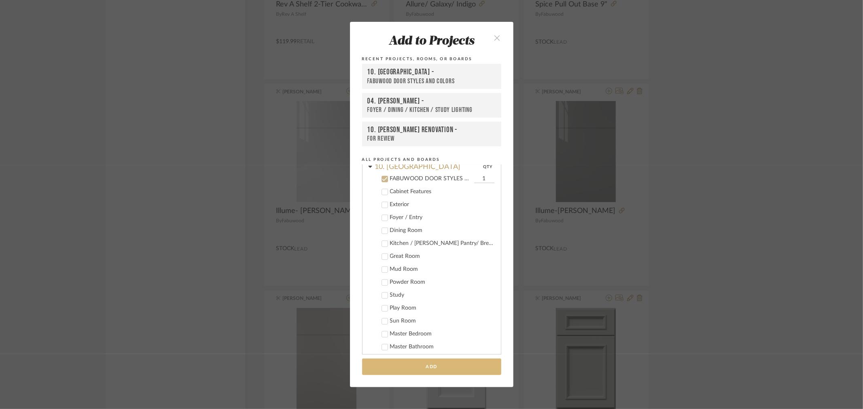
scroll to position [242, 0]
click at [411, 363] on button "Add" at bounding box center [431, 367] width 139 height 17
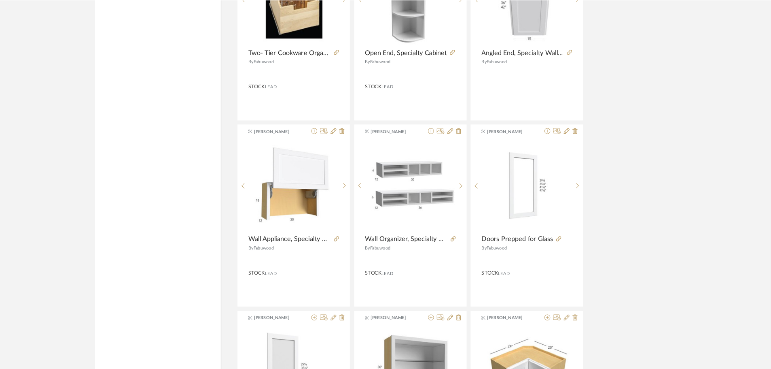
scroll to position [11225, 0]
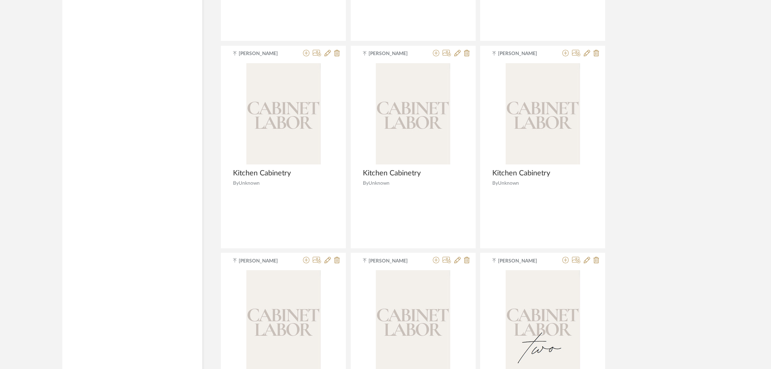
drag, startPoint x: 705, startPoint y: 180, endPoint x: 666, endPoint y: 37, distance: 148.5
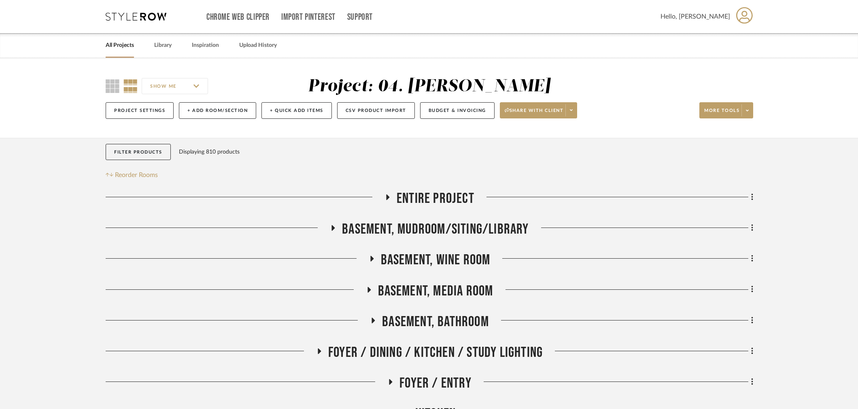
click at [113, 47] on link "All Projects" at bounding box center [120, 45] width 28 height 11
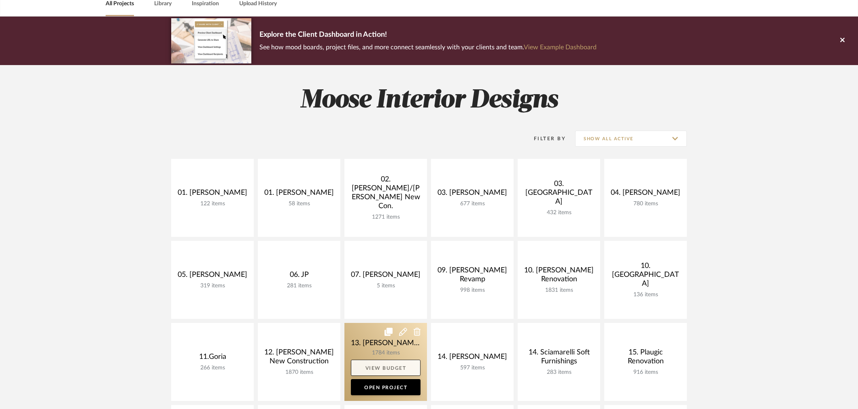
scroll to position [90, 0]
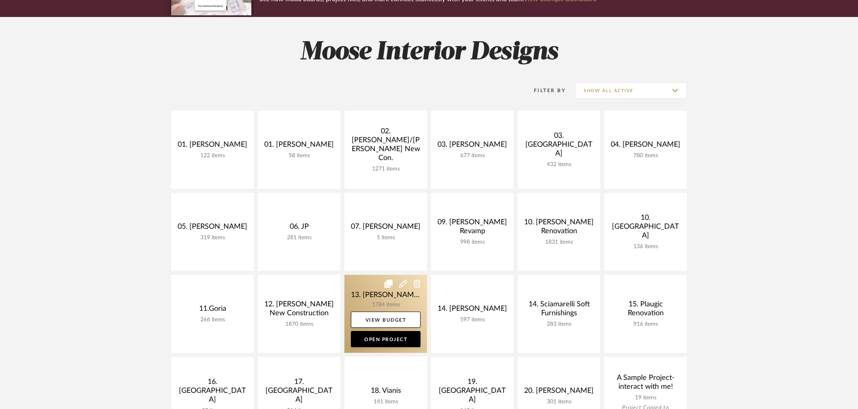
click at [374, 301] on link at bounding box center [385, 314] width 83 height 78
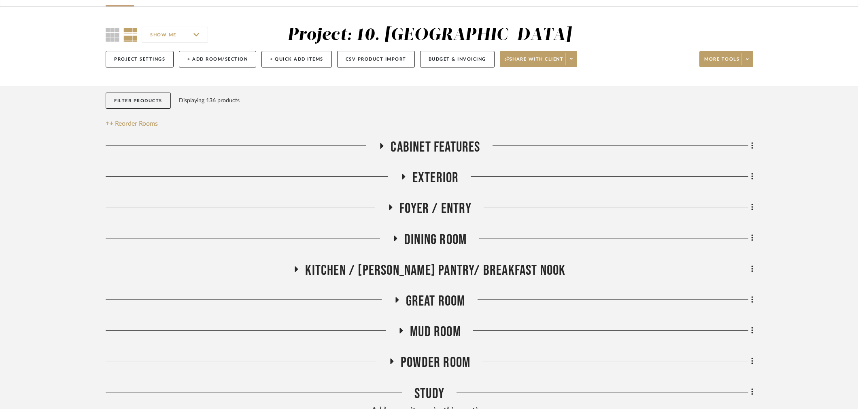
scroll to position [45, 0]
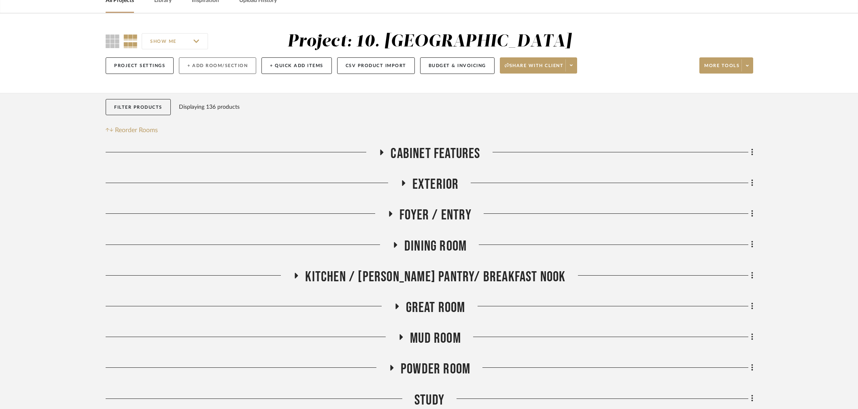
click at [231, 66] on button "+ Add Room/Section" at bounding box center [217, 65] width 77 height 17
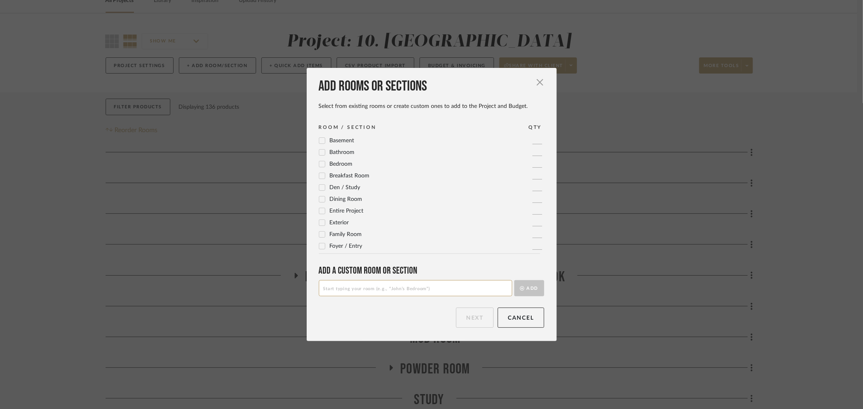
click at [371, 286] on input at bounding box center [415, 288] width 193 height 16
type input "FABUWOOD DOOR STYLES AND COLORS"
click at [533, 293] on button "Add" at bounding box center [529, 288] width 30 height 16
click at [481, 322] on button "Next" at bounding box center [475, 318] width 38 height 20
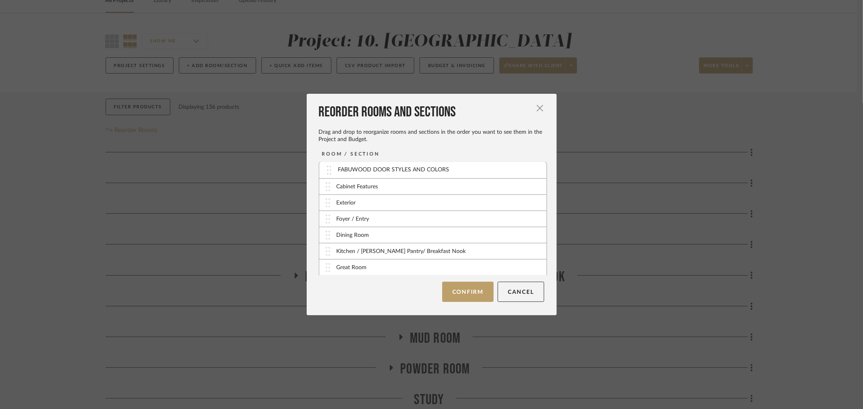
drag, startPoint x: 322, startPoint y: 269, endPoint x: 326, endPoint y: 172, distance: 97.2
click at [457, 292] on button "Confirm" at bounding box center [467, 292] width 51 height 20
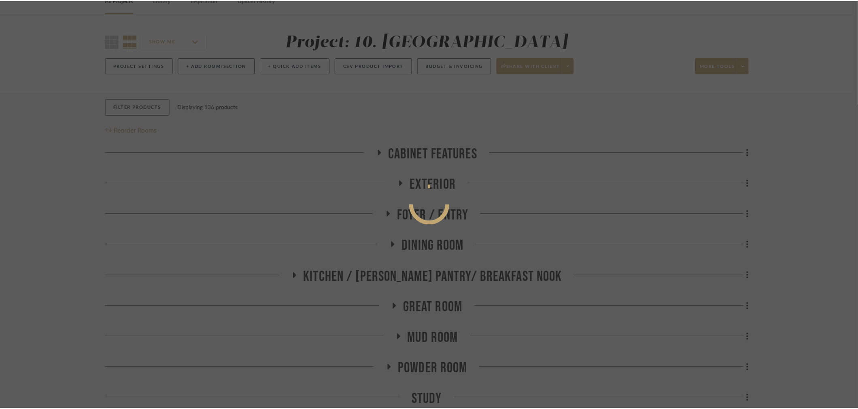
scroll to position [45, 0]
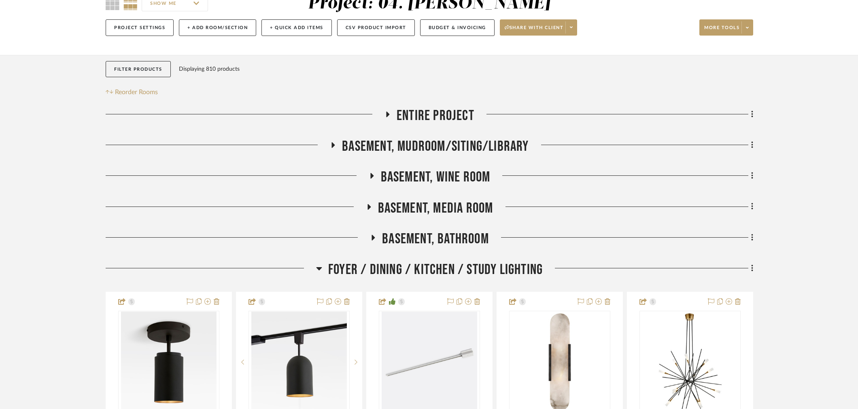
scroll to position [90, 0]
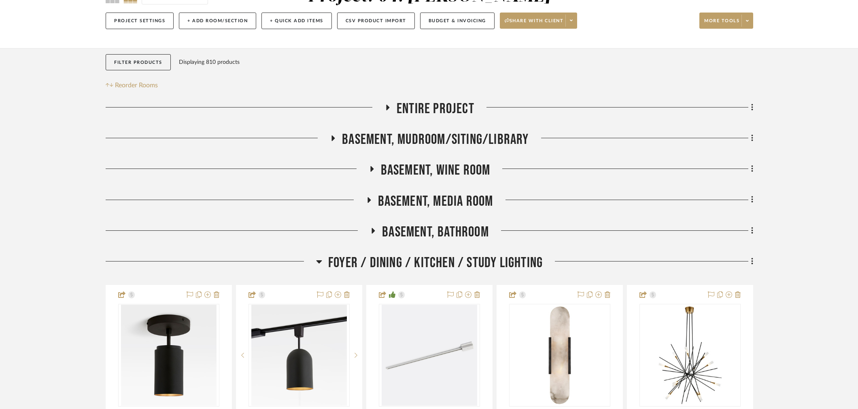
click at [415, 255] on span "Foyer / Dining / Kitchen / Study Lighting" at bounding box center [435, 262] width 214 height 17
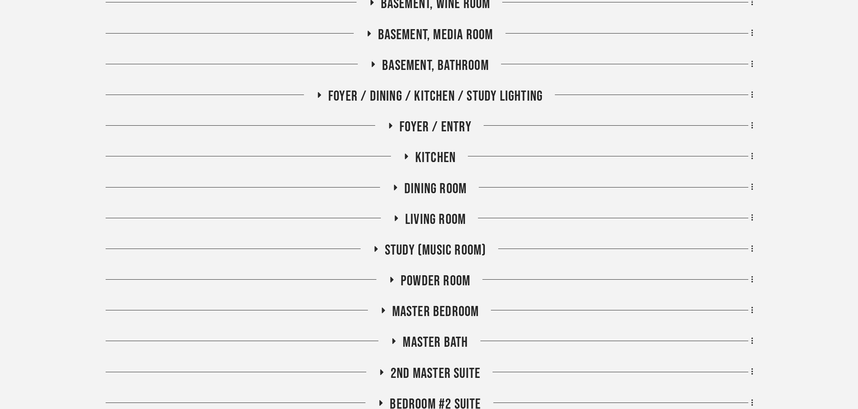
scroll to position [314, 0]
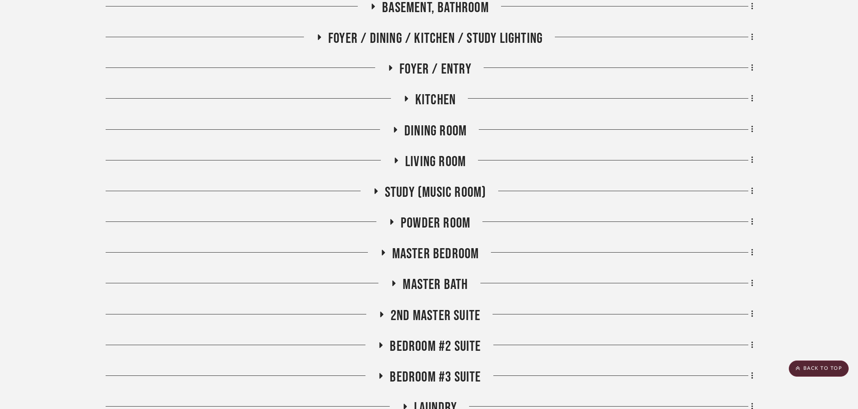
click at [432, 249] on span "Master Bedroom" at bounding box center [435, 254] width 87 height 17
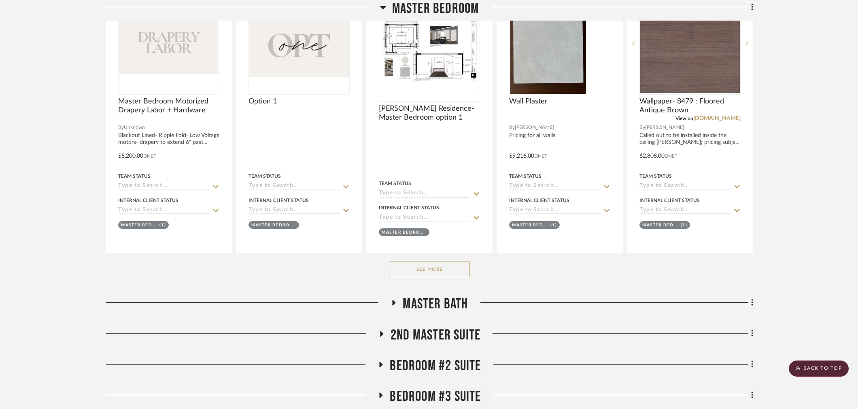
scroll to position [674, 0]
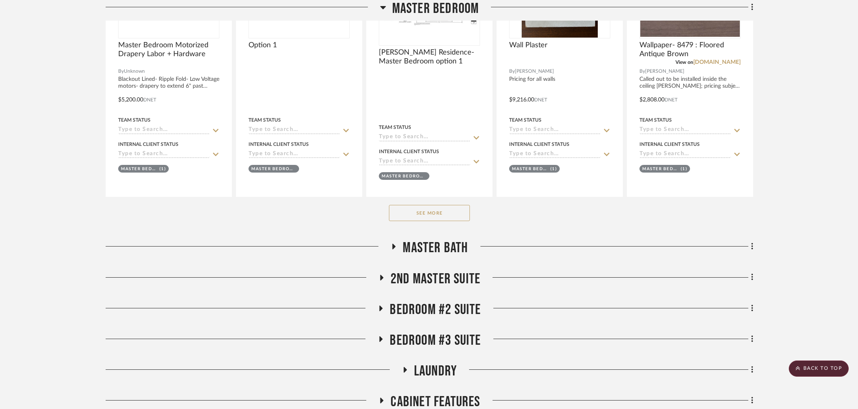
click at [422, 221] on div "See More" at bounding box center [429, 213] width 647 height 32
click at [422, 218] on button "See More" at bounding box center [429, 213] width 81 height 16
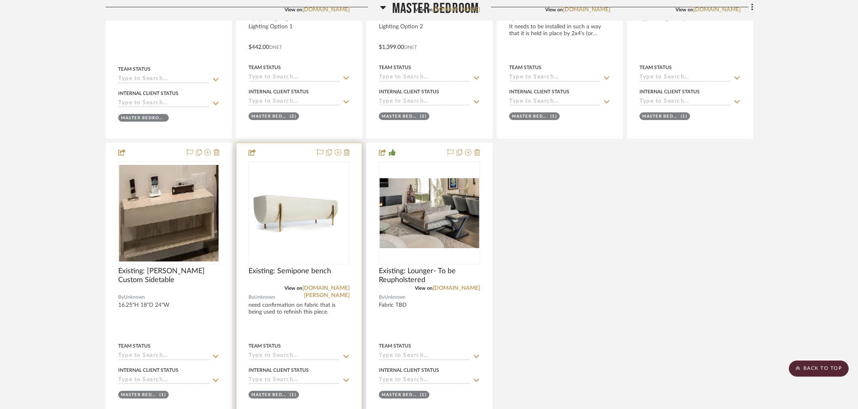
scroll to position [1348, 0]
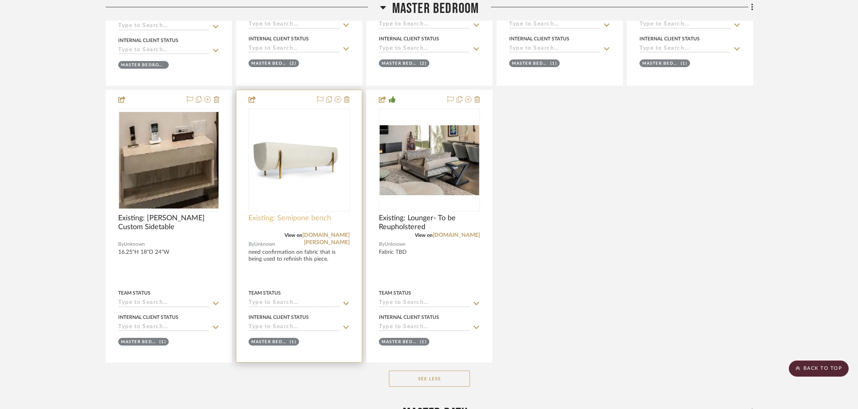
click at [275, 215] on span "Existing: Semipone bench" at bounding box center [289, 218] width 83 height 9
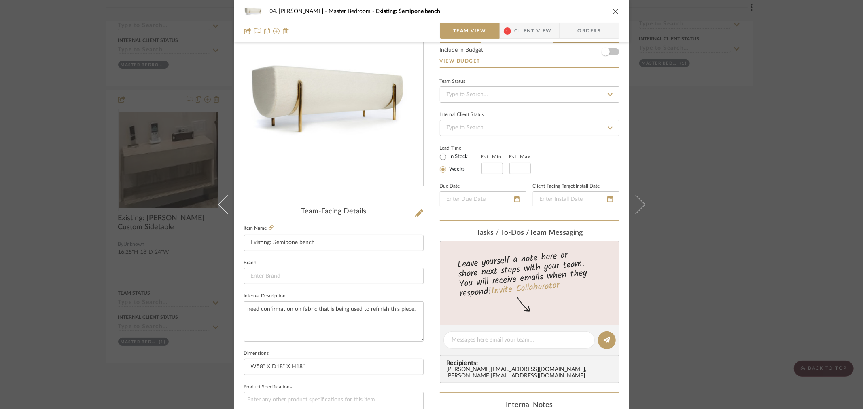
scroll to position [269, 0]
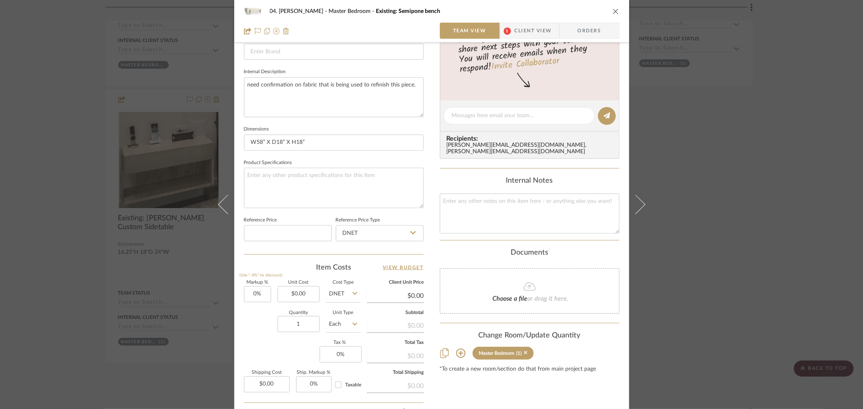
click at [529, 28] on span "Client View" at bounding box center [533, 31] width 37 height 16
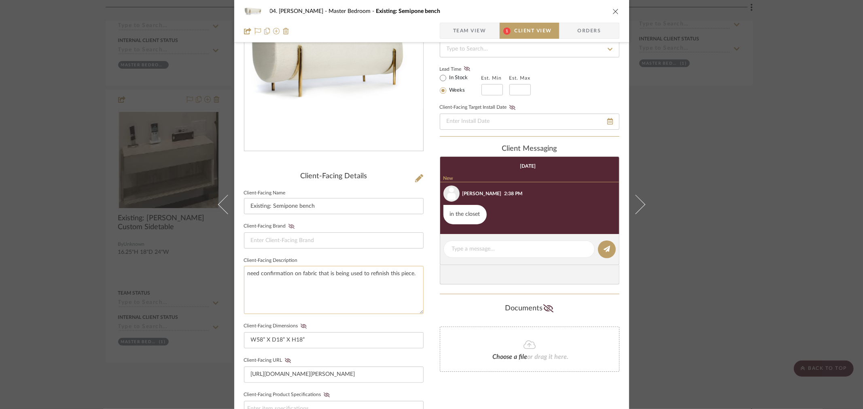
scroll to position [90, 0]
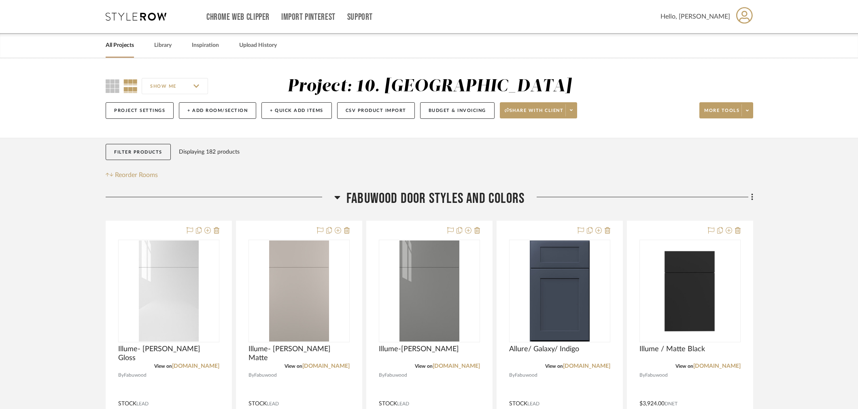
click at [189, 90] on input "SHOW ME" at bounding box center [175, 86] width 66 height 16
click at [165, 133] on span "Comments" at bounding box center [184, 132] width 46 height 7
checkbox input "false"
click at [163, 119] on span "Configuration" at bounding box center [184, 119] width 46 height 7
checkbox input "false"
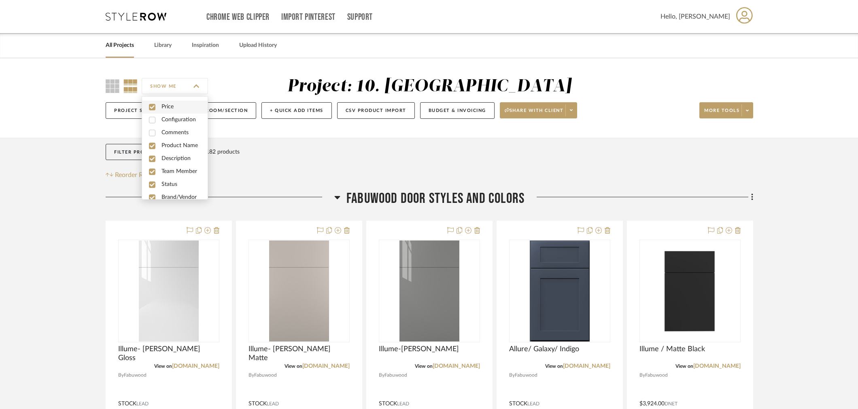
click at [158, 108] on span "Price" at bounding box center [175, 107] width 66 height 13
checkbox input "false"
click at [167, 155] on span "Description" at bounding box center [184, 158] width 46 height 7
checkbox input "false"
click at [163, 168] on span "Team Member" at bounding box center [184, 171] width 46 height 7
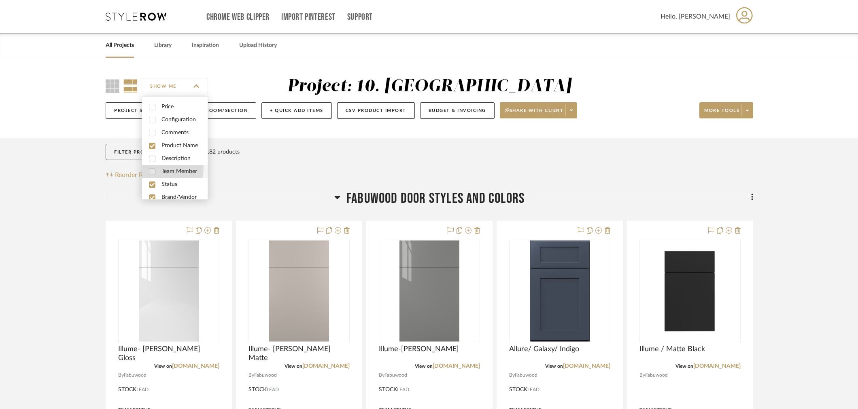
checkbox input "false"
click at [161, 182] on span "Status" at bounding box center [184, 184] width 46 height 7
checkbox input "false"
click at [161, 192] on span "Brand/Vendor" at bounding box center [175, 197] width 66 height 13
checkbox input "false"
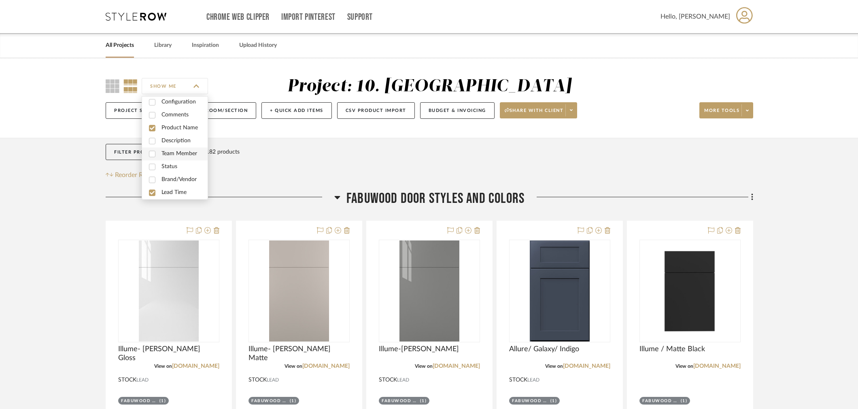
scroll to position [21, 0]
click at [171, 193] on span "Lead Time" at bounding box center [175, 189] width 66 height 13
checkbox input "false"
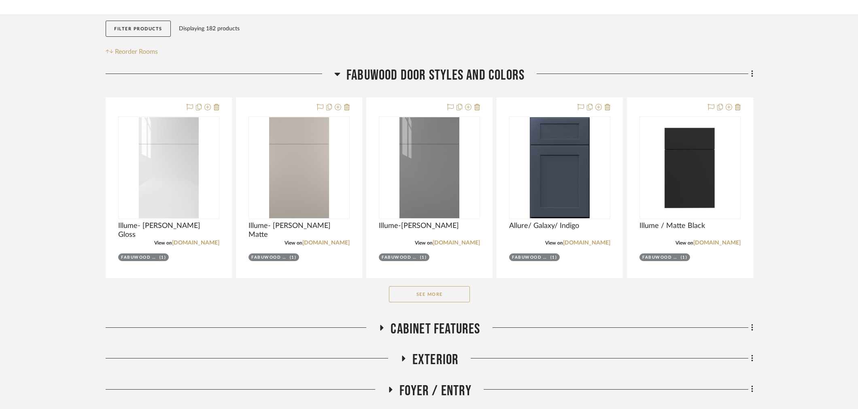
scroll to position [135, 0]
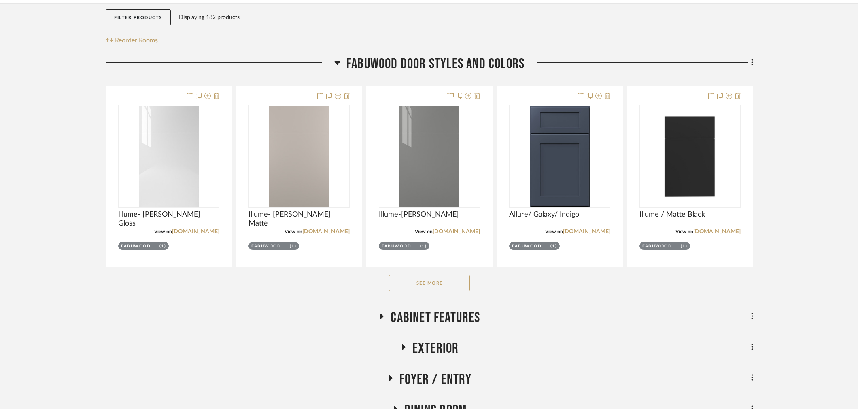
click at [406, 286] on button "See More" at bounding box center [429, 283] width 81 height 16
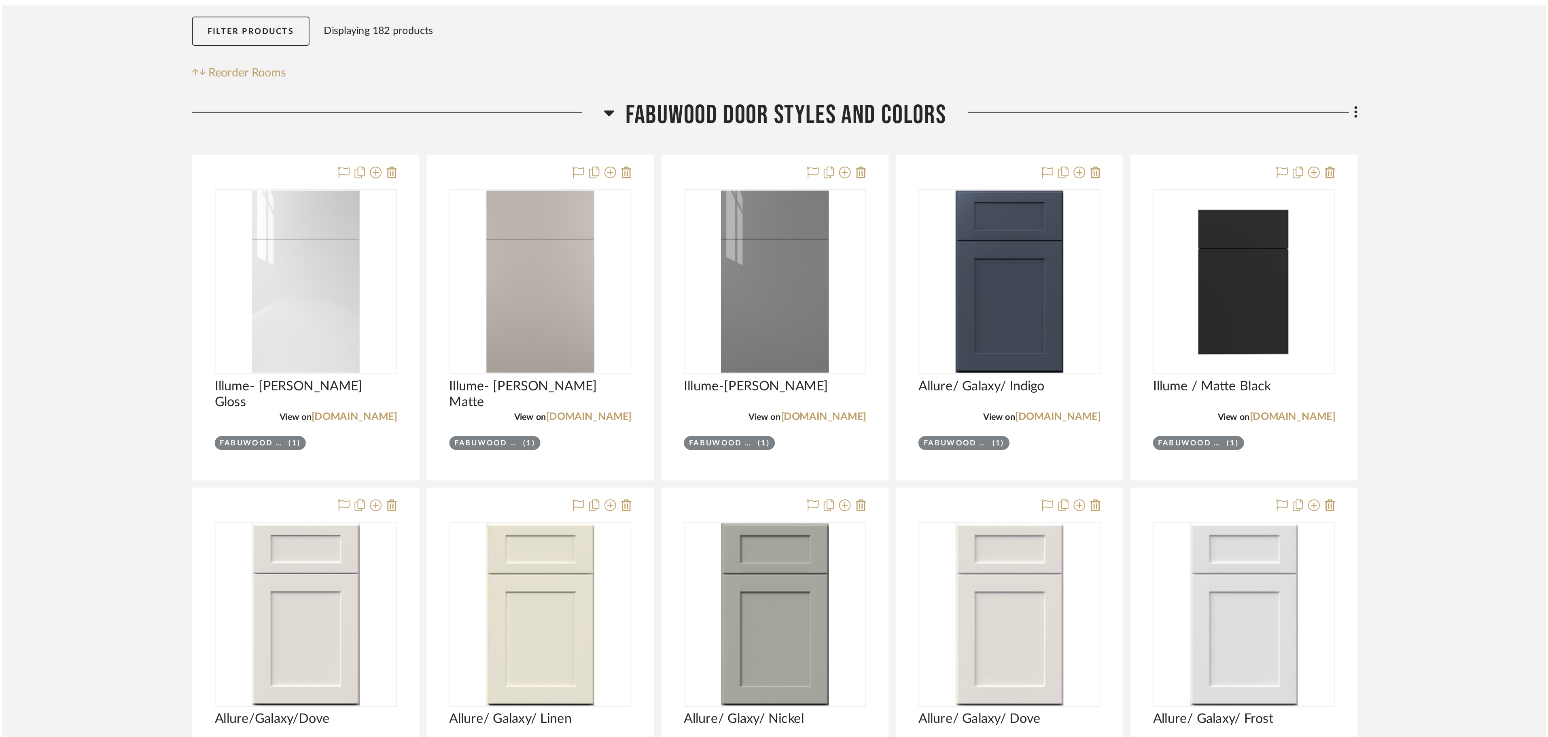
scroll to position [0, 0]
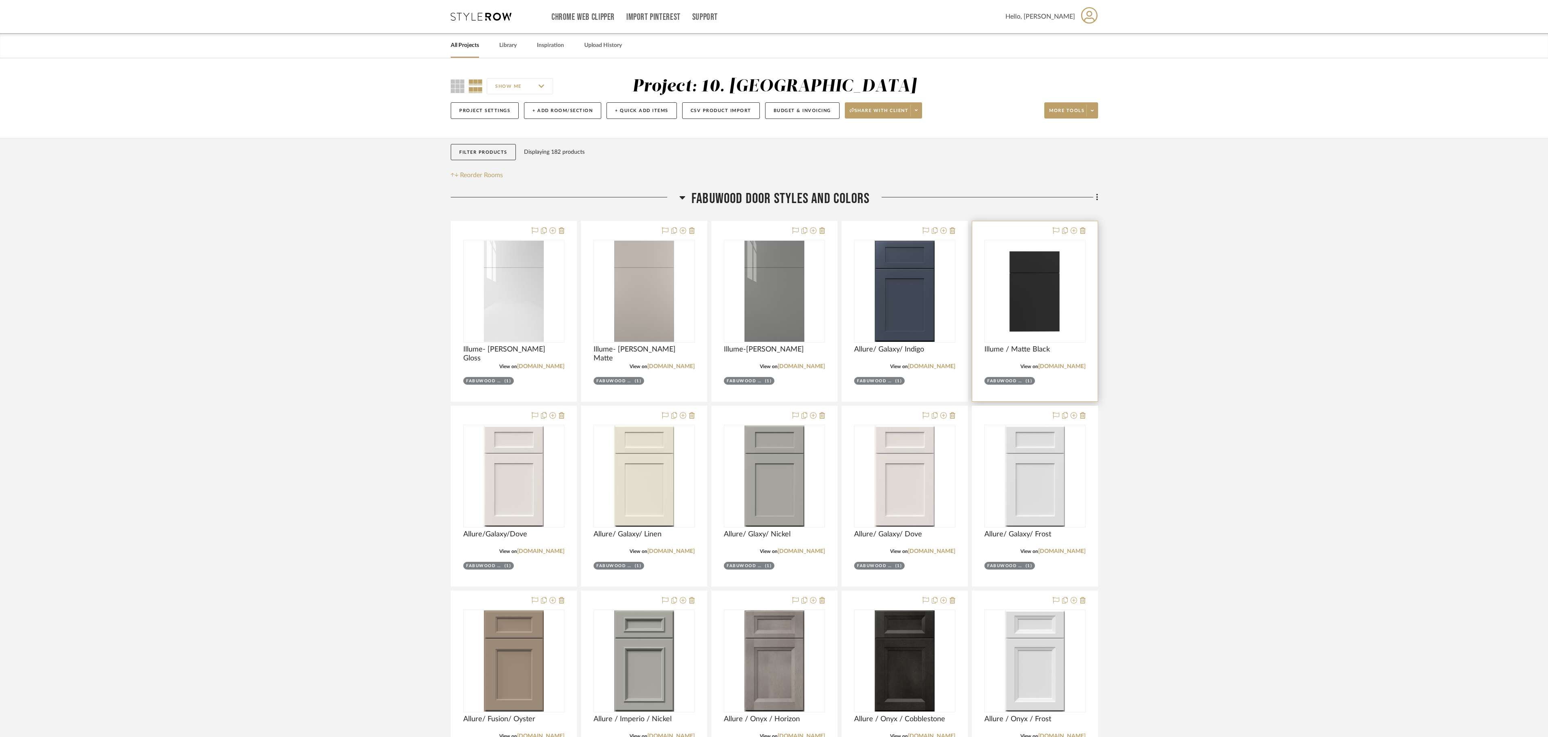
drag, startPoint x: 853, startPoint y: 1, endPoint x: 1084, endPoint y: 345, distance: 414.1
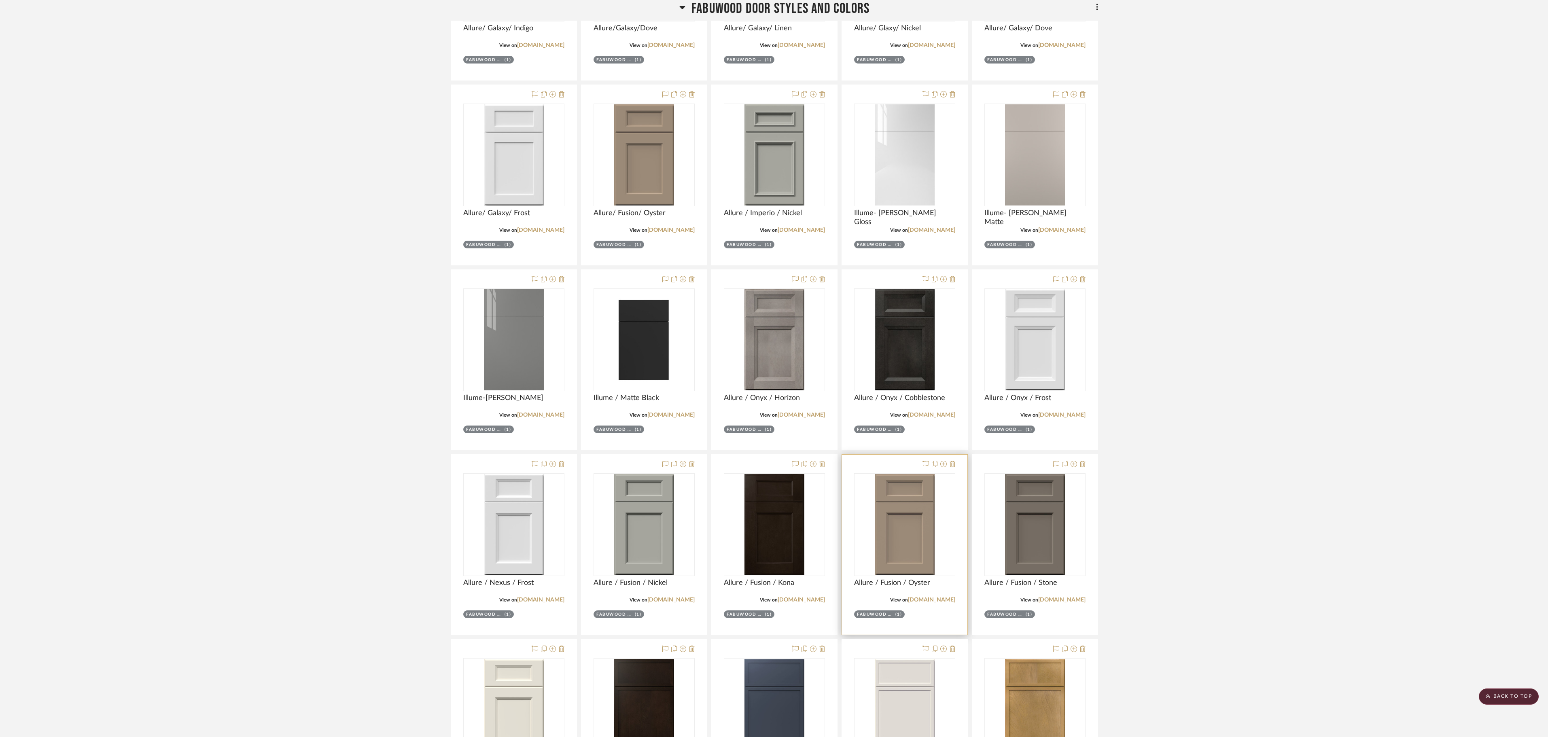
scroll to position [247, 0]
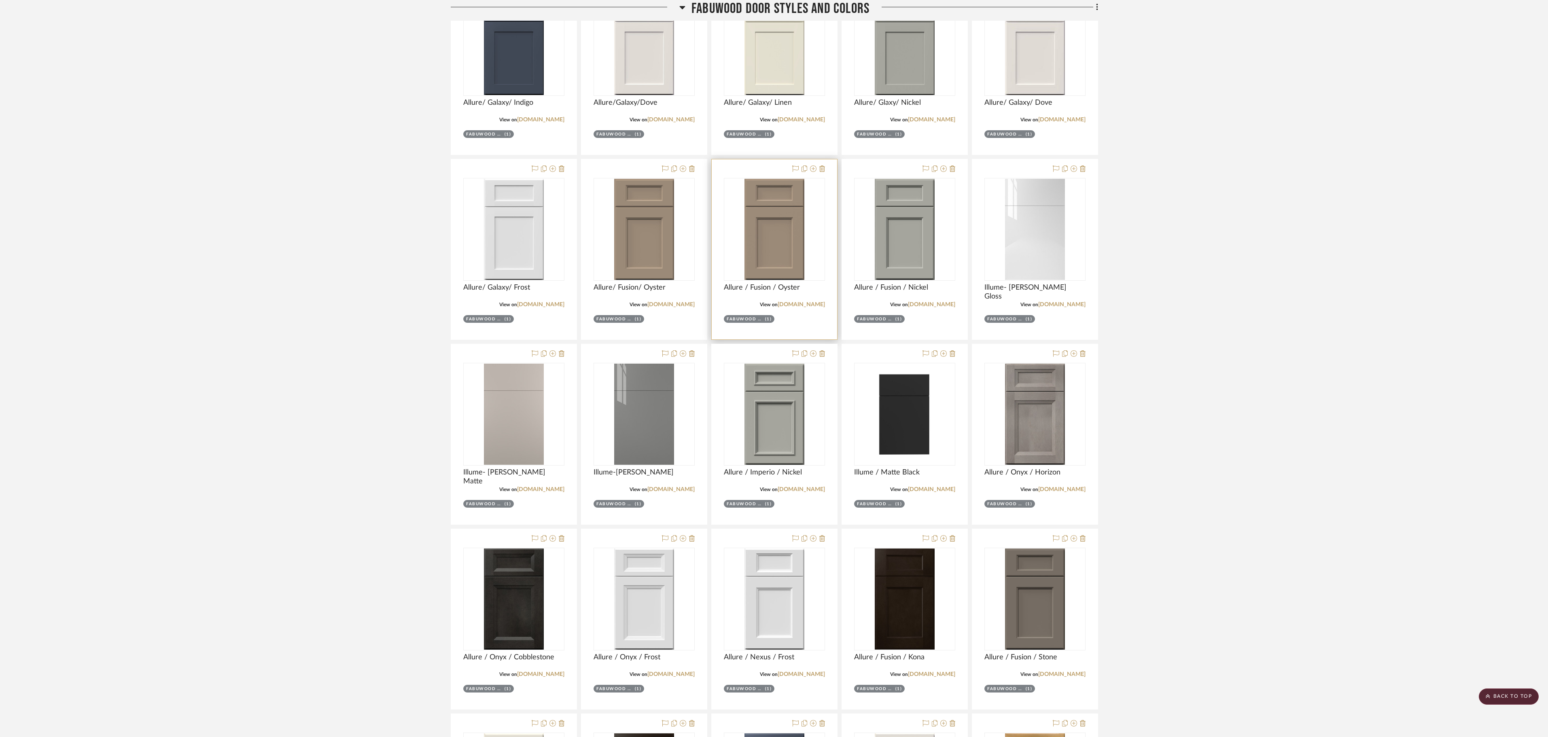
click at [826, 172] on div at bounding box center [774, 249] width 125 height 180
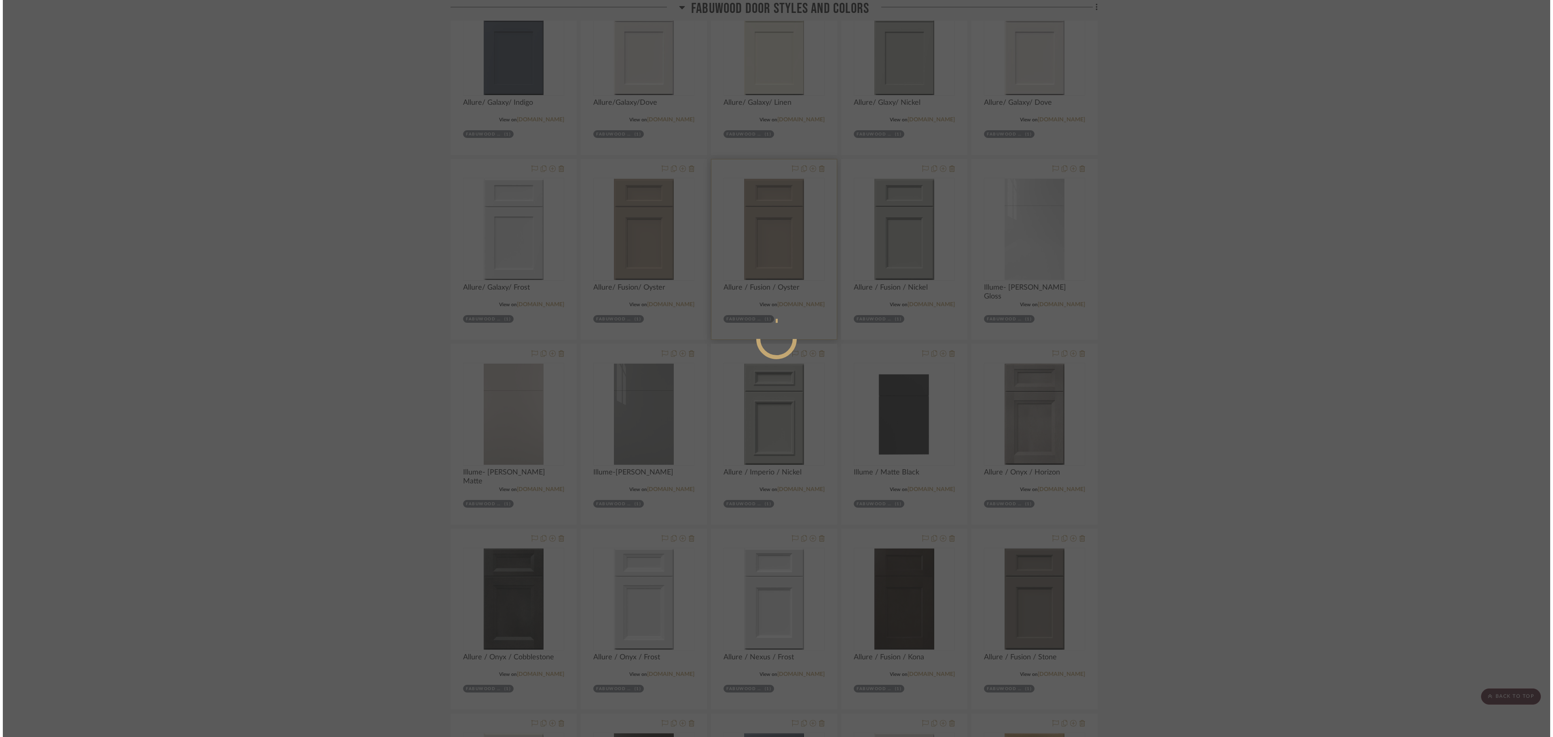
scroll to position [0, 0]
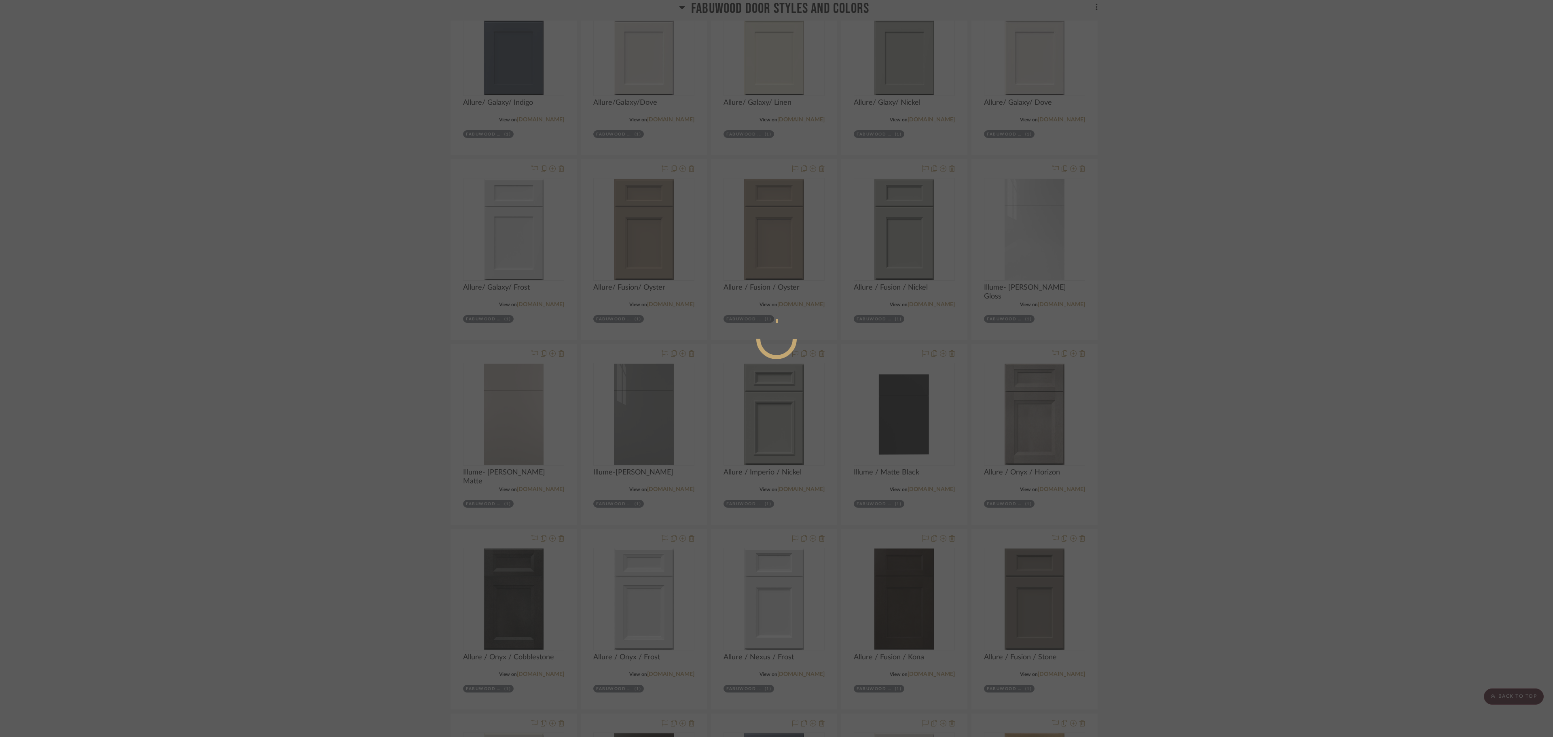
click at [862, 375] on div at bounding box center [776, 368] width 1553 height 737
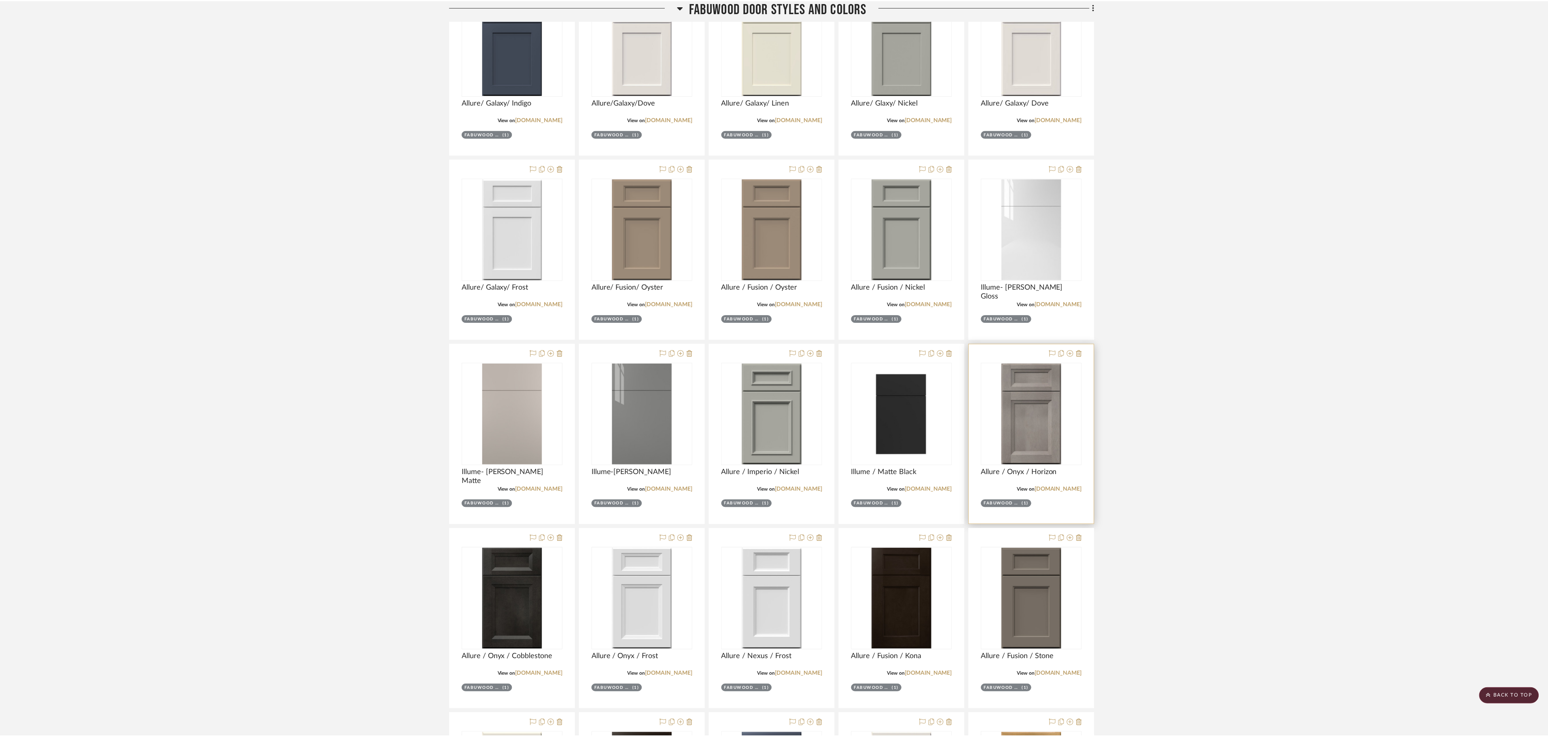
scroll to position [247, 0]
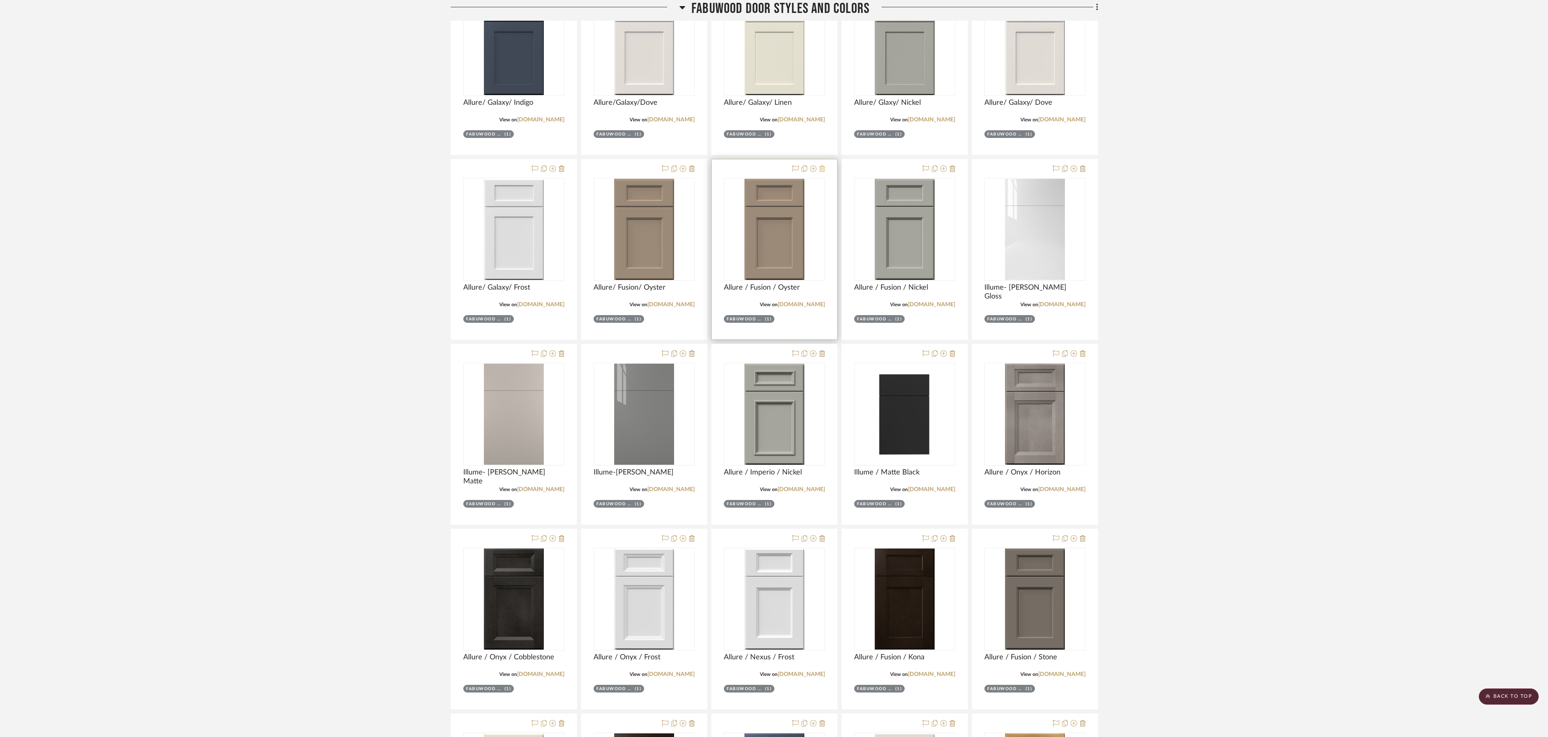
click at [820, 169] on icon at bounding box center [822, 168] width 6 height 6
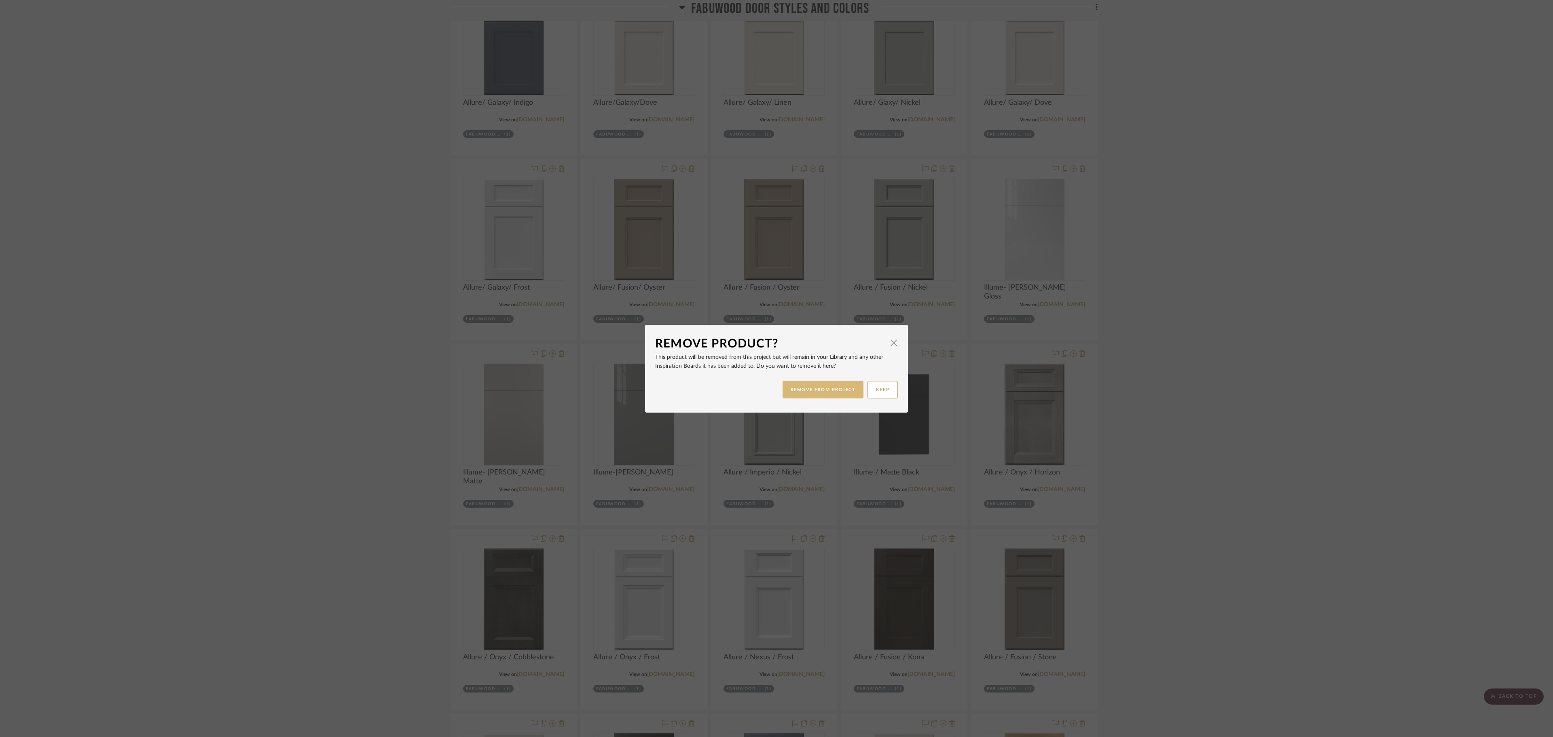
click at [832, 392] on button "REMOVE FROM PROJECT" at bounding box center [823, 389] width 81 height 17
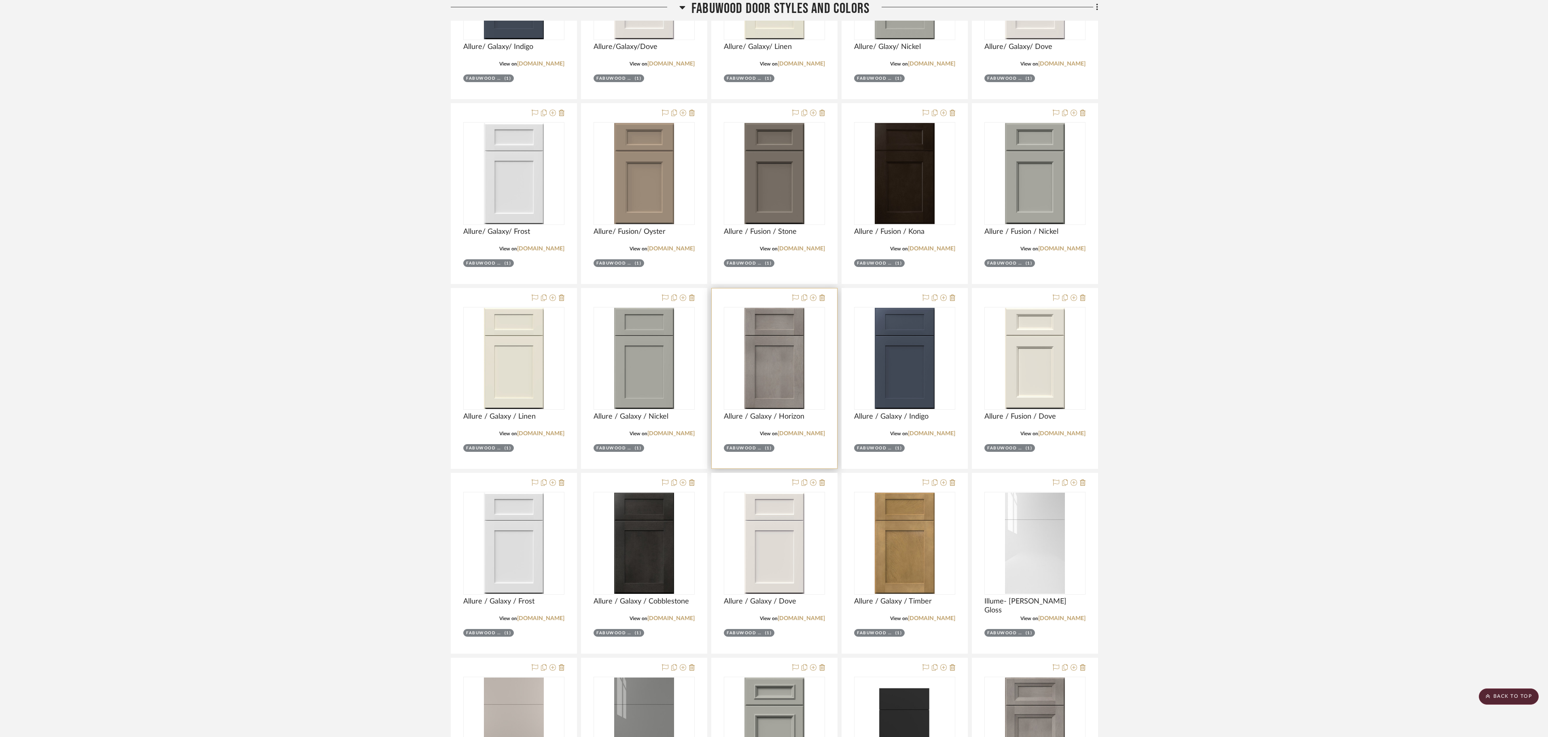
scroll to position [251, 0]
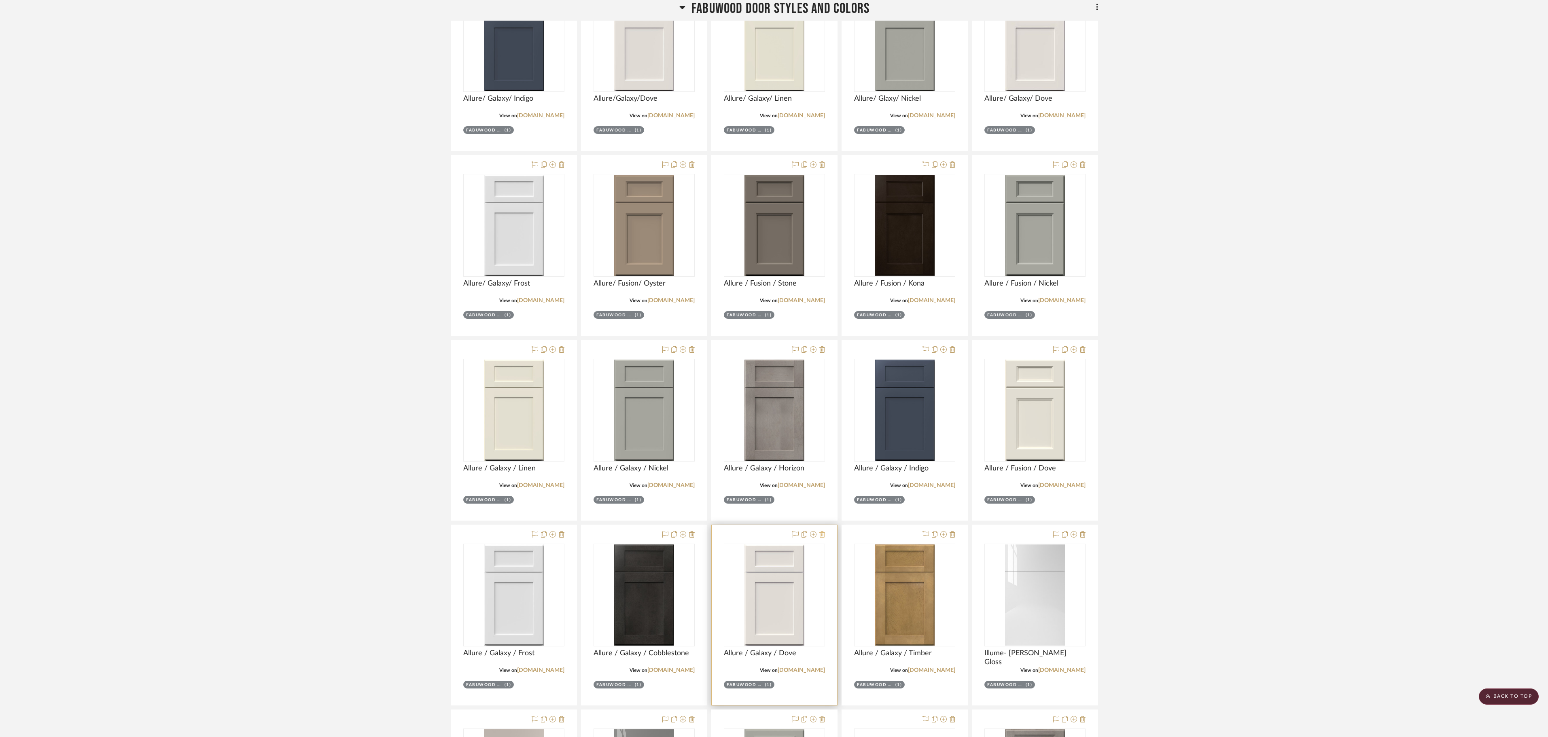
click at [820, 409] on icon at bounding box center [822, 534] width 6 height 6
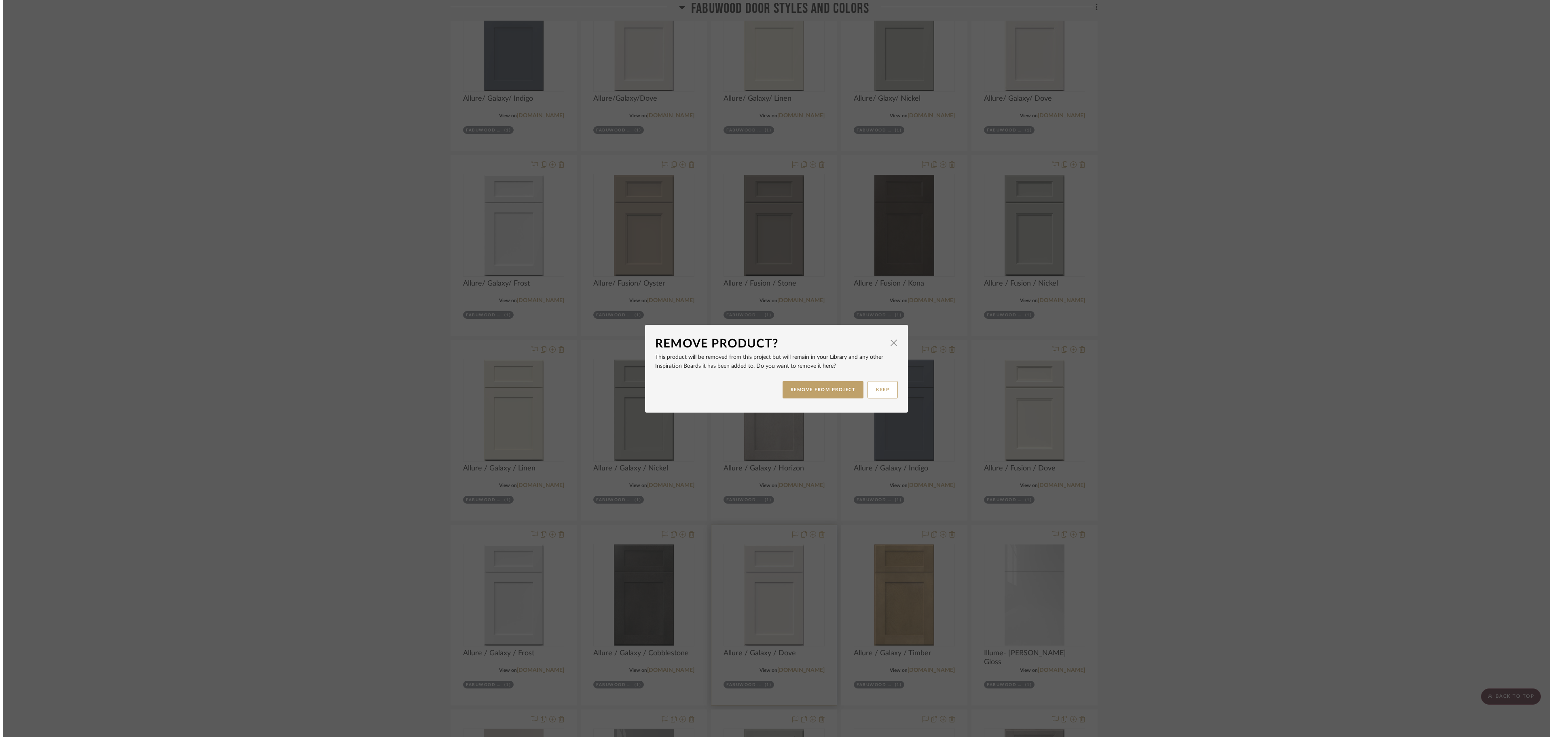
scroll to position [0, 0]
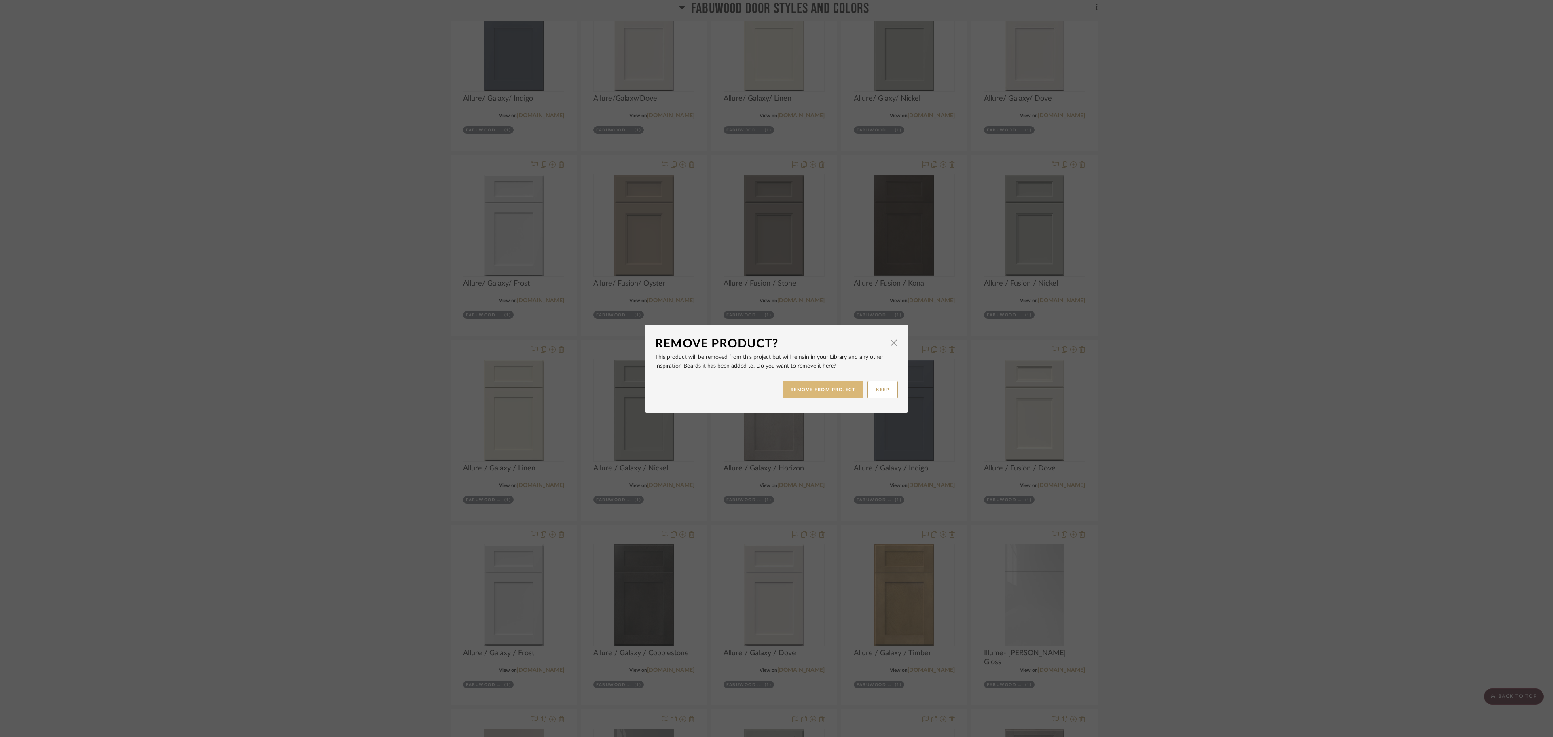
click at [829, 389] on button "REMOVE FROM PROJECT" at bounding box center [823, 389] width 81 height 17
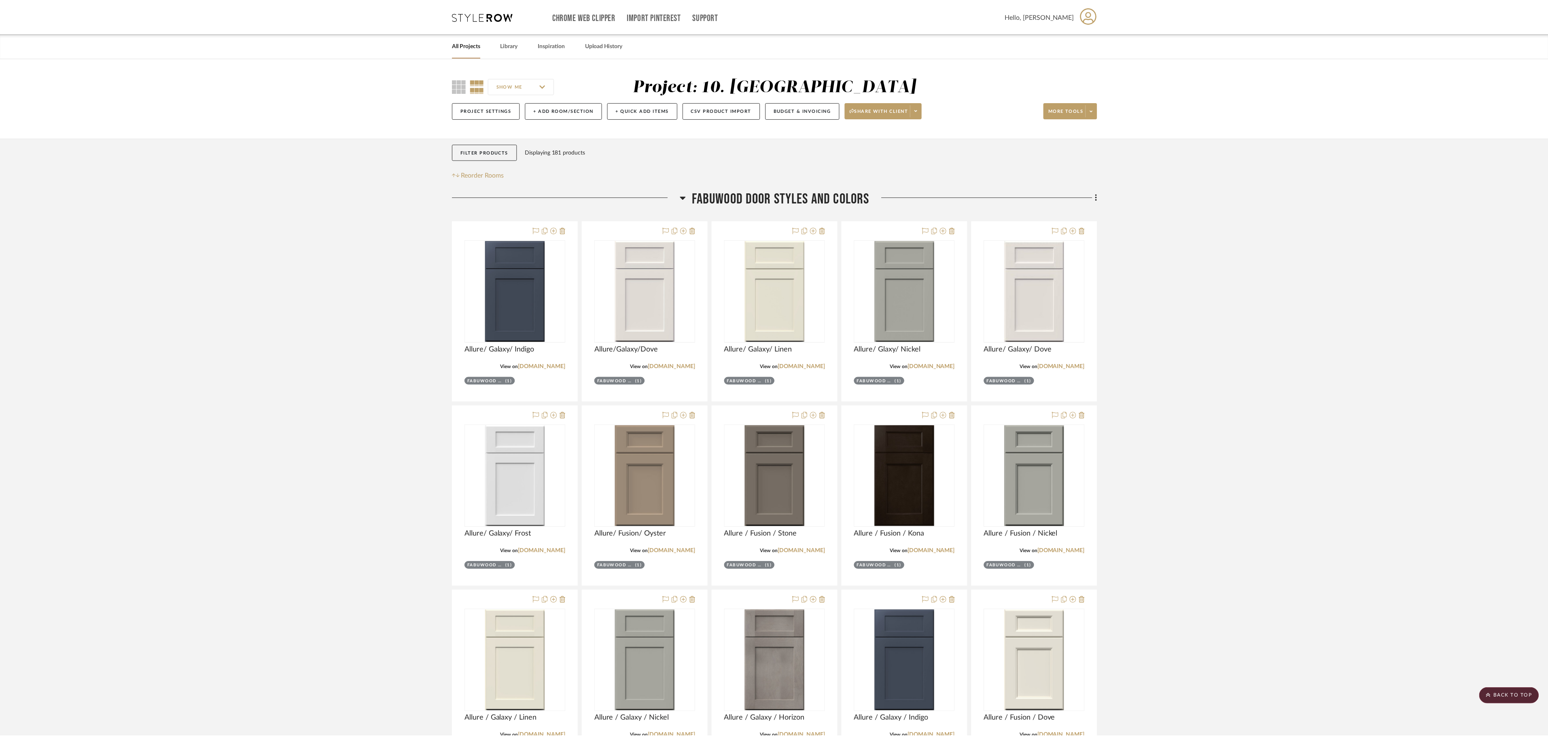
scroll to position [251, 0]
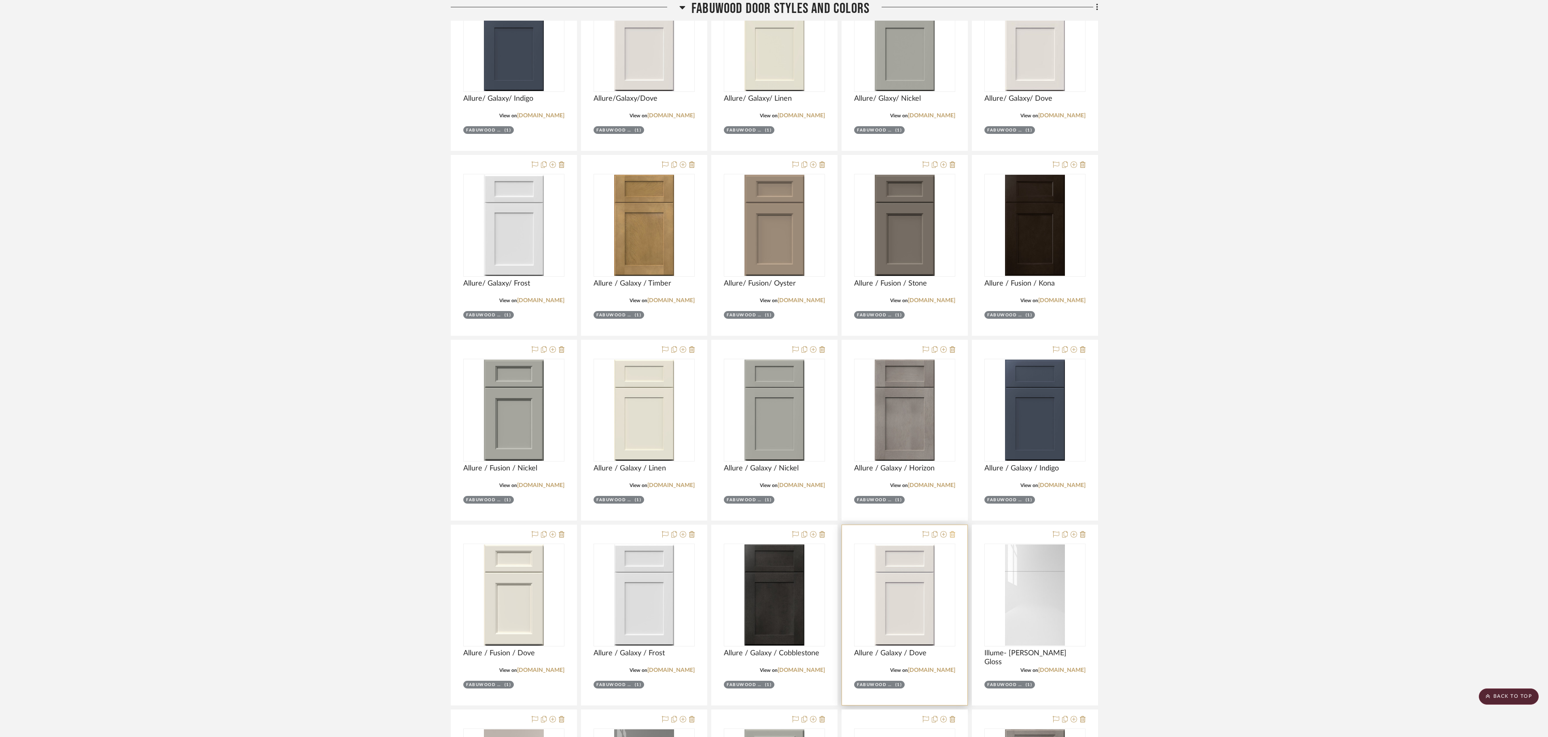
click at [862, 409] on icon at bounding box center [952, 534] width 6 height 6
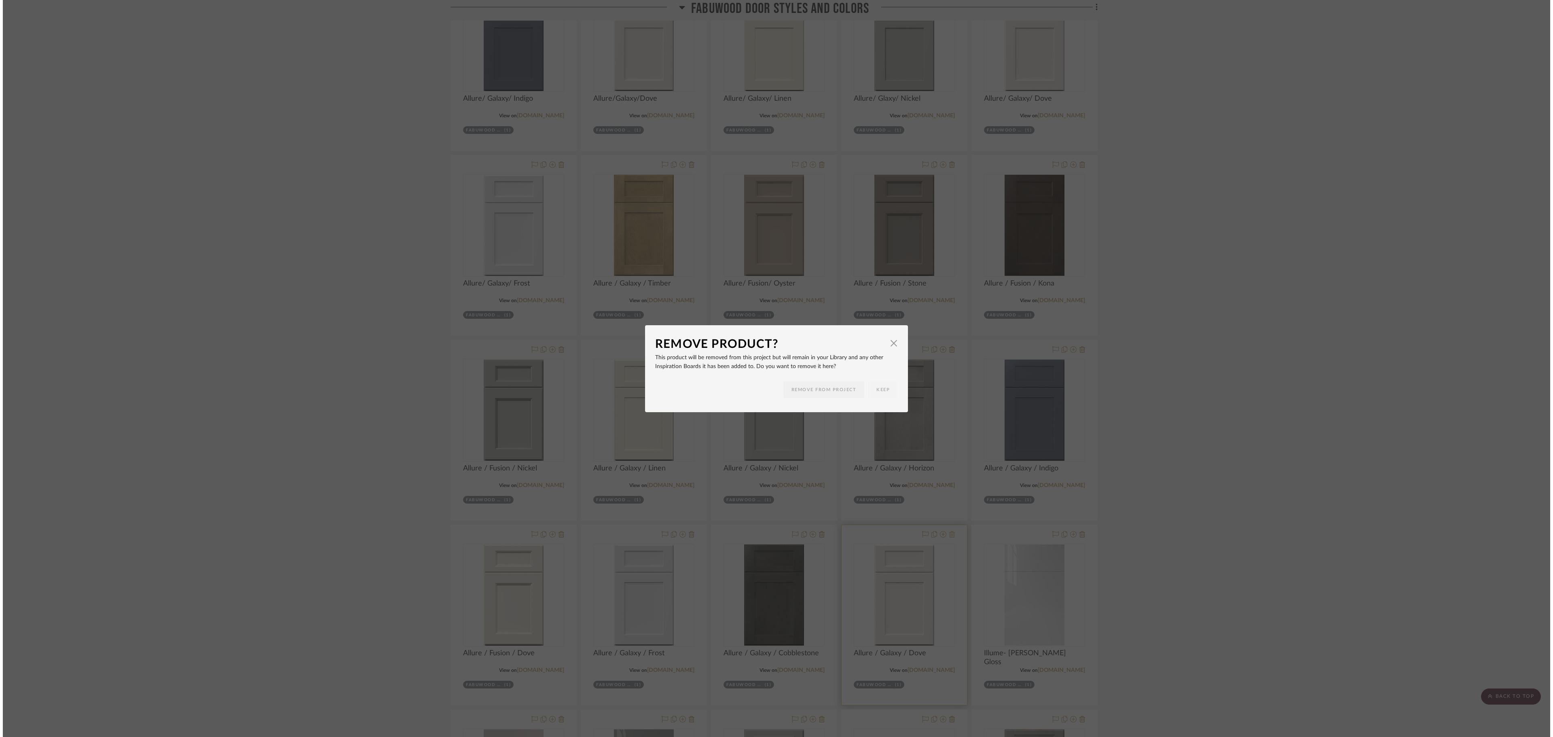
scroll to position [0, 0]
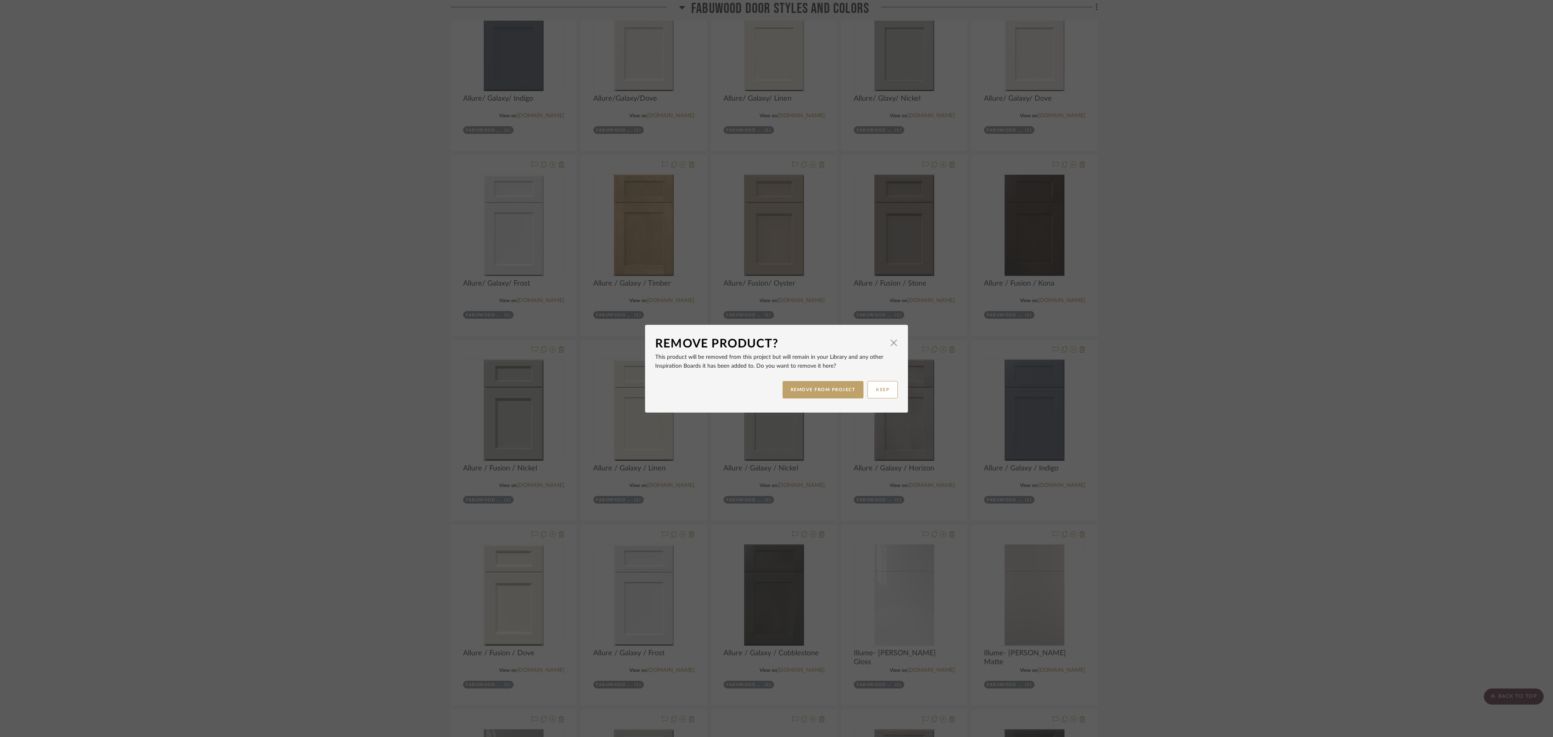
click at [862, 409] on div "Remove Product? × This product will be removed from this project but will remai…" at bounding box center [776, 368] width 1553 height 737
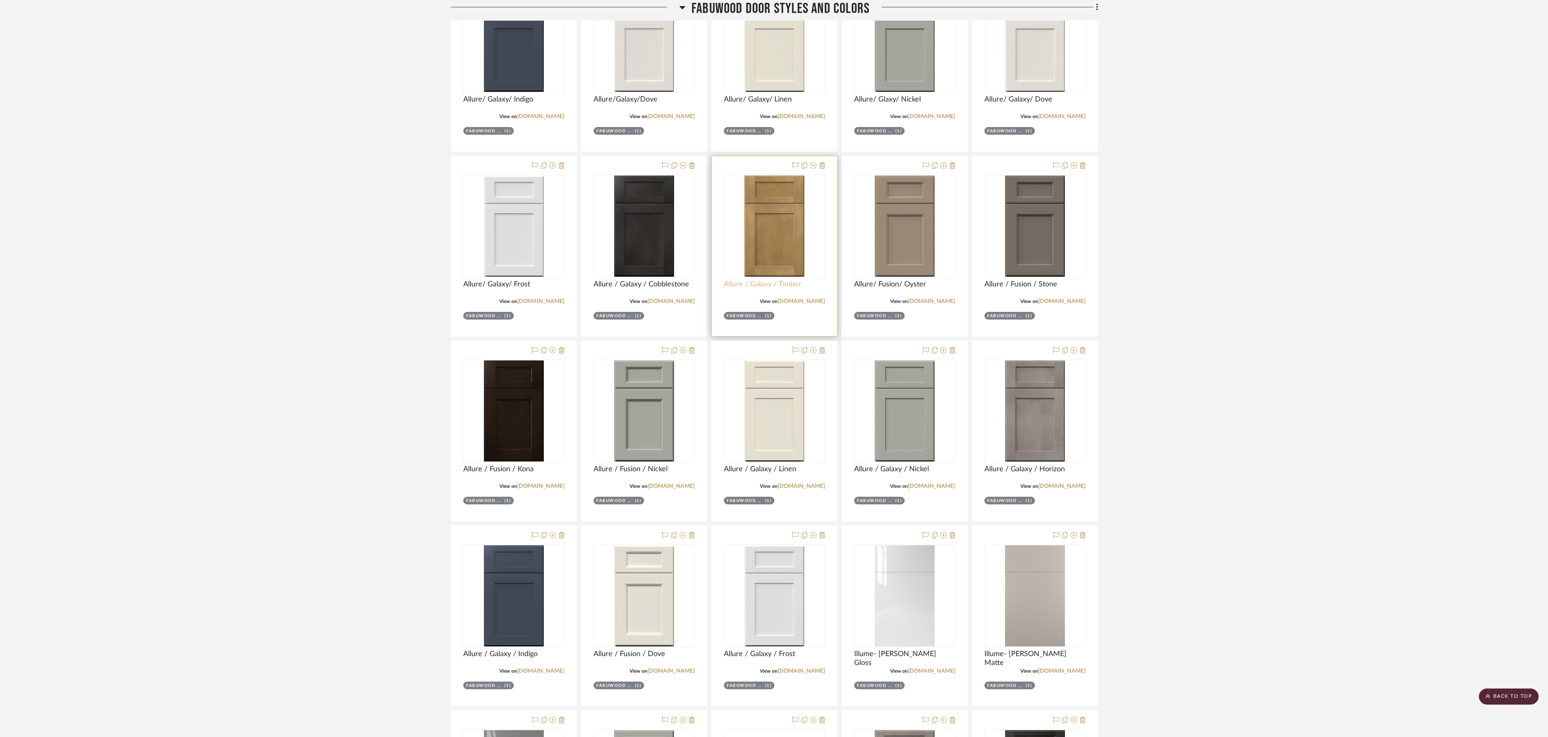
scroll to position [251, 0]
click at [694, 409] on div at bounding box center [643, 615] width 125 height 180
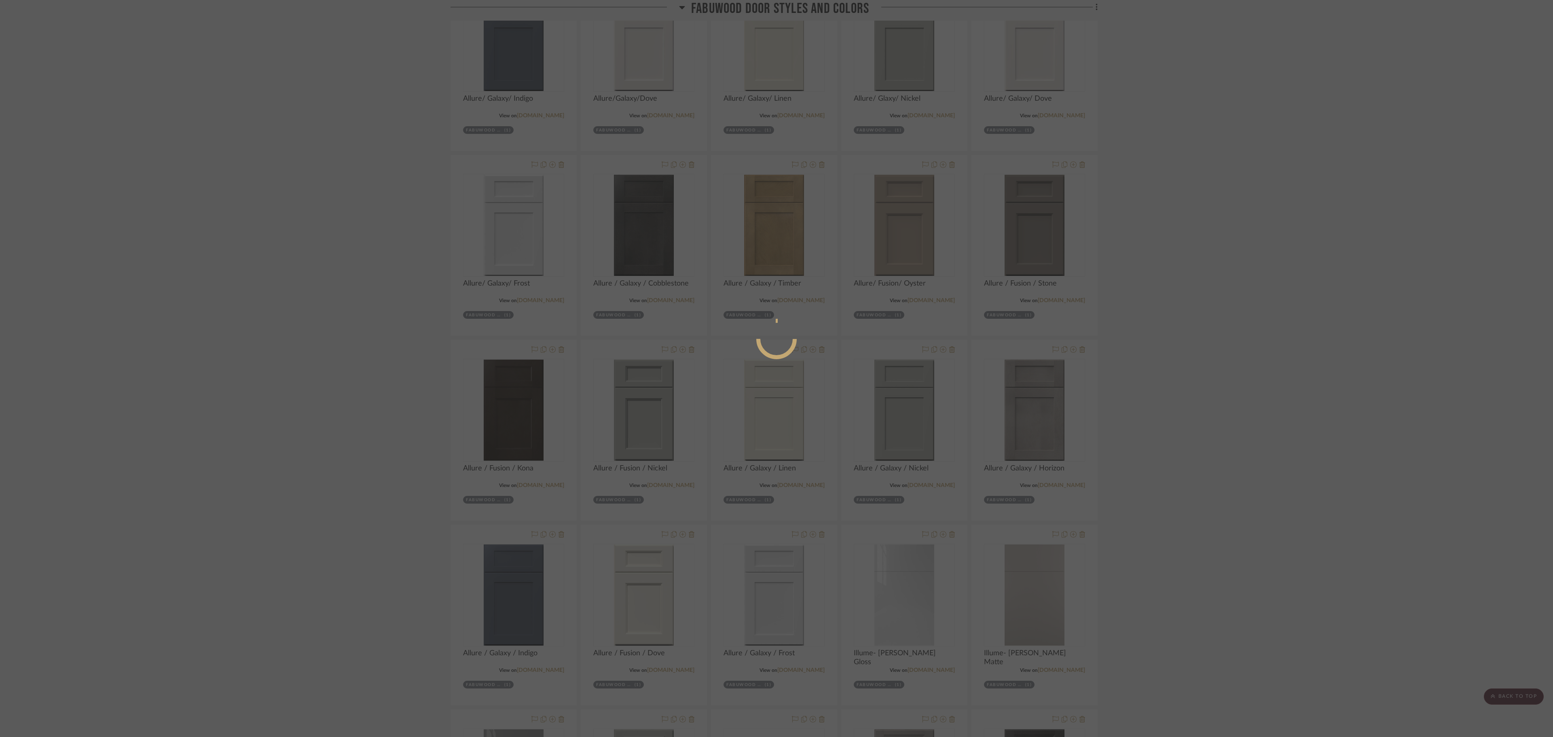
click at [862, 409] on div at bounding box center [776, 368] width 1553 height 737
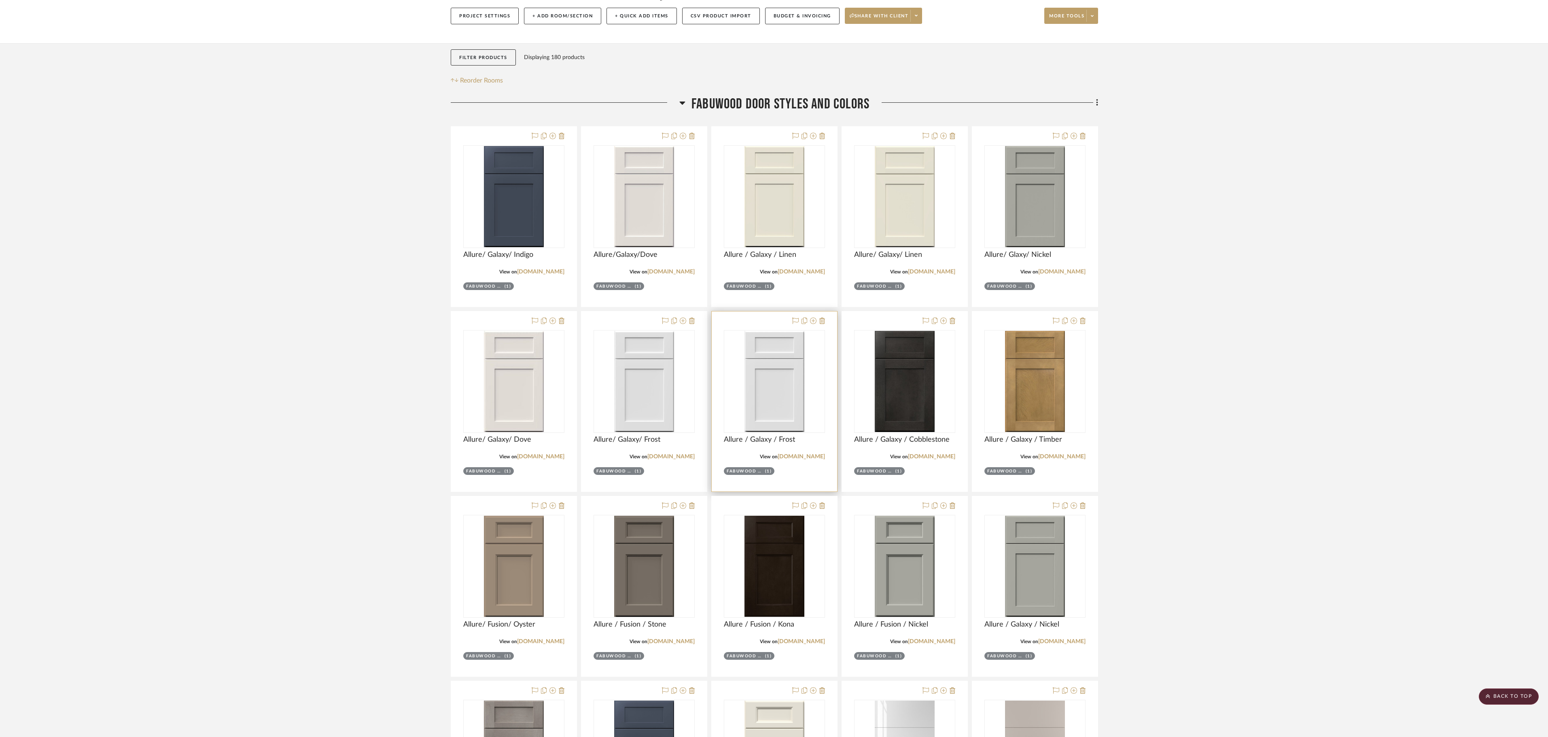
scroll to position [70, 0]
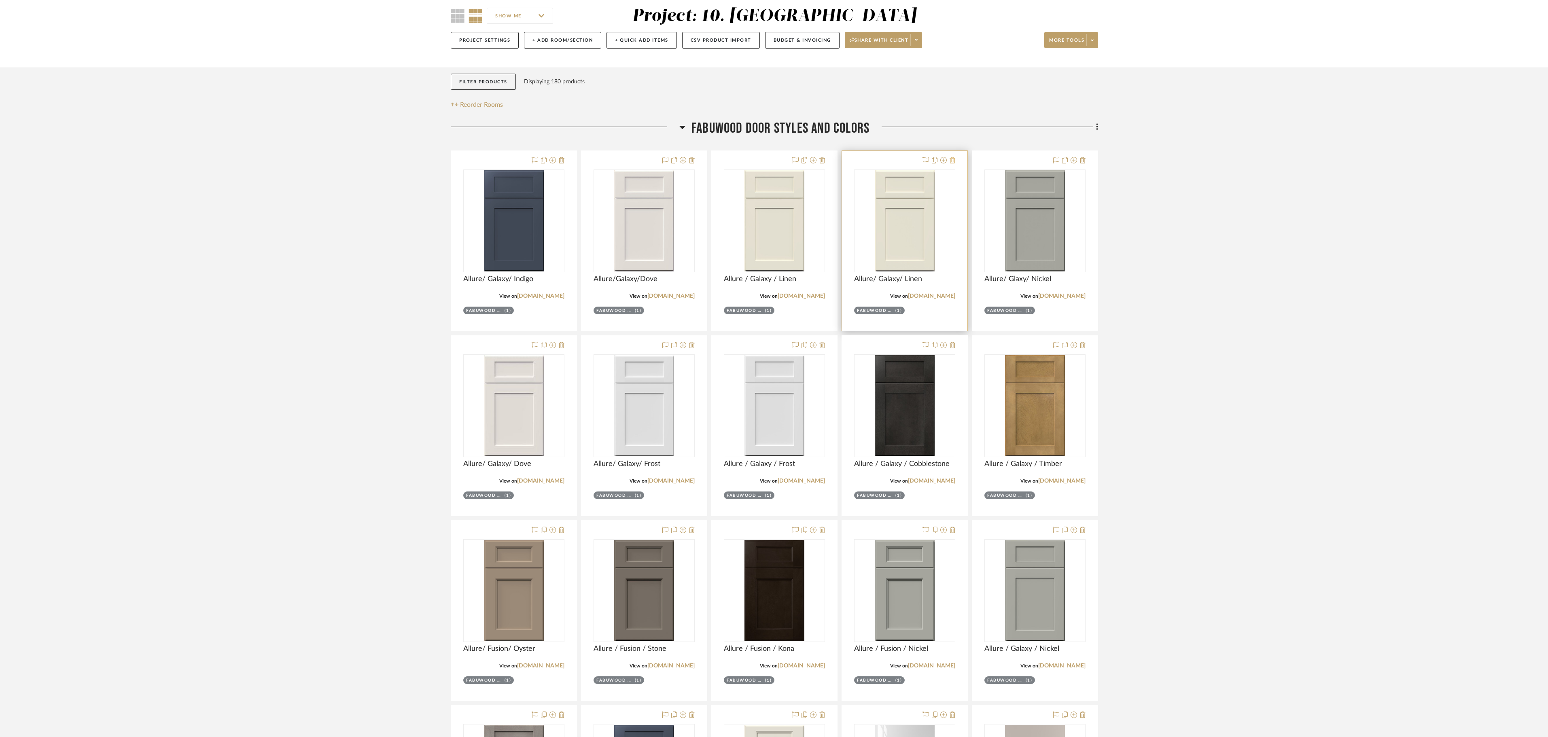
click at [862, 163] on icon at bounding box center [952, 160] width 6 height 6
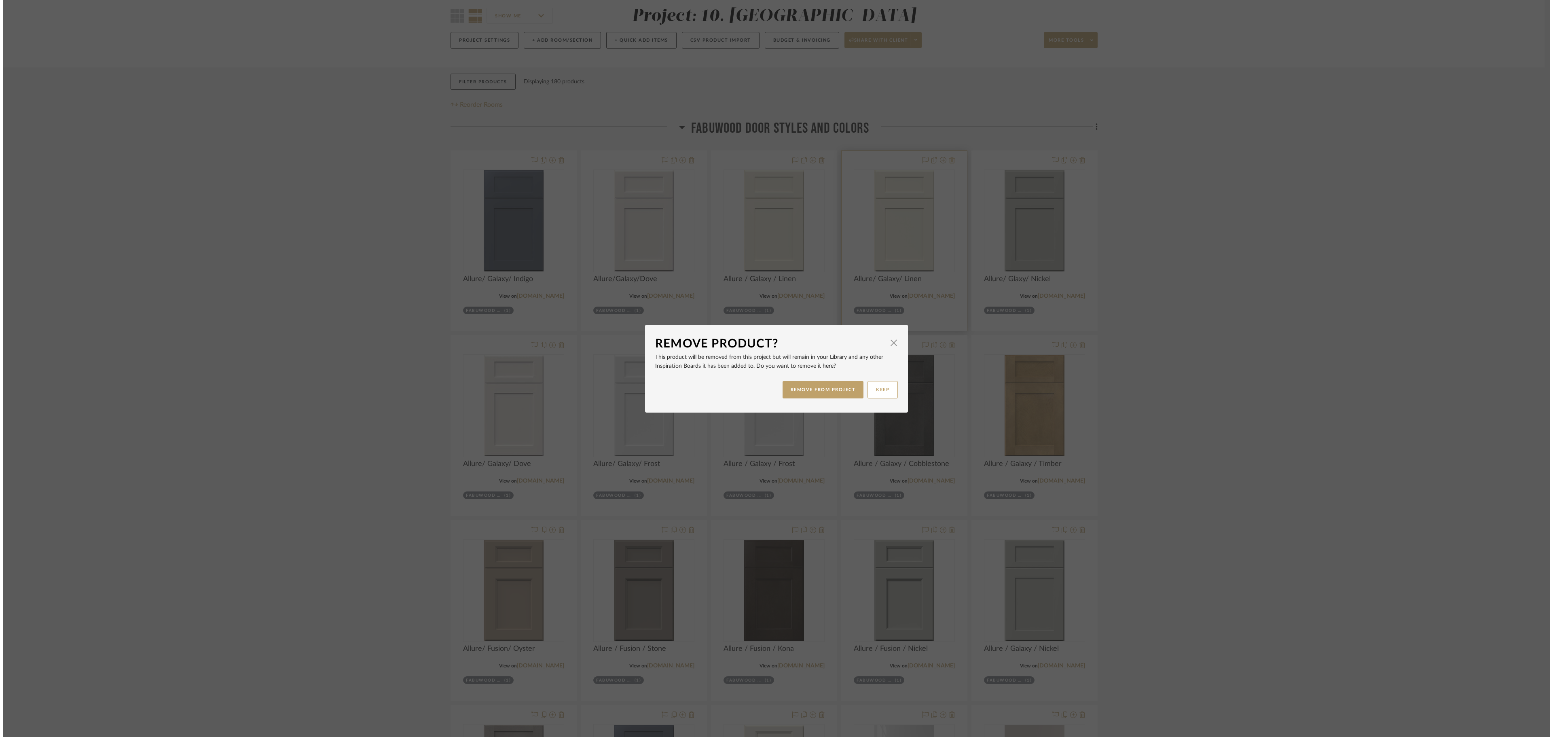
scroll to position [0, 0]
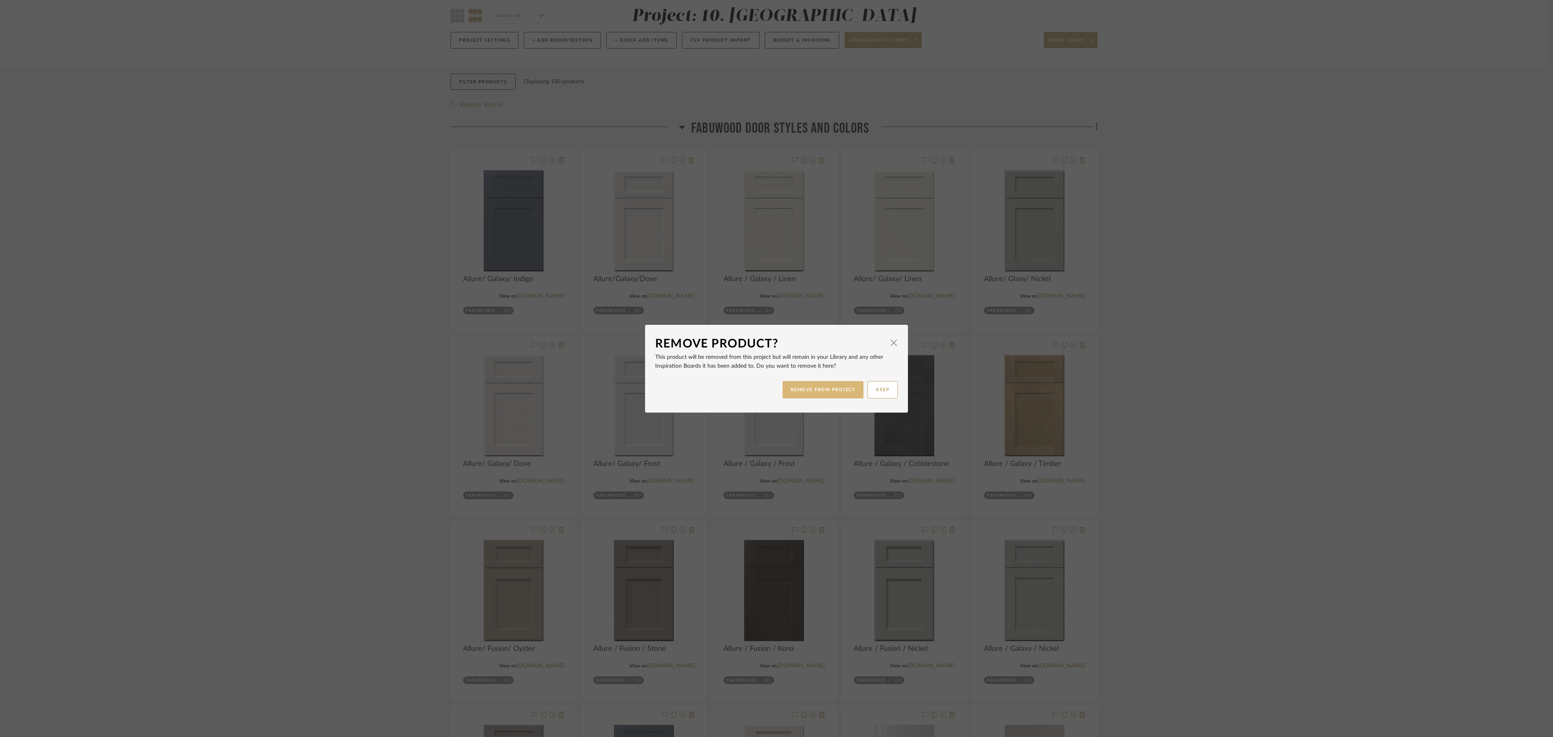
click at [833, 388] on button "REMOVE FROM PROJECT" at bounding box center [823, 389] width 81 height 17
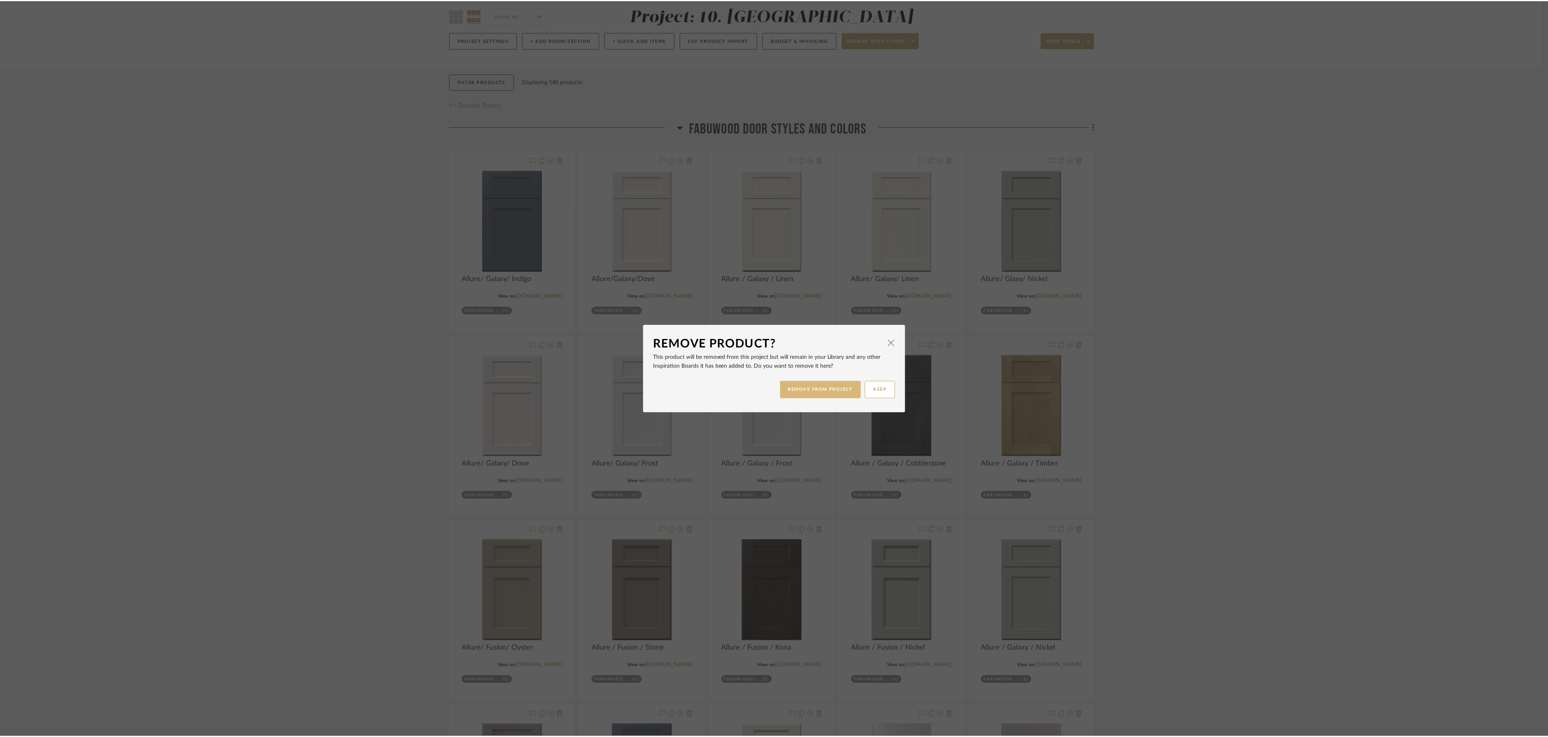
scroll to position [70, 0]
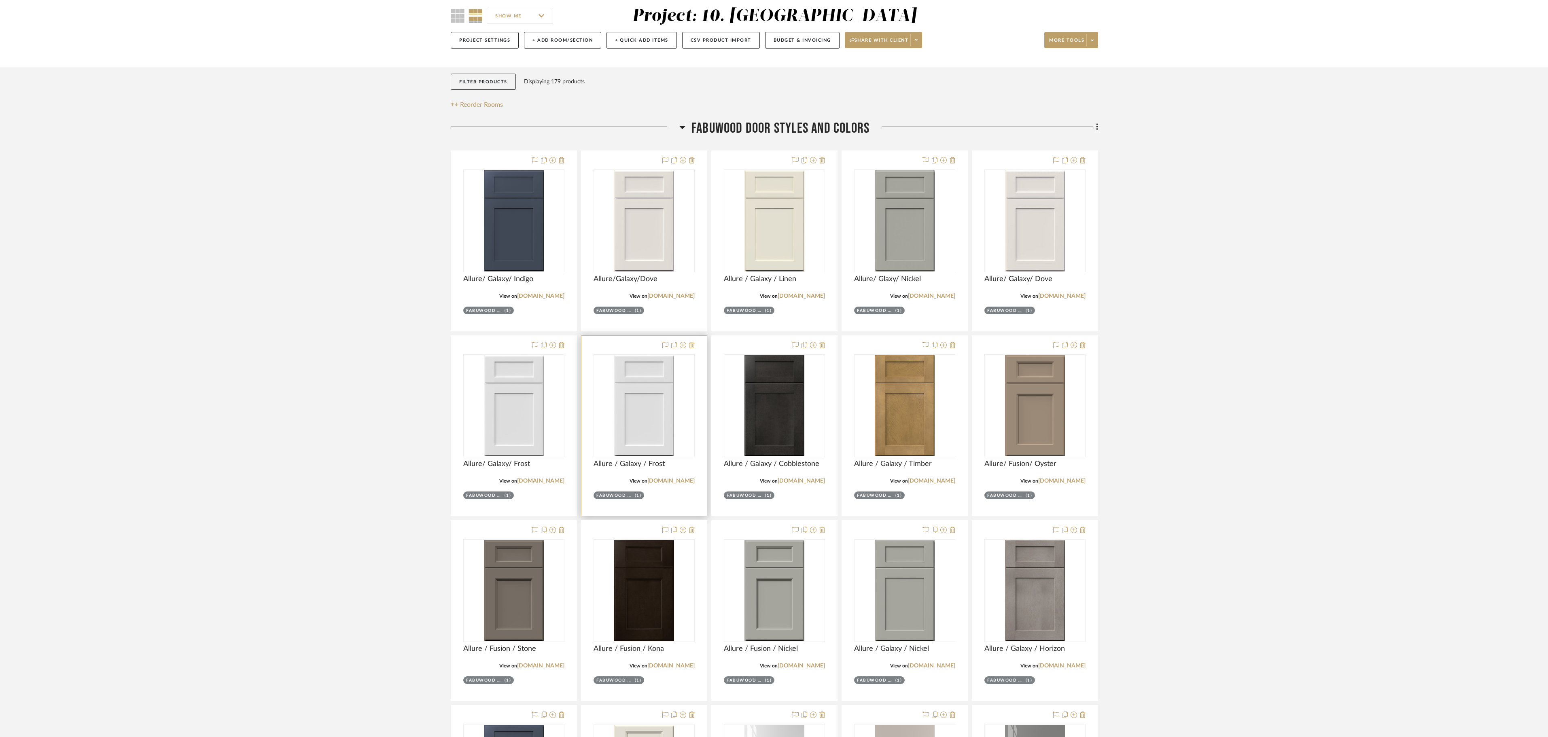
click at [691, 348] on icon at bounding box center [692, 345] width 6 height 6
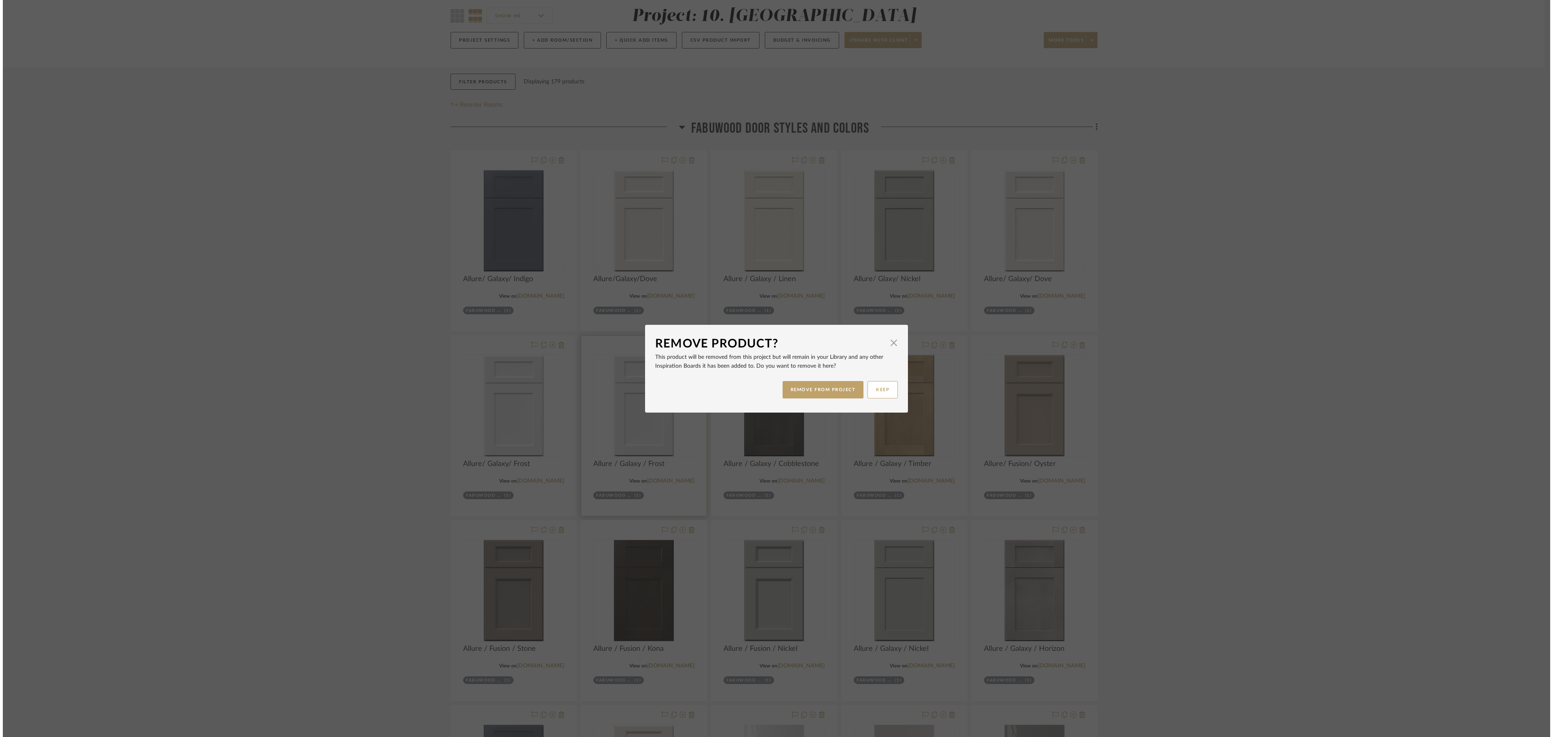
scroll to position [0, 0]
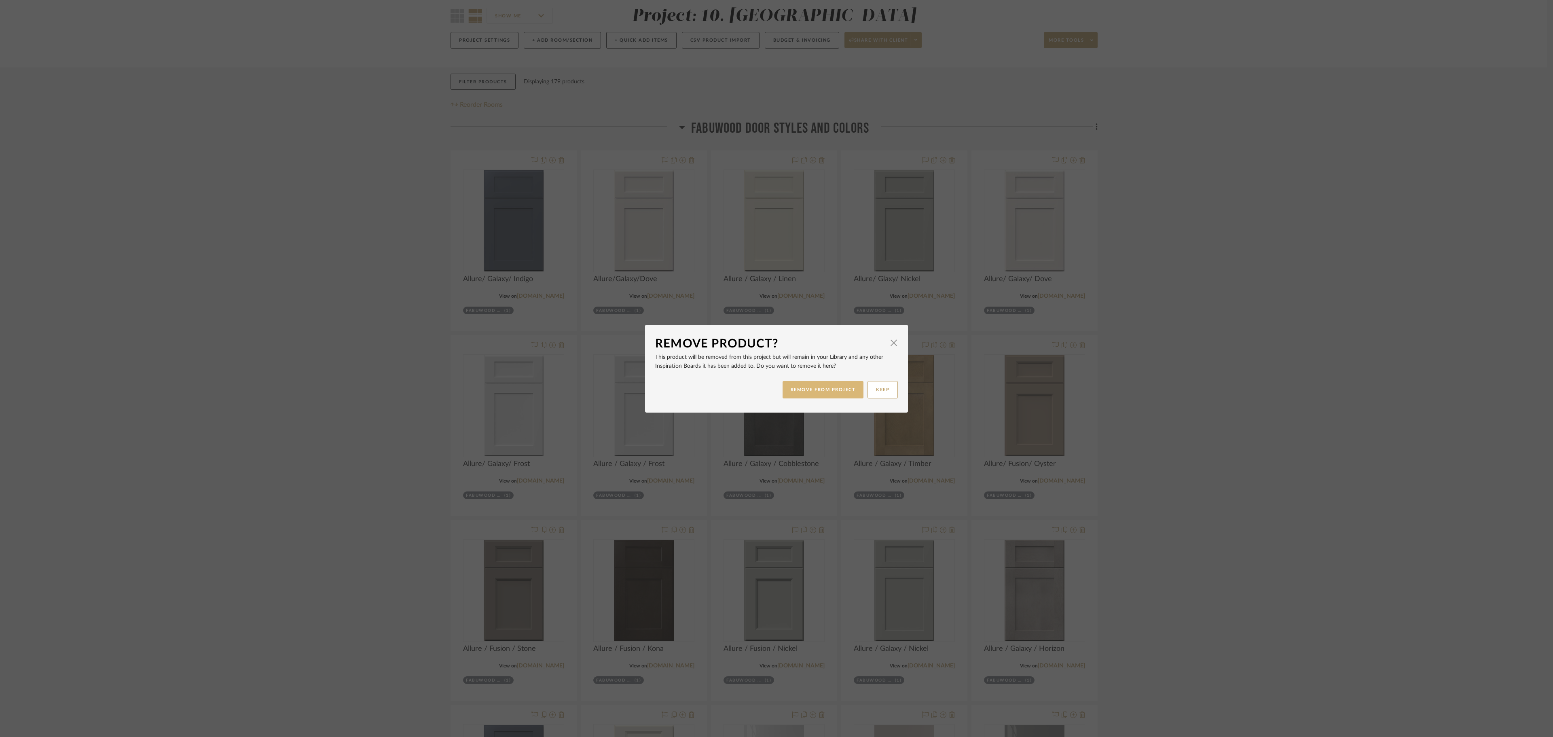
click at [808, 383] on button "REMOVE FROM PROJECT" at bounding box center [823, 389] width 81 height 17
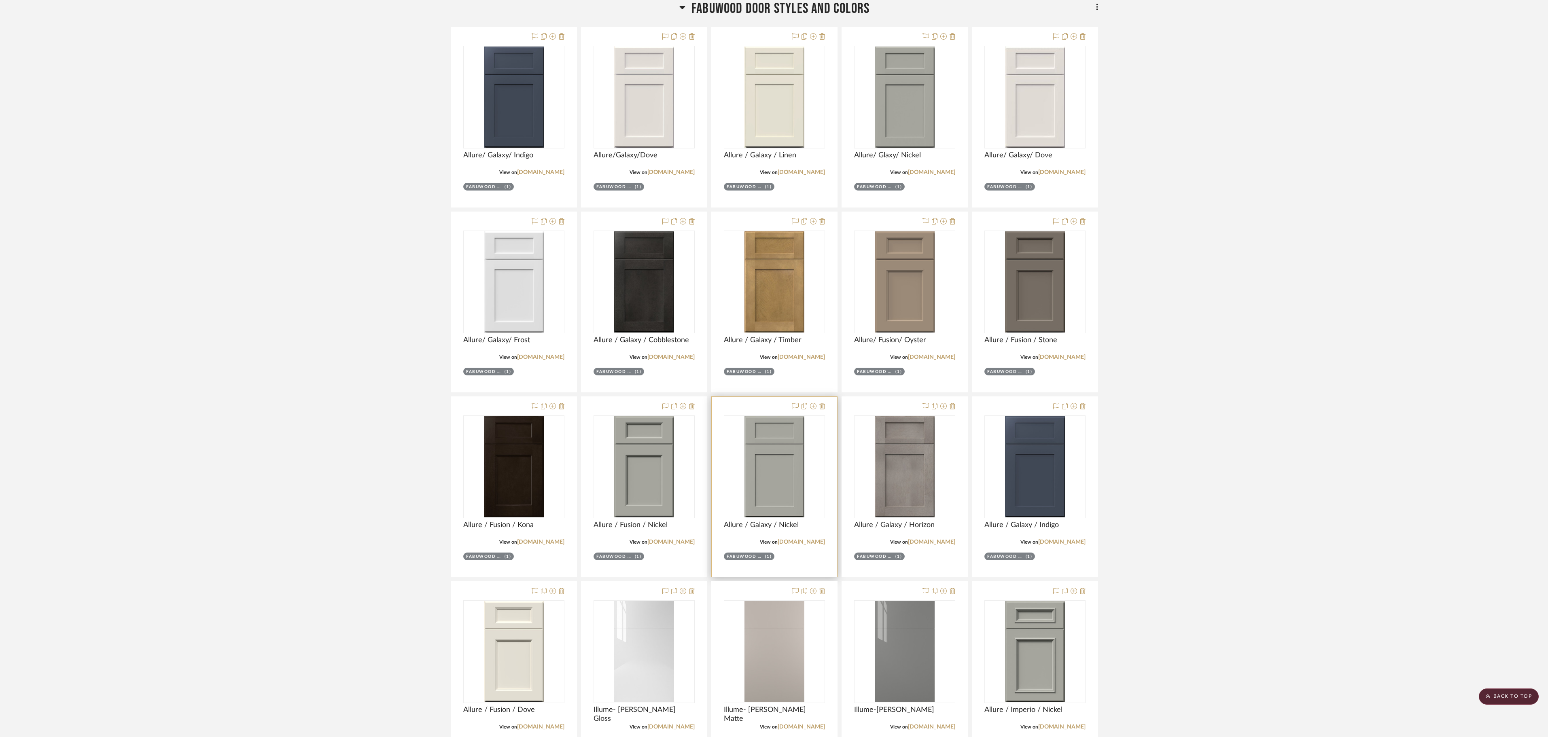
scroll to position [151, 0]
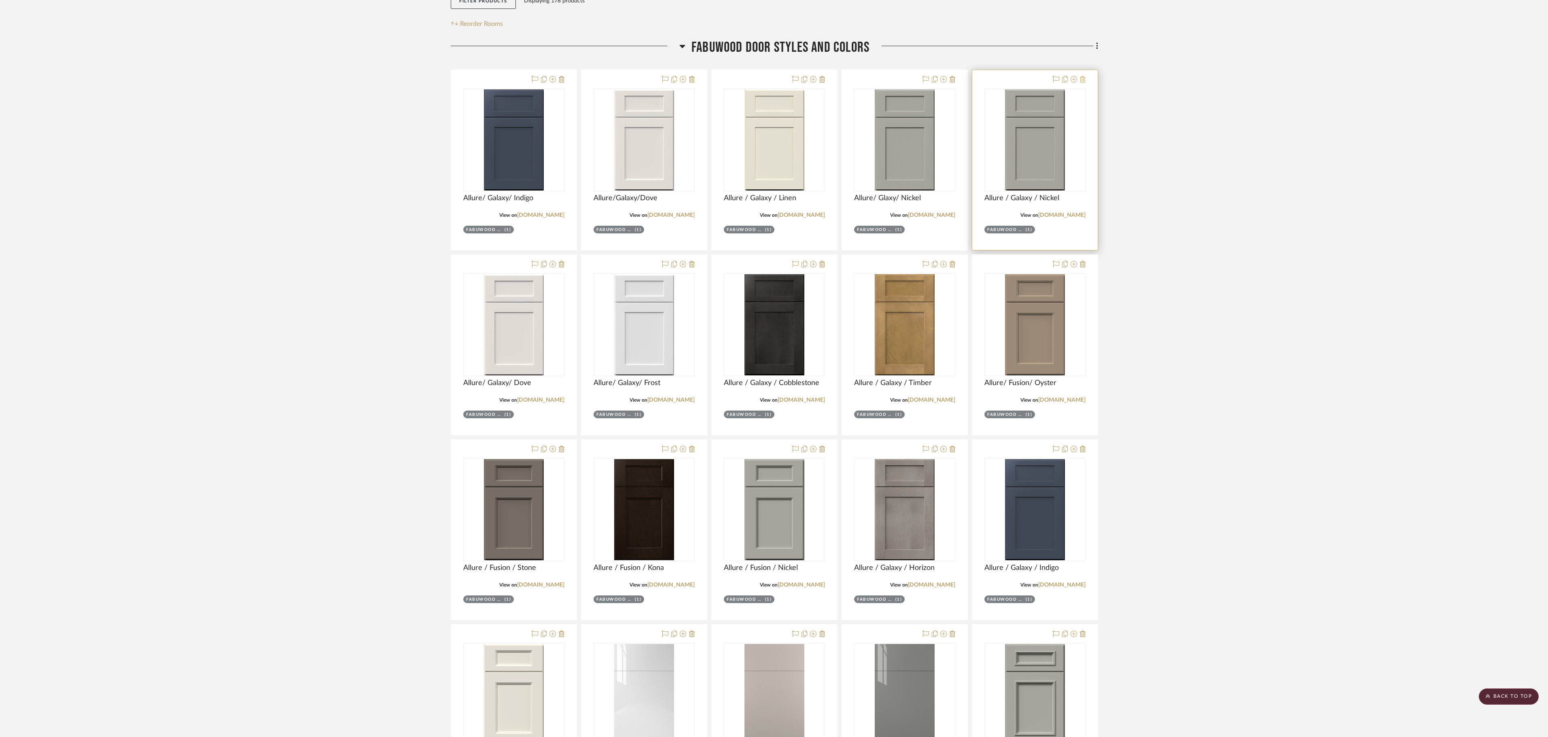
click at [862, 82] on icon at bounding box center [1083, 79] width 6 height 6
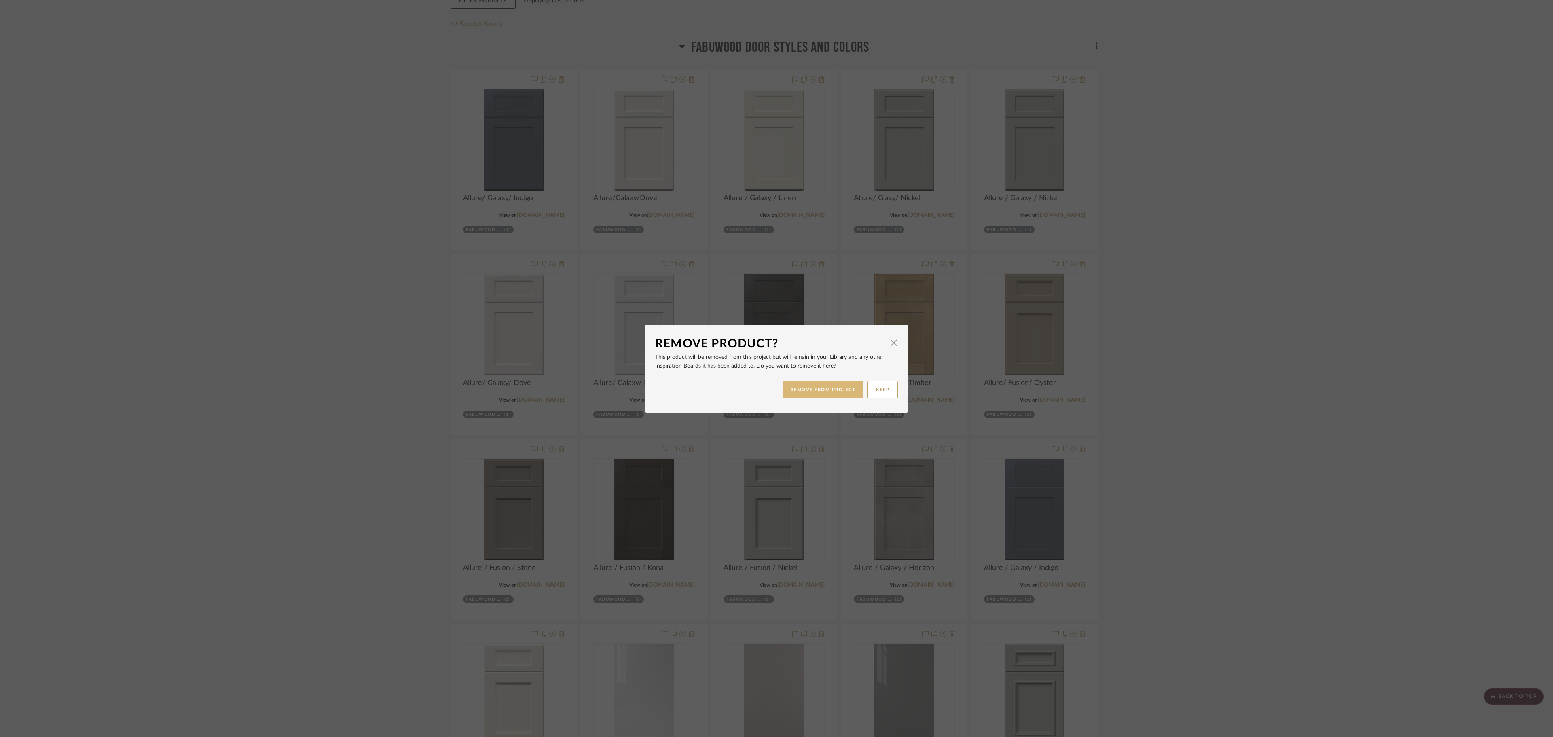
click at [837, 387] on button "REMOVE FROM PROJECT" at bounding box center [823, 389] width 81 height 17
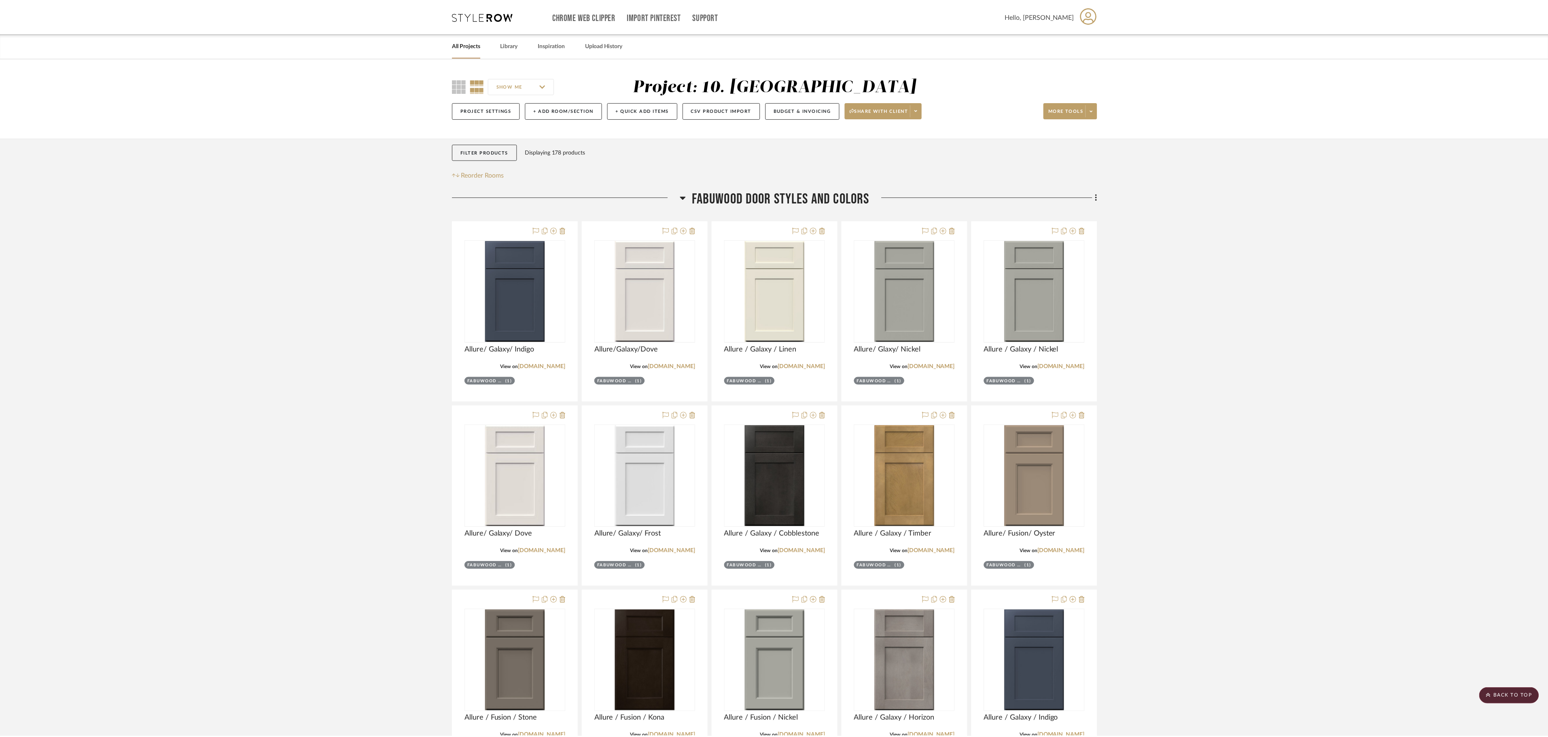
scroll to position [151, 0]
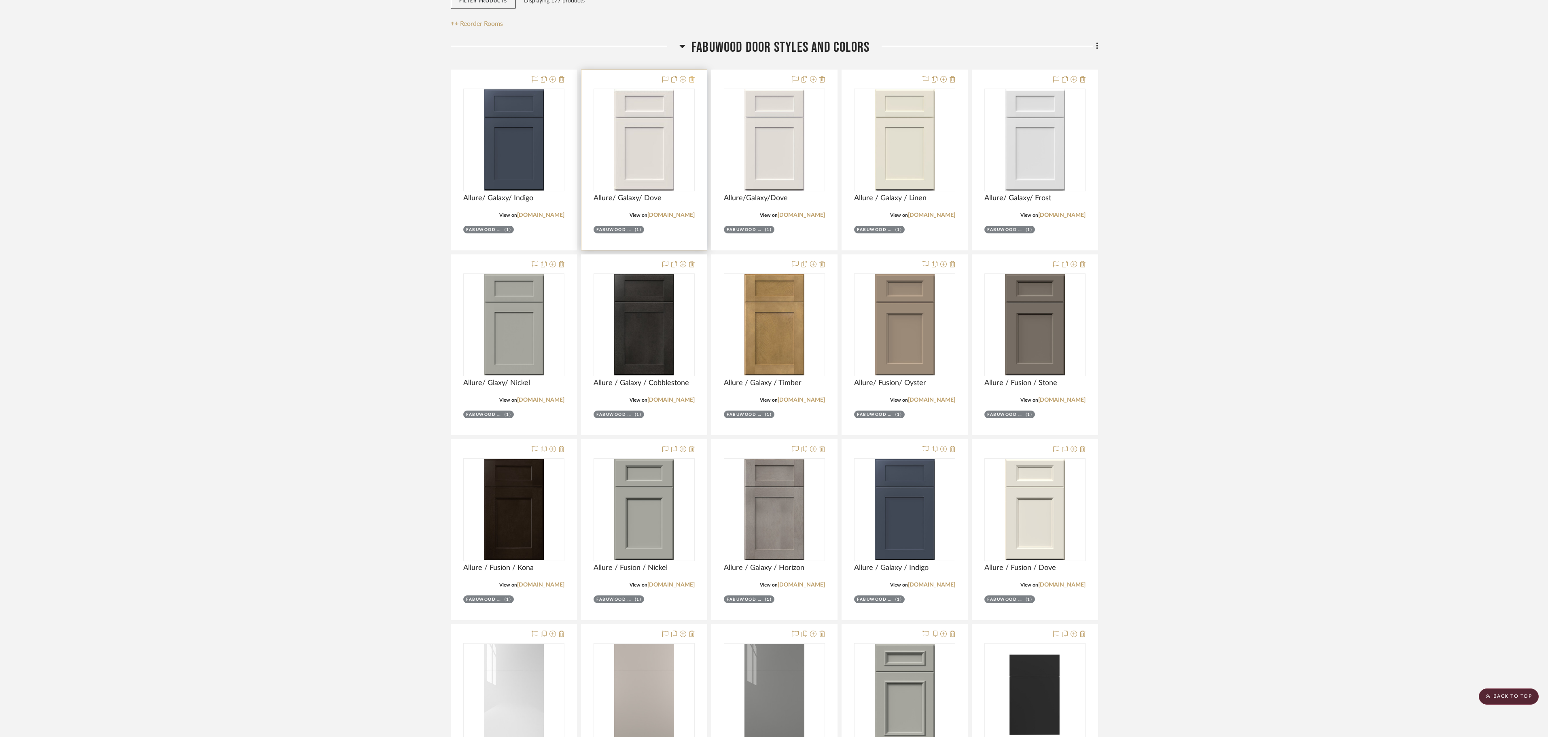
click at [689, 83] on icon at bounding box center [692, 79] width 6 height 6
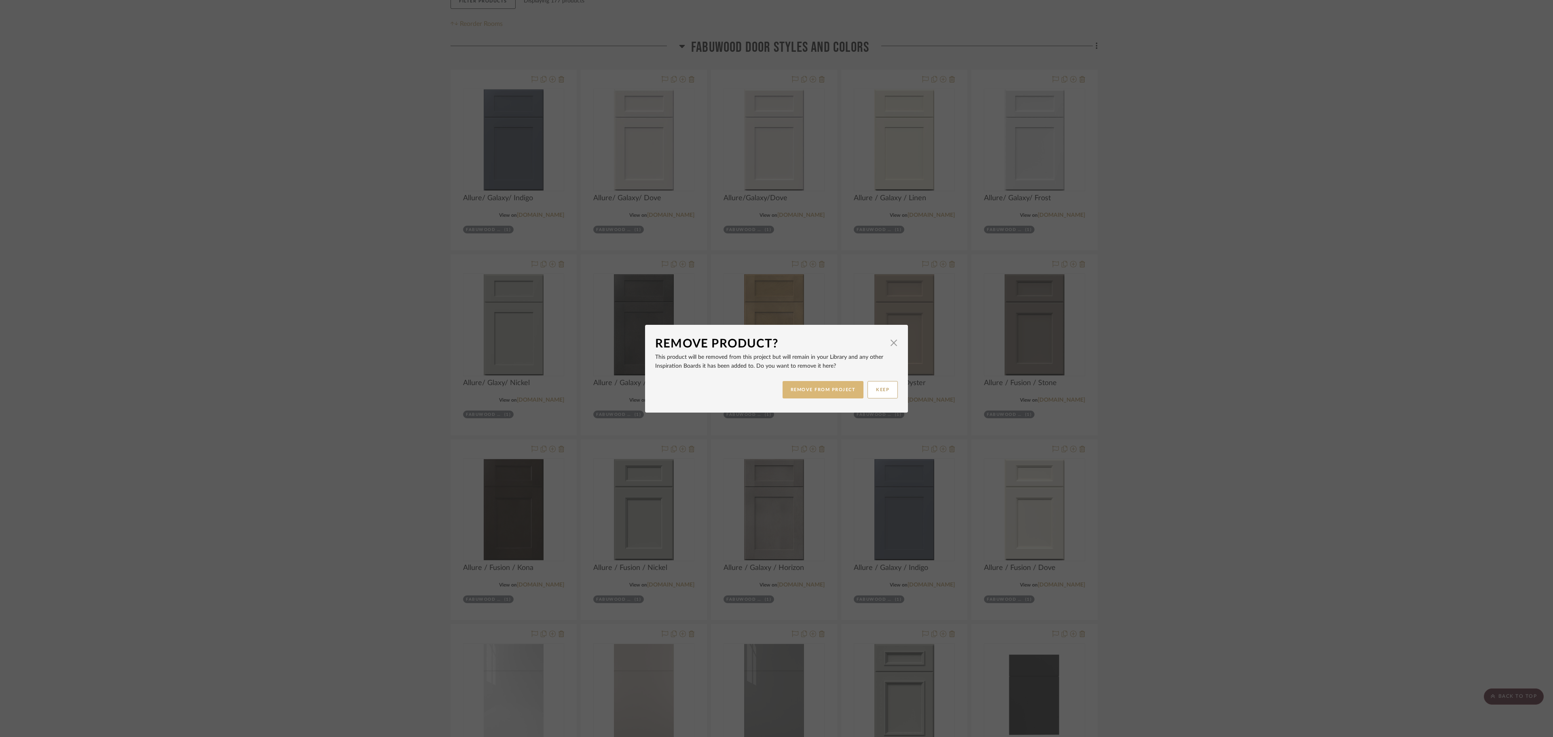
click at [804, 393] on button "REMOVE FROM PROJECT" at bounding box center [823, 389] width 81 height 17
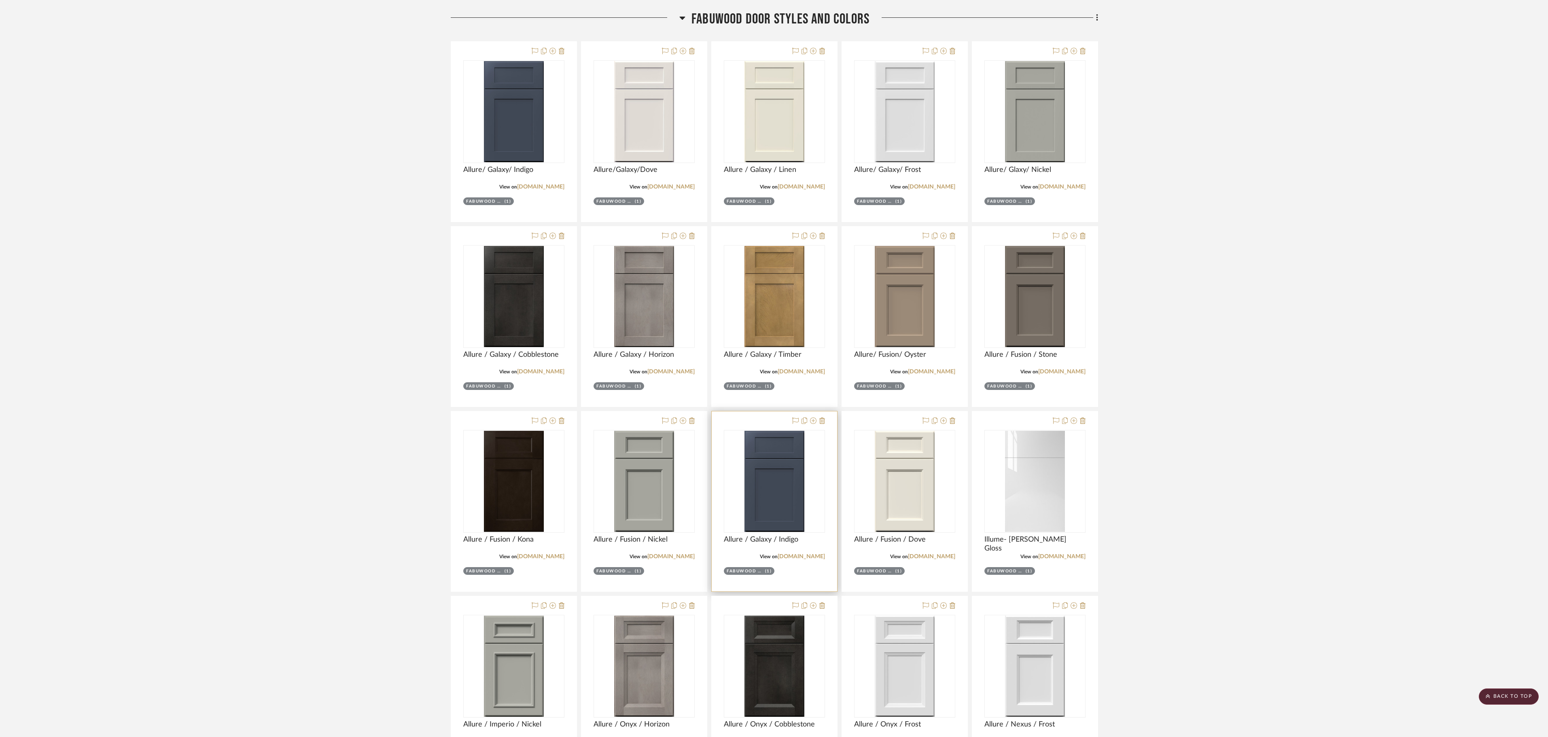
scroll to position [159, 0]
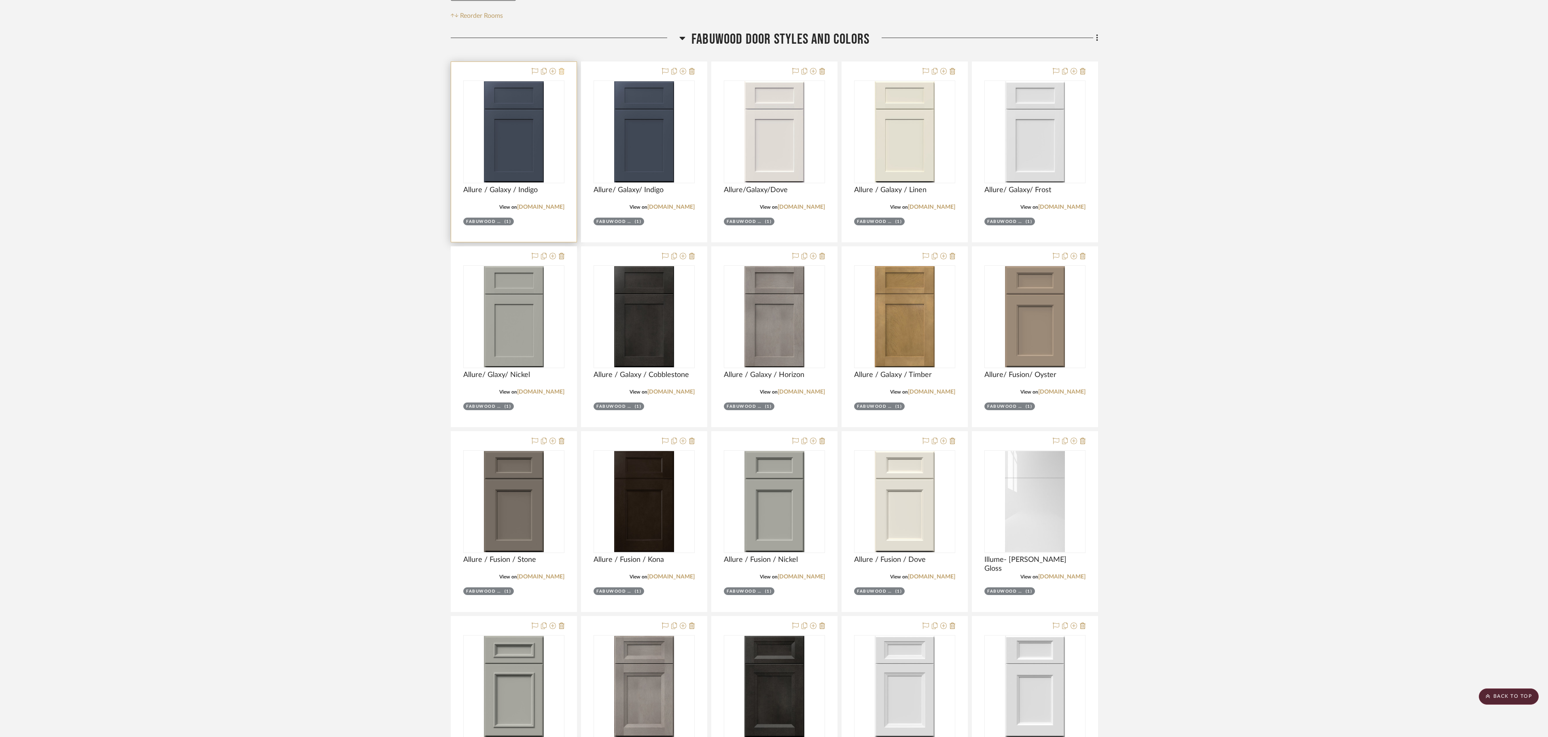
click at [561, 74] on icon at bounding box center [562, 71] width 6 height 6
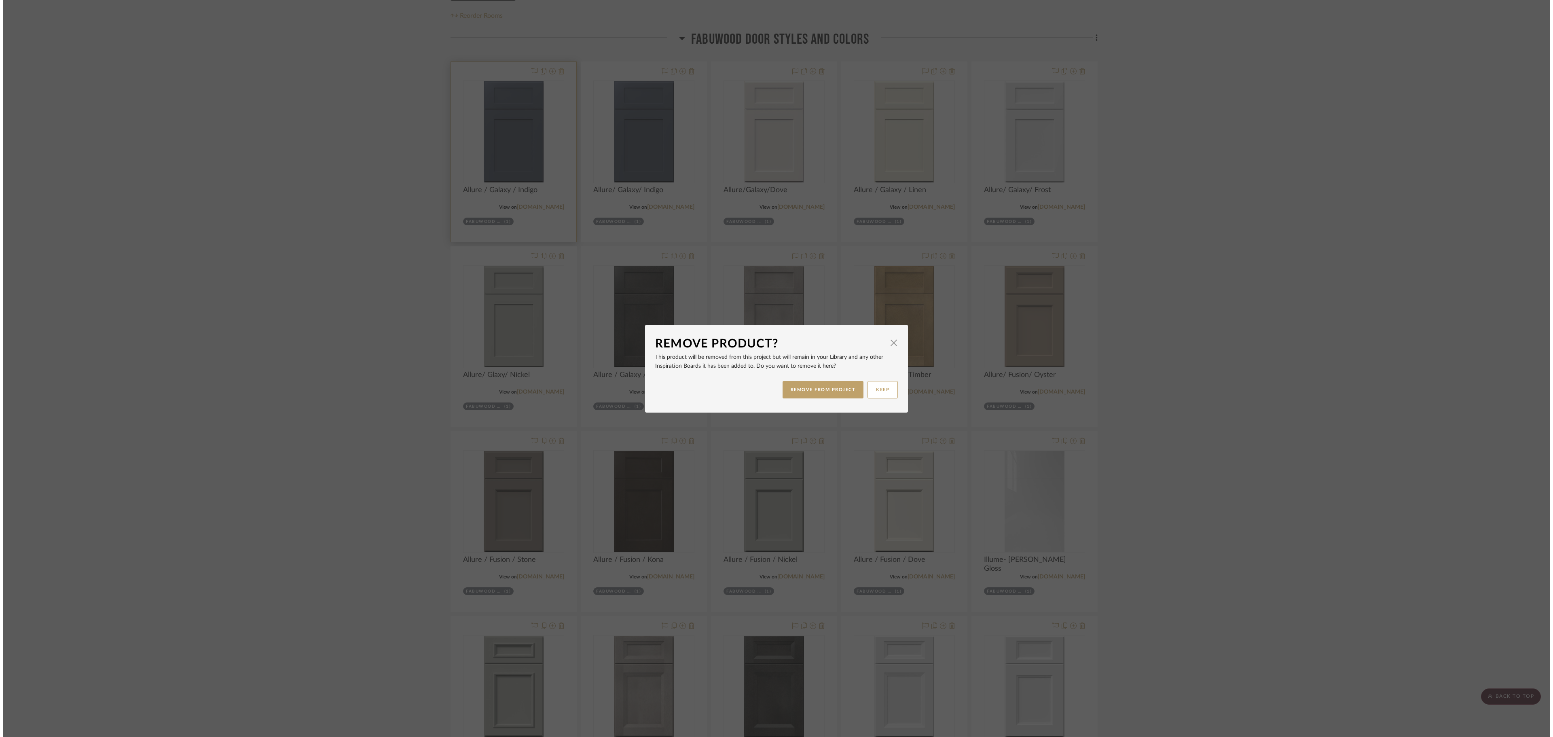
scroll to position [0, 0]
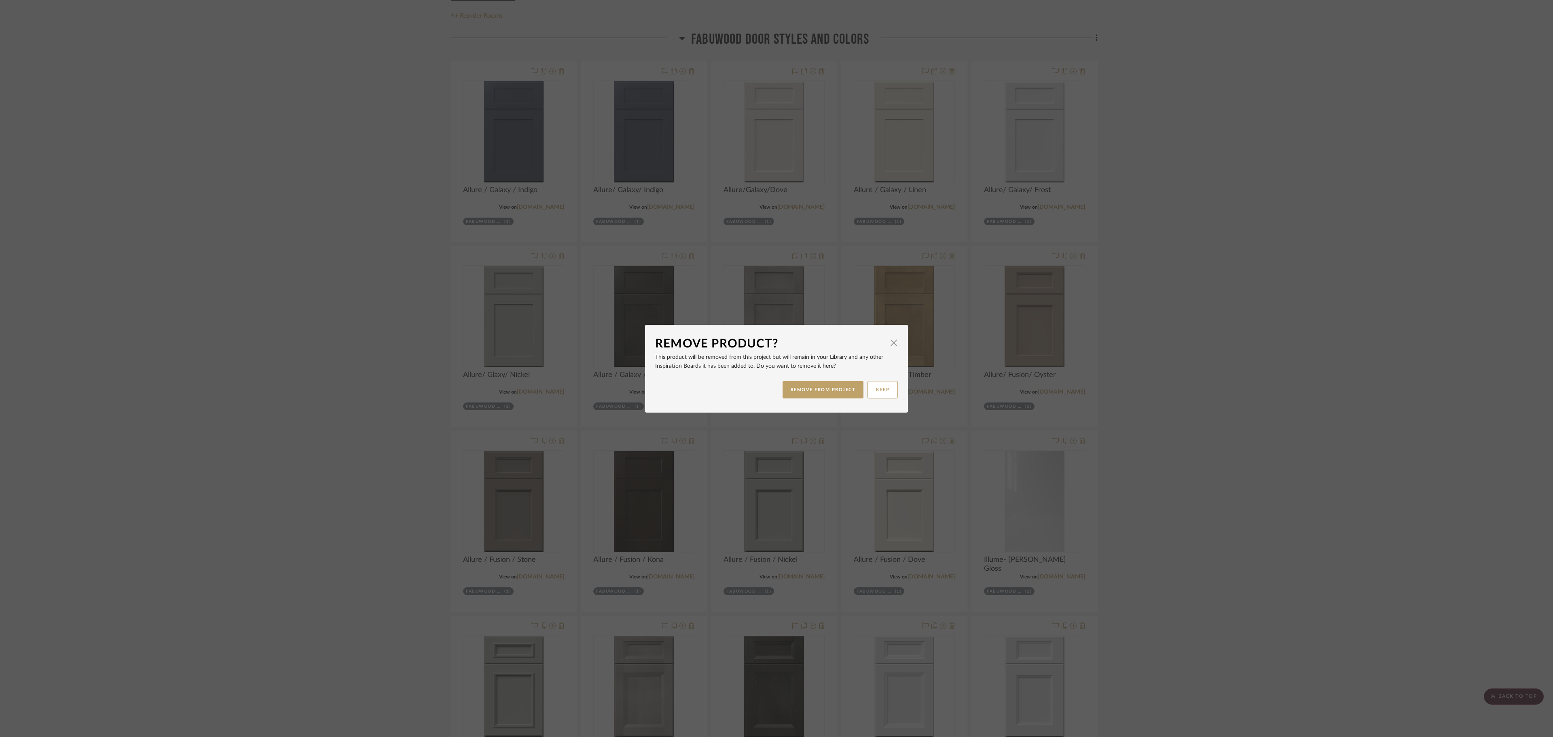
click at [811, 400] on div "REMOVE FROM PROJECT KEEP" at bounding box center [776, 389] width 243 height 25
click at [811, 388] on button "REMOVE FROM PROJECT" at bounding box center [823, 389] width 81 height 17
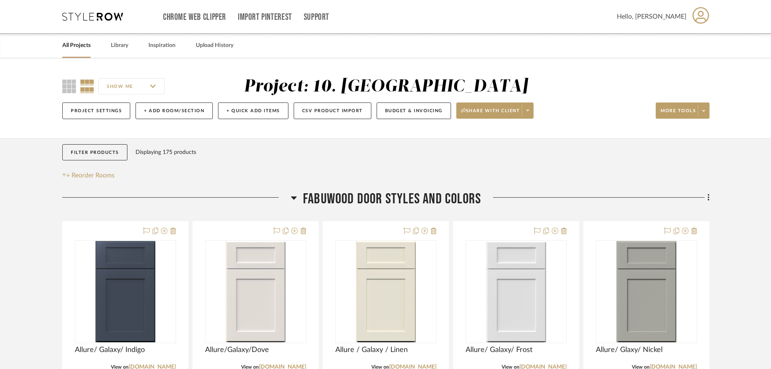
drag, startPoint x: 969, startPoint y: 6, endPoint x: 46, endPoint y: 252, distance: 955.5
click at [337, 193] on span "FABUWOOD DOOR STYLES AND COLORS" at bounding box center [392, 198] width 178 height 17
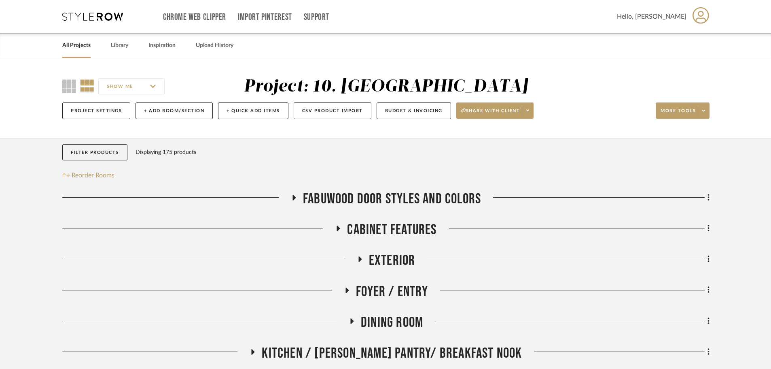
click at [371, 228] on span "Cabinet Features" at bounding box center [391, 229] width 89 height 17
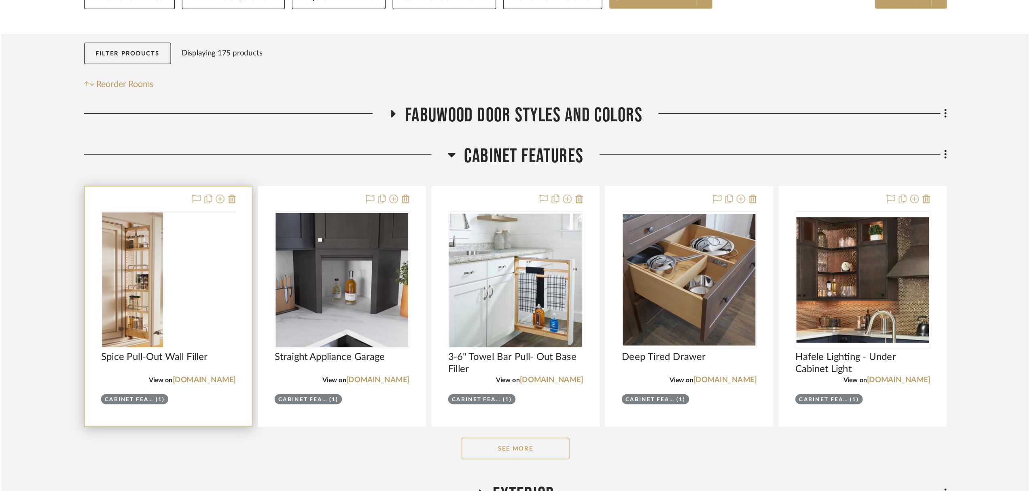
scroll to position [121, 0]
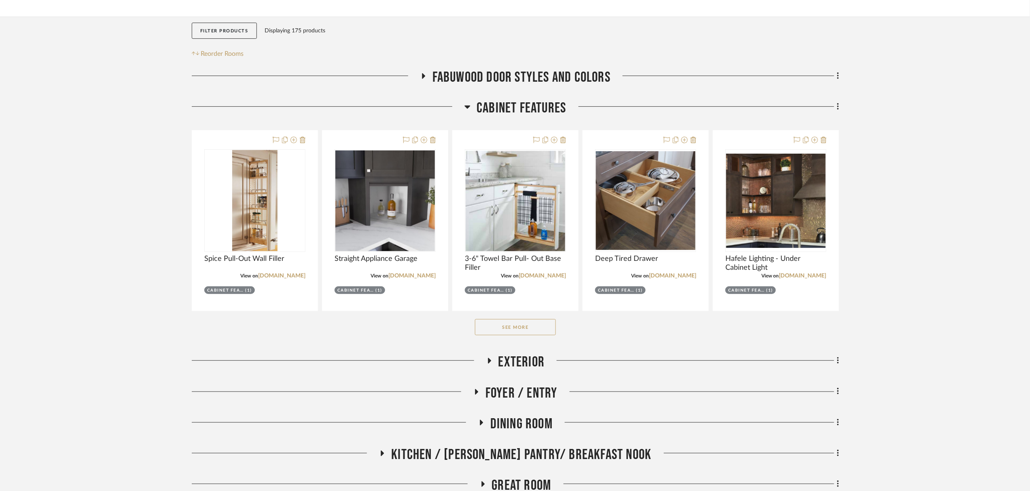
drag, startPoint x: 760, startPoint y: 2, endPoint x: 519, endPoint y: 332, distance: 409.2
click at [521, 333] on button "See More" at bounding box center [515, 327] width 81 height 16
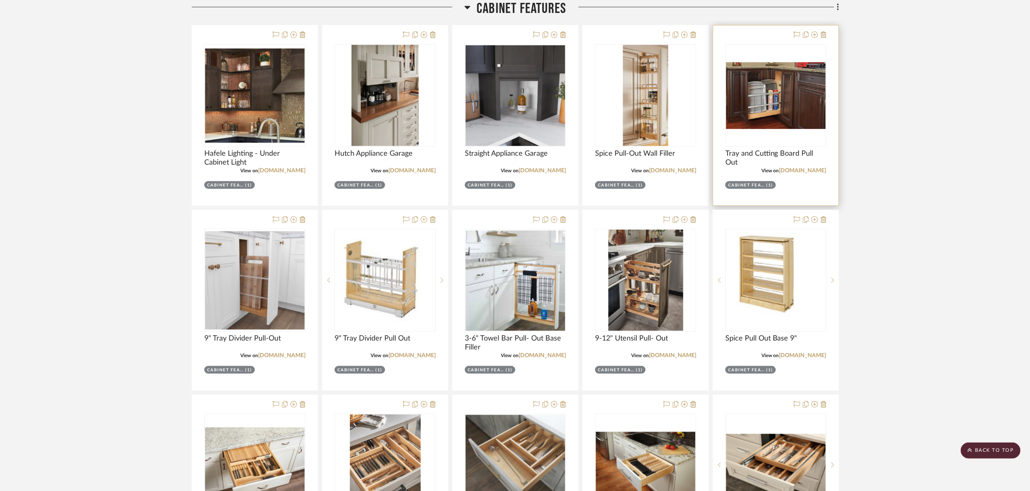
scroll to position [199, 0]
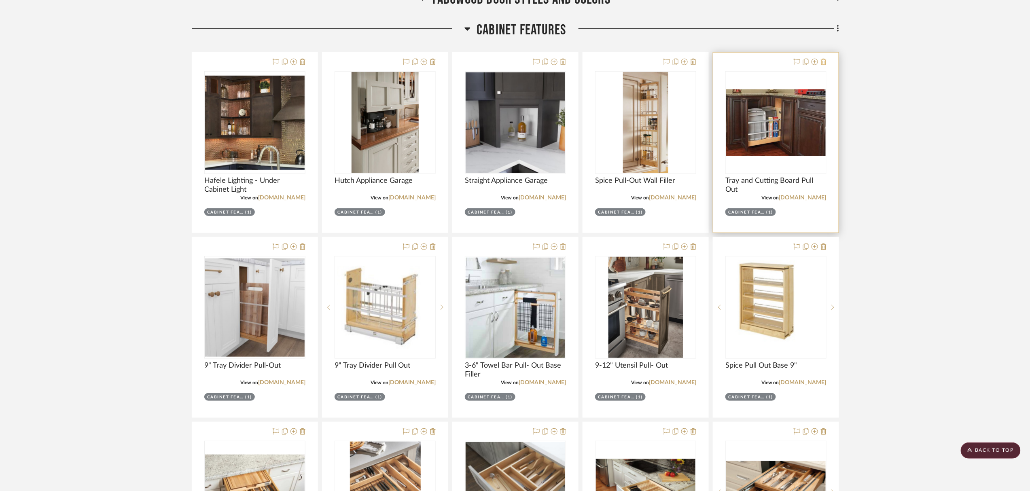
click at [823, 60] on icon at bounding box center [824, 62] width 6 height 6
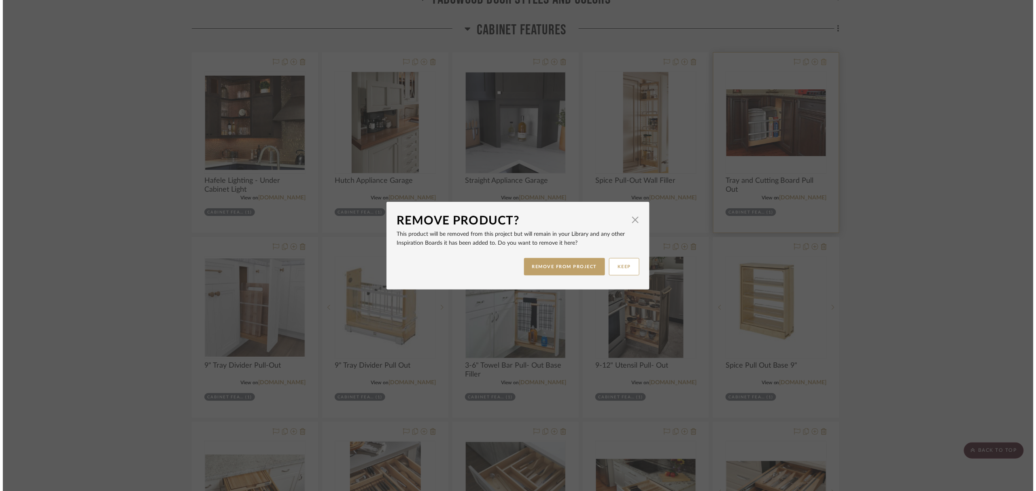
scroll to position [0, 0]
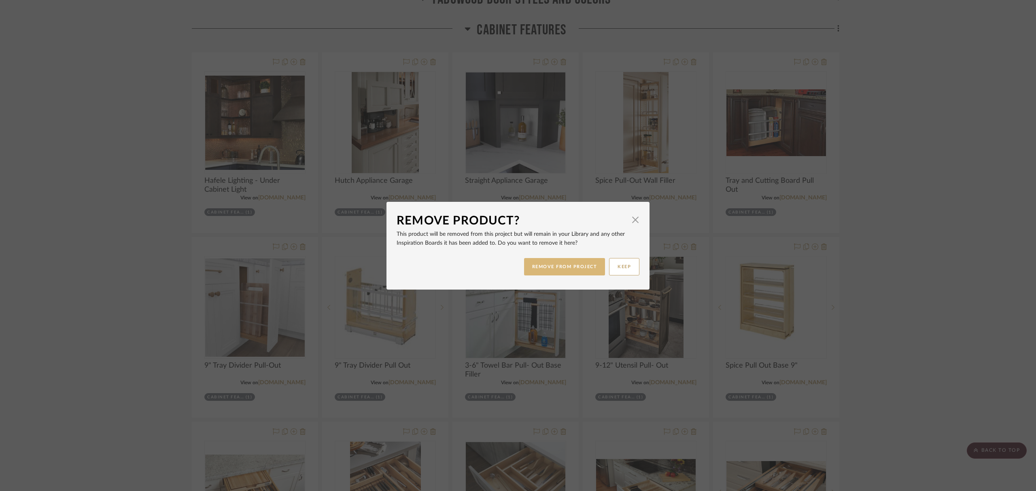
click at [568, 269] on button "REMOVE FROM PROJECT" at bounding box center [564, 266] width 81 height 17
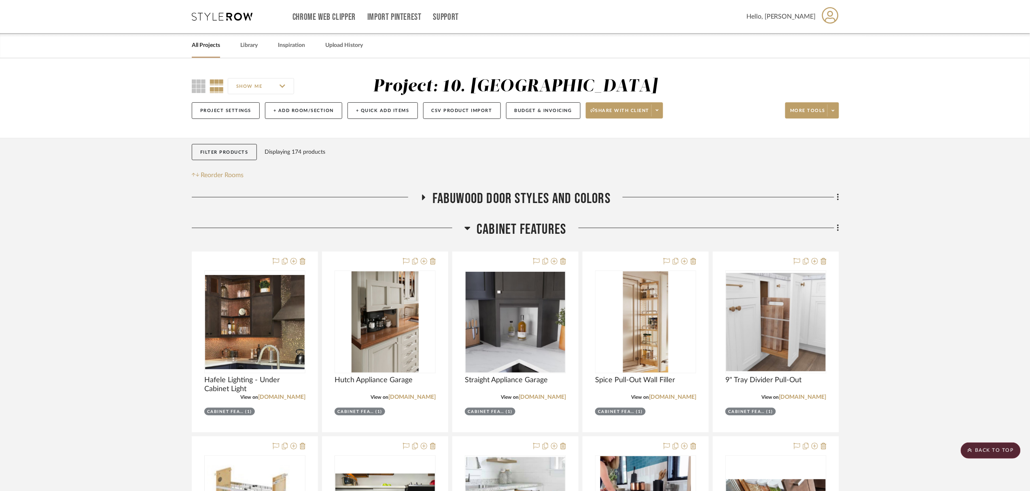
drag, startPoint x: 950, startPoint y: 292, endPoint x: 900, endPoint y: 47, distance: 249.3
click at [518, 230] on span "Cabinet Features" at bounding box center [521, 229] width 89 height 17
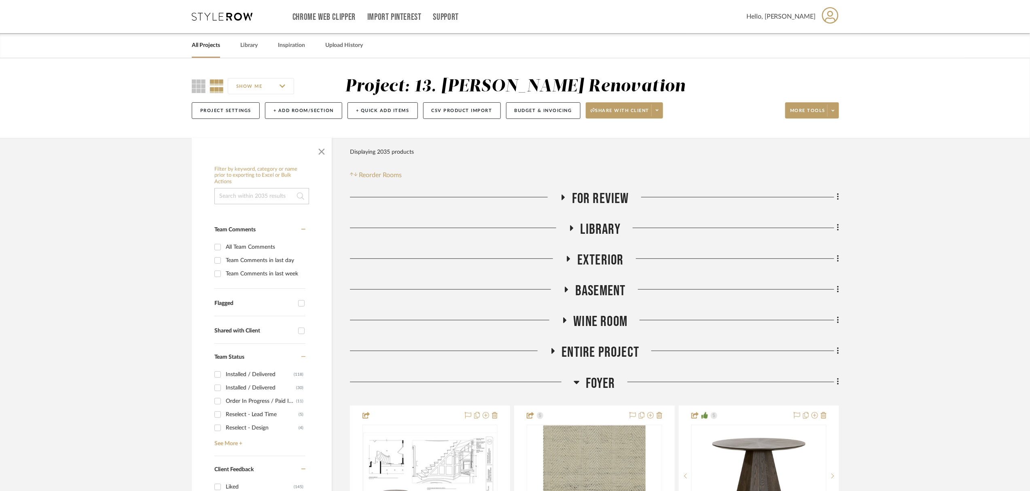
click at [594, 389] on span "Foyer" at bounding box center [601, 383] width 30 height 17
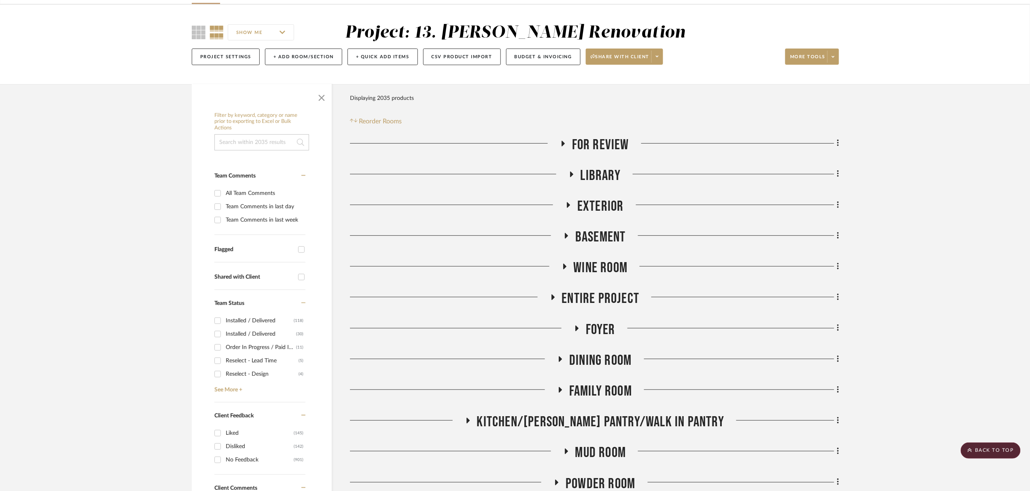
click at [607, 330] on span "Foyer" at bounding box center [601, 329] width 30 height 17
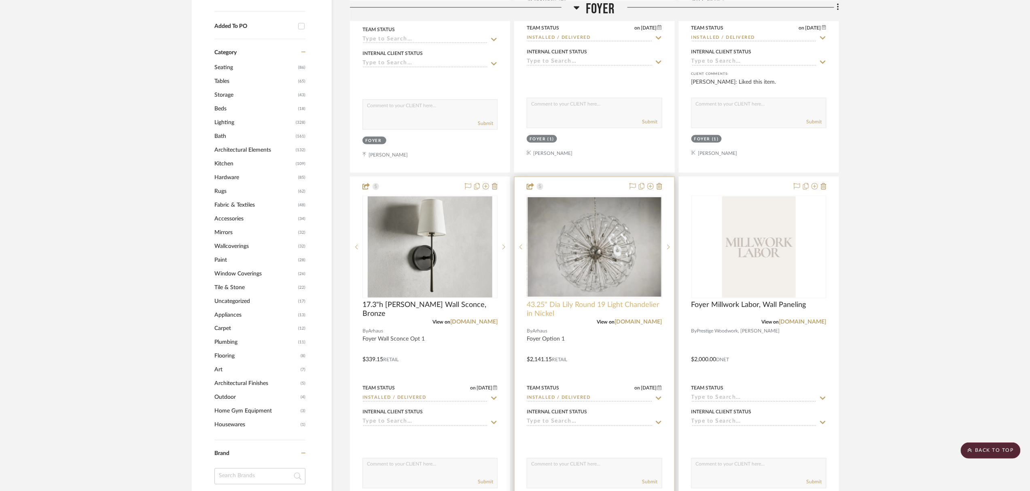
scroll to position [593, 0]
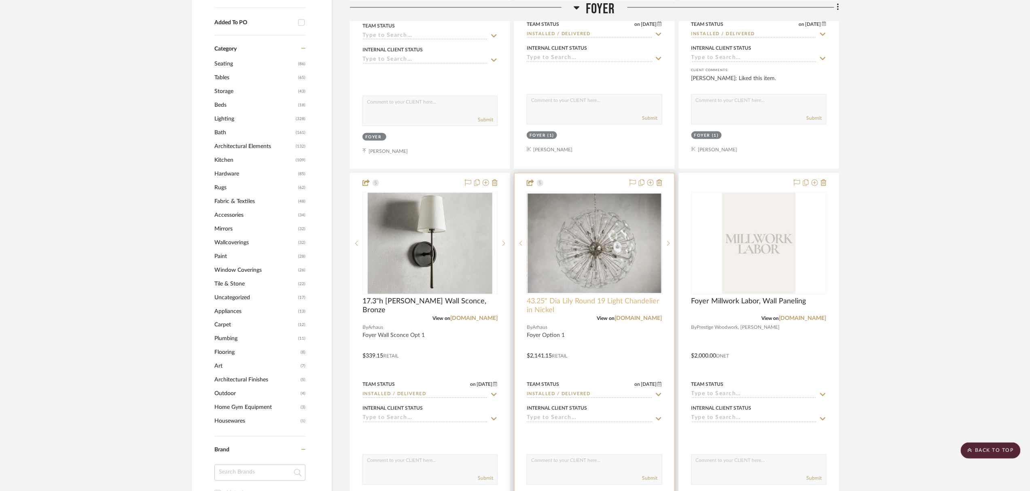
click at [574, 308] on span "43.25" Dia Lily Round 19 Light Chandelier in Nickel" at bounding box center [594, 306] width 135 height 18
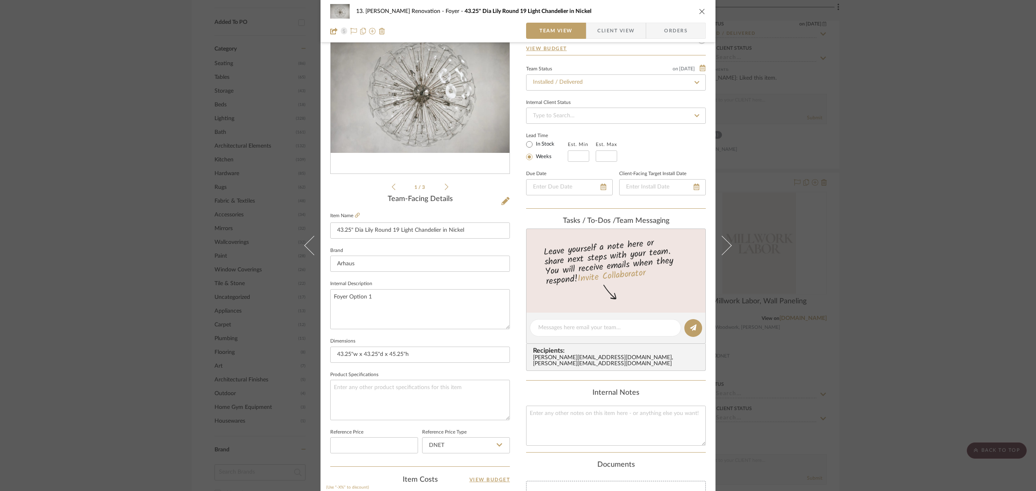
scroll to position [264, 0]
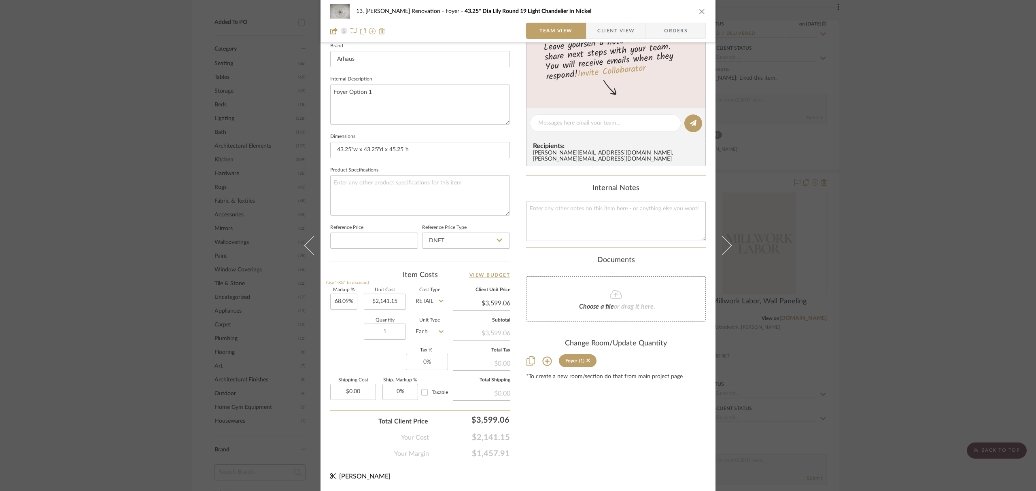
click at [930, 193] on div "13. [PERSON_NAME] Renovation Foyer 43.25" Dia Lily Round 19 Light Chandelier in…" at bounding box center [518, 245] width 1036 height 491
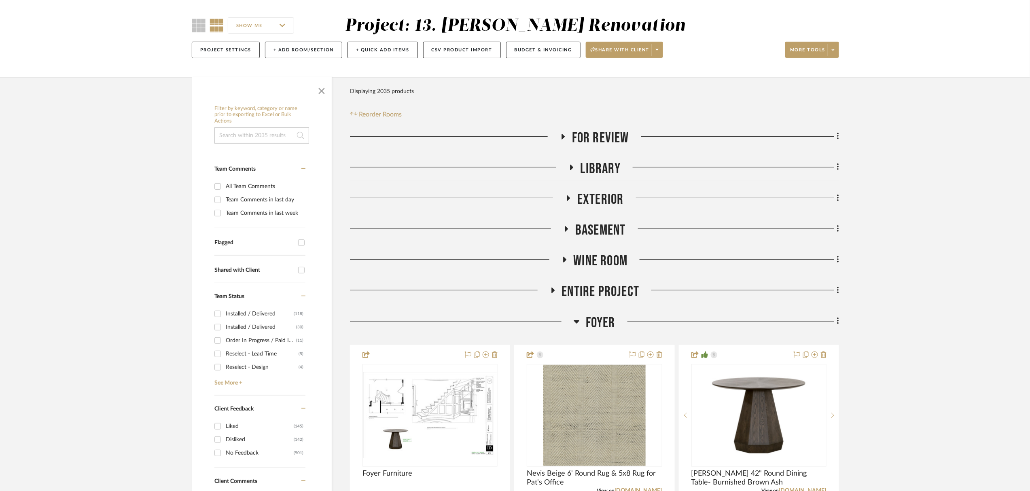
scroll to position [0, 0]
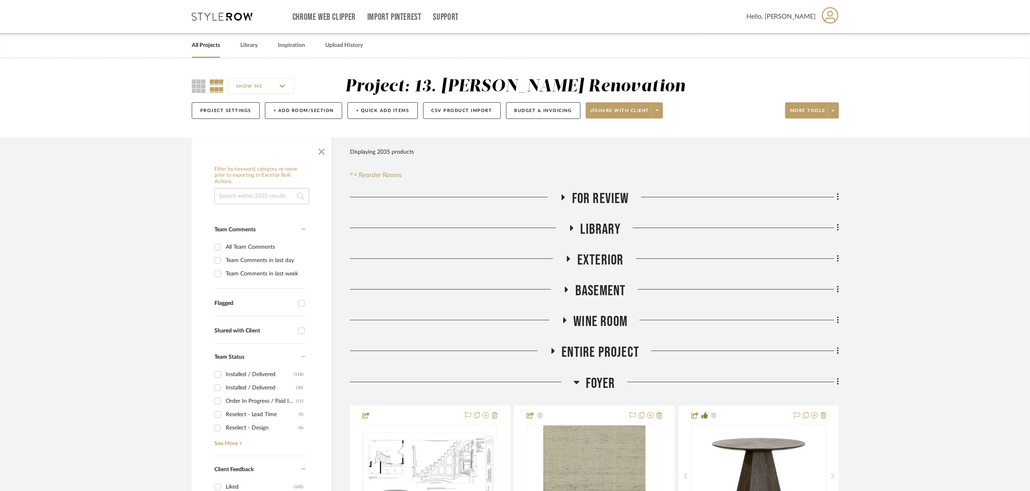
click at [598, 382] on span "Foyer" at bounding box center [601, 383] width 30 height 17
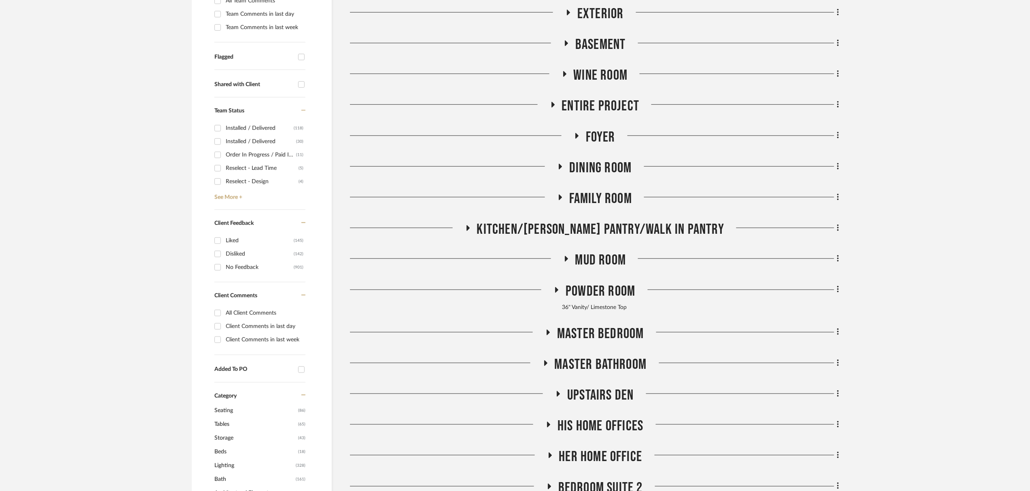
scroll to position [269, 0]
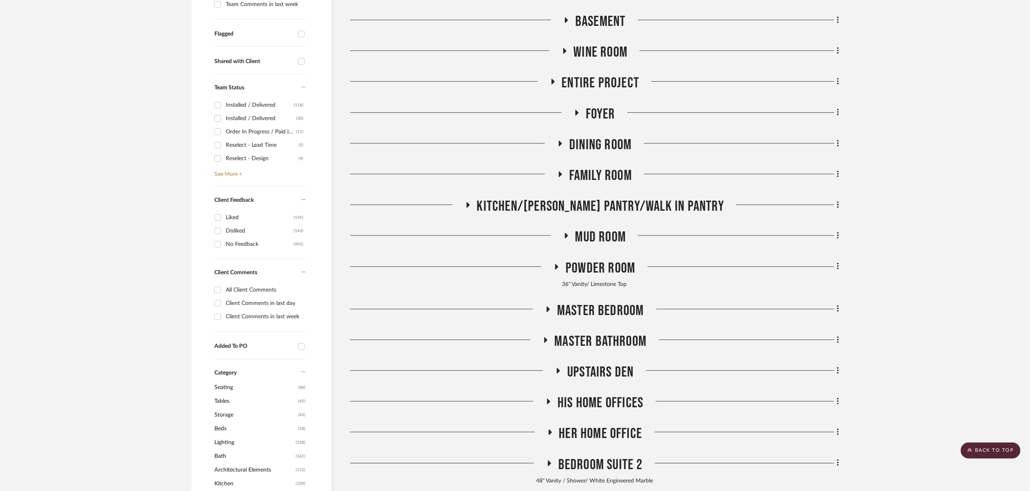
click at [586, 206] on span "Kitchen/[PERSON_NAME] Pantry/Walk in Pantry" at bounding box center [601, 206] width 248 height 17
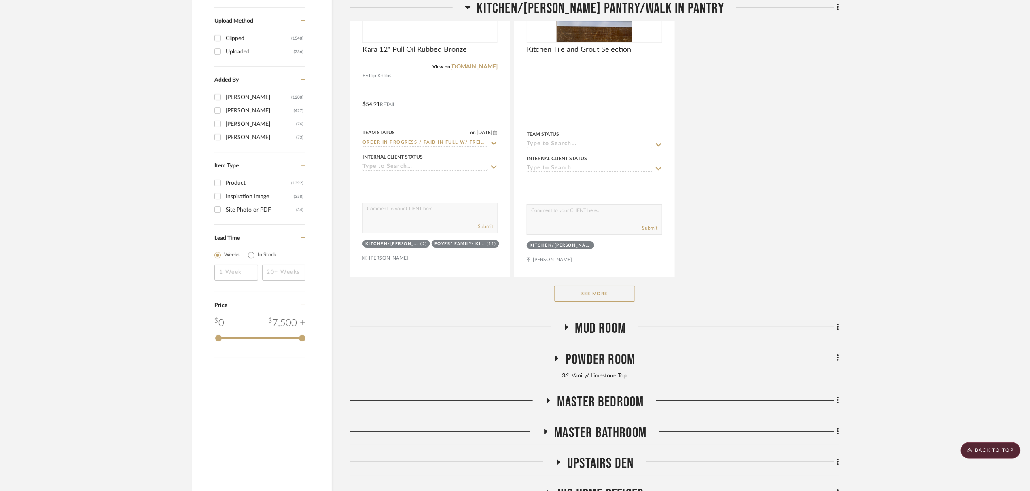
click at [608, 299] on button "See More" at bounding box center [594, 294] width 81 height 16
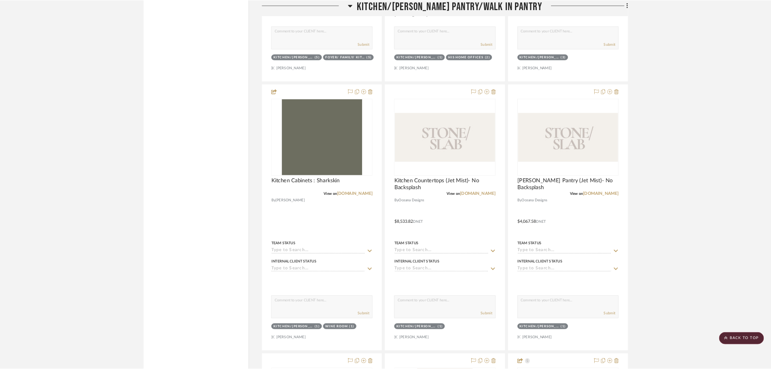
scroll to position [0, 0]
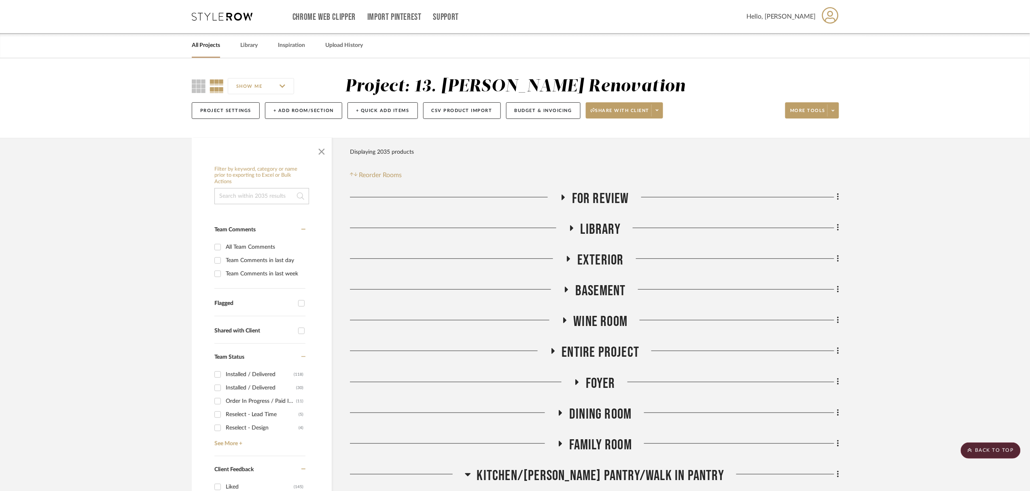
drag, startPoint x: 956, startPoint y: 331, endPoint x: 929, endPoint y: 136, distance: 196.8
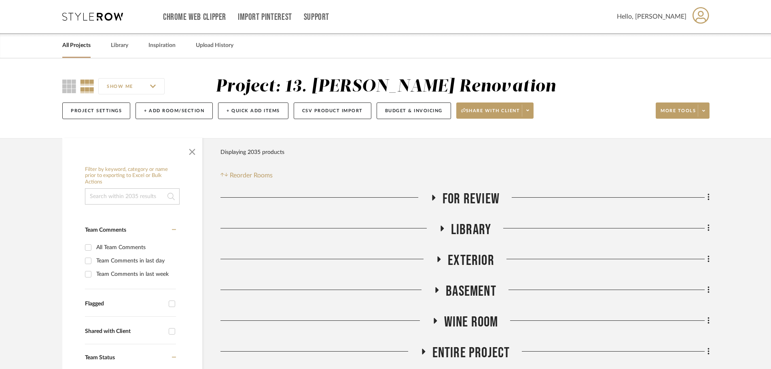
drag, startPoint x: 1031, startPoint y: 1, endPoint x: 22, endPoint y: 221, distance: 1033.0
click at [197, 148] on span "button" at bounding box center [191, 149] width 19 height 19
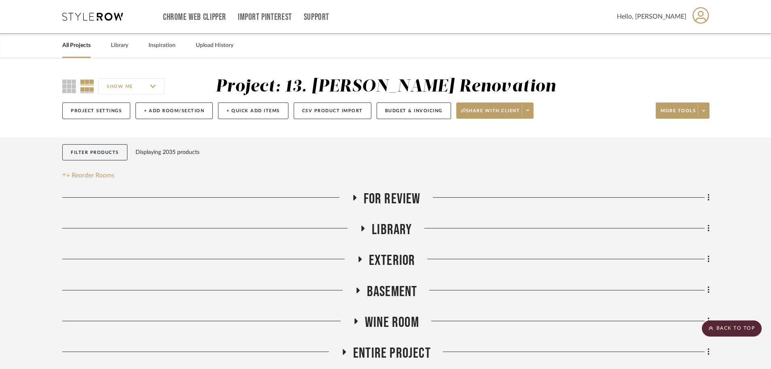
drag, startPoint x: 744, startPoint y: 177, endPoint x: 746, endPoint y: 33, distance: 144.0
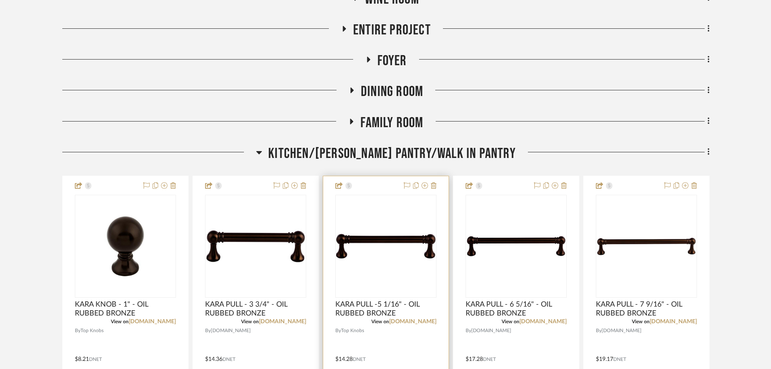
scroll to position [324, 0]
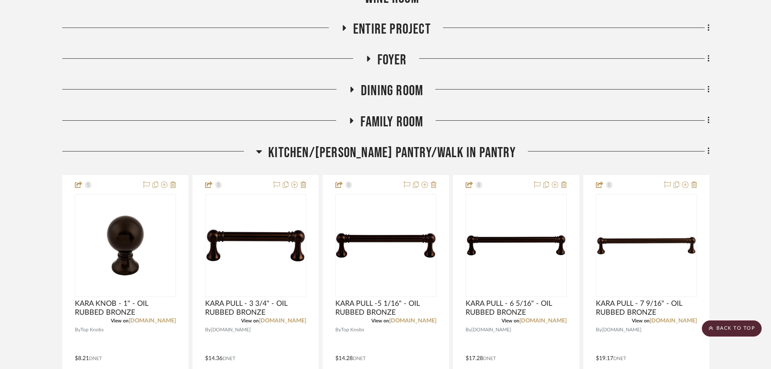
click at [426, 154] on span "Kitchen/[PERSON_NAME] Pantry/Walk in Pantry" at bounding box center [392, 152] width 248 height 17
